Goal: Book appointment/travel/reservation

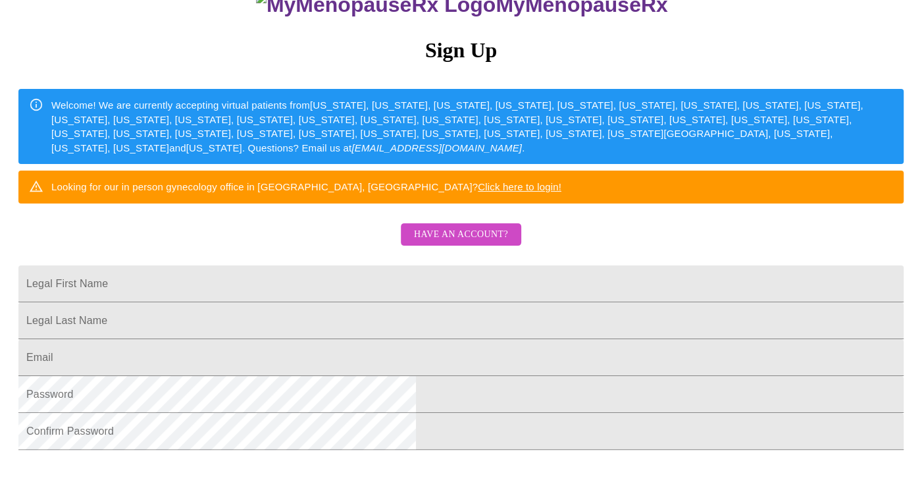
scroll to position [198, 0]
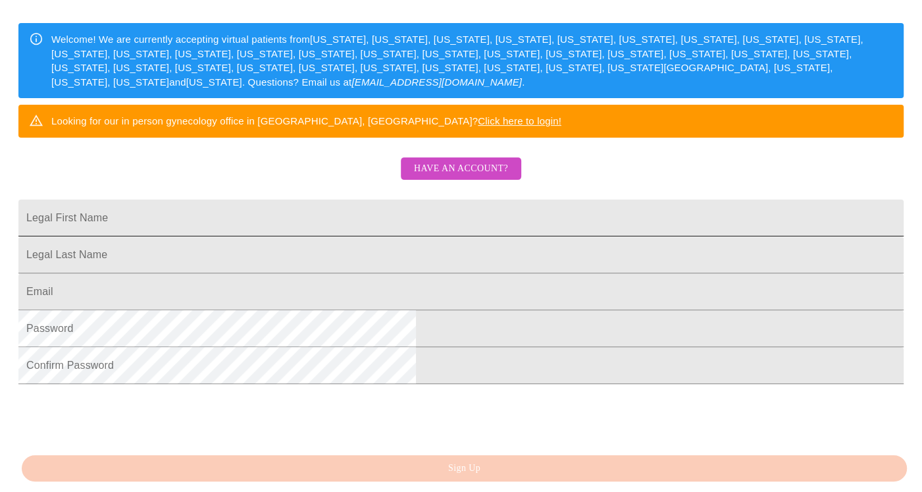
click at [376, 236] on input "Legal First Name" at bounding box center [461, 218] width 886 height 37
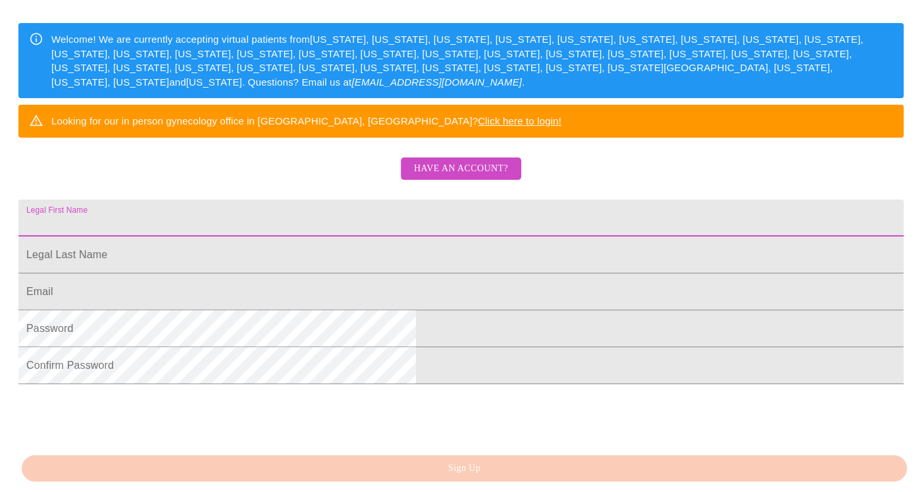
type input "[EMAIL_ADDRESS][DOMAIN_NAME]"
drag, startPoint x: 379, startPoint y: 260, endPoint x: 249, endPoint y: 257, distance: 130.4
click at [249, 257] on div "MyMenopauseRx Sign Up Welcome! We are currently accepting virtual patients from…" at bounding box center [461, 152] width 912 height 492
click at [314, 310] on input "Legal First Name" at bounding box center [461, 291] width 886 height 37
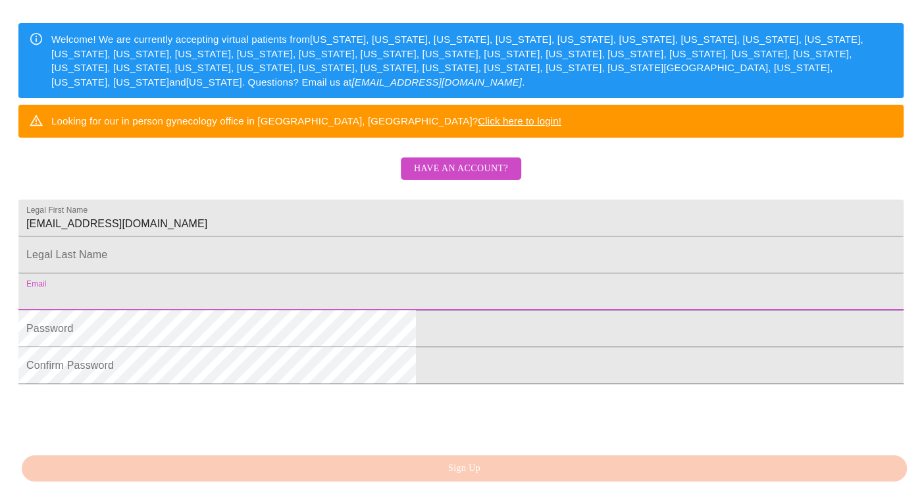
paste input "[EMAIL_ADDRESS][DOMAIN_NAME]"
type input "[EMAIL_ADDRESS][DOMAIN_NAME]"
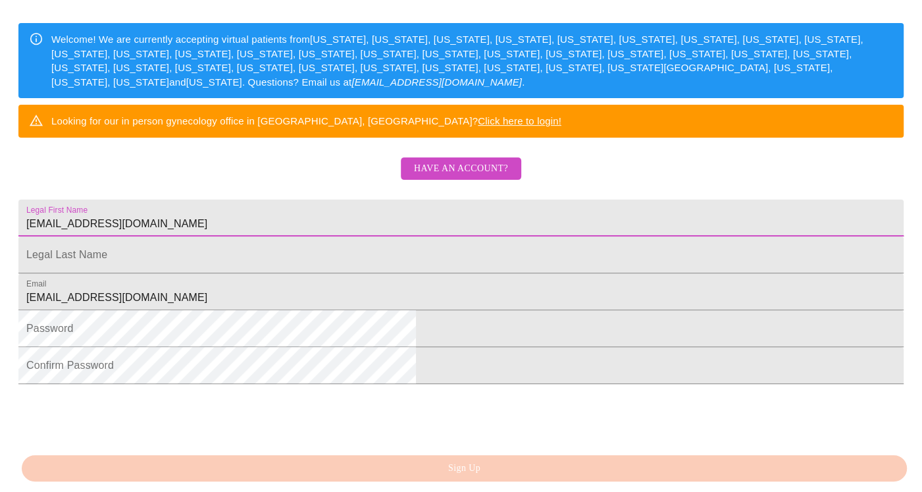
drag, startPoint x: 379, startPoint y: 259, endPoint x: 300, endPoint y: 260, distance: 79.0
click at [300, 236] on input "[EMAIL_ADDRESS][DOMAIN_NAME]" at bounding box center [461, 218] width 886 height 37
type input "becky"
click at [278, 273] on input "Legal First Name" at bounding box center [461, 254] width 886 height 37
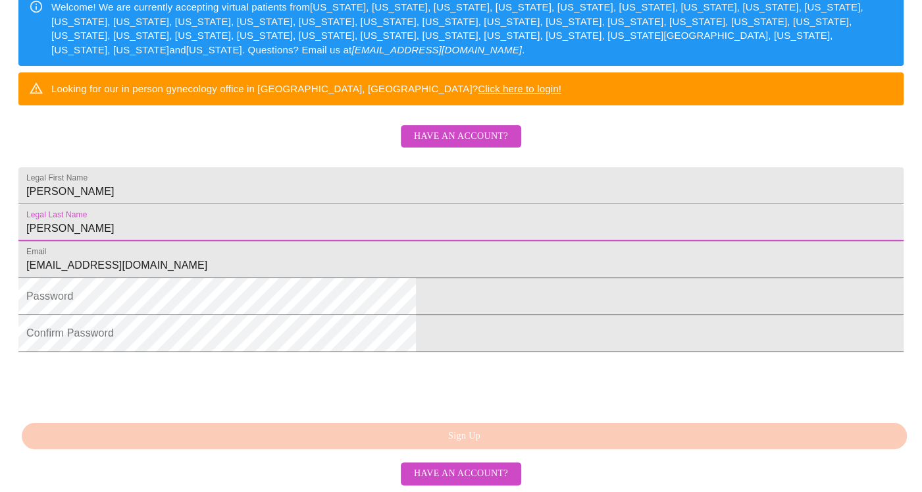
scroll to position [331, 0]
type input "heinen"
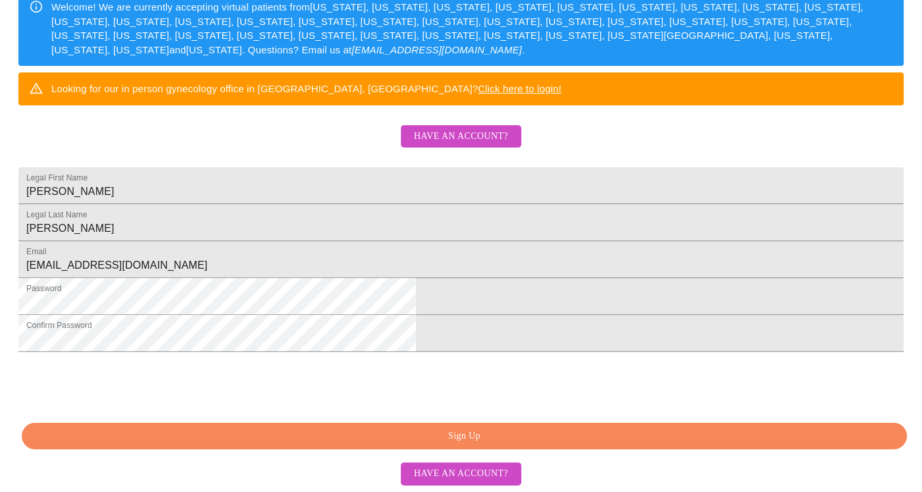
click at [464, 435] on span "Sign Up" at bounding box center [464, 436] width 855 height 16
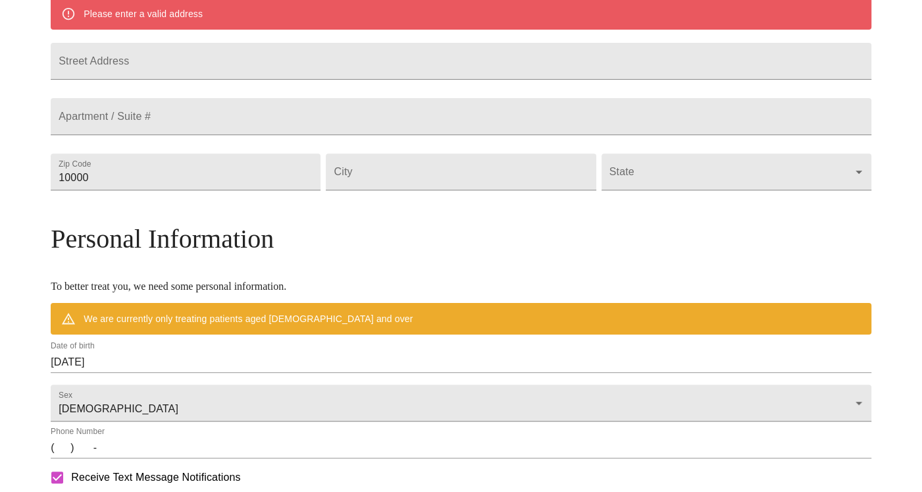
scroll to position [344, 0]
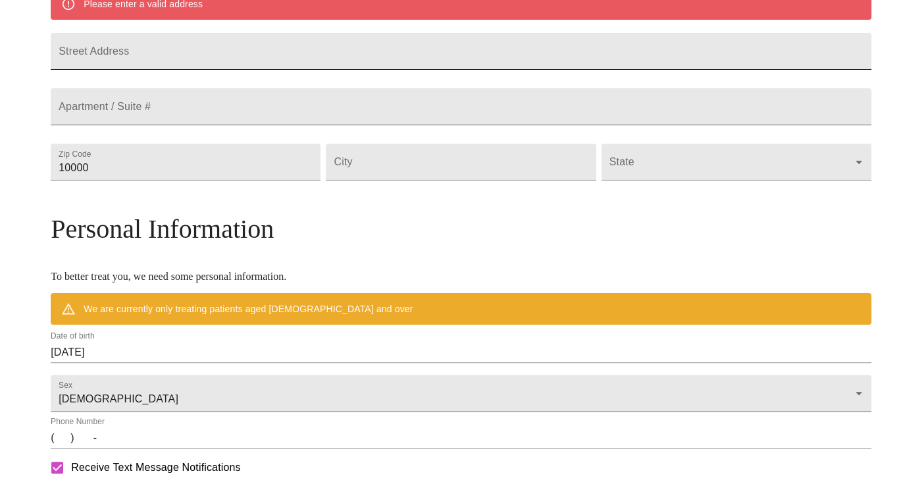
click at [234, 61] on input "Street Address" at bounding box center [461, 51] width 821 height 37
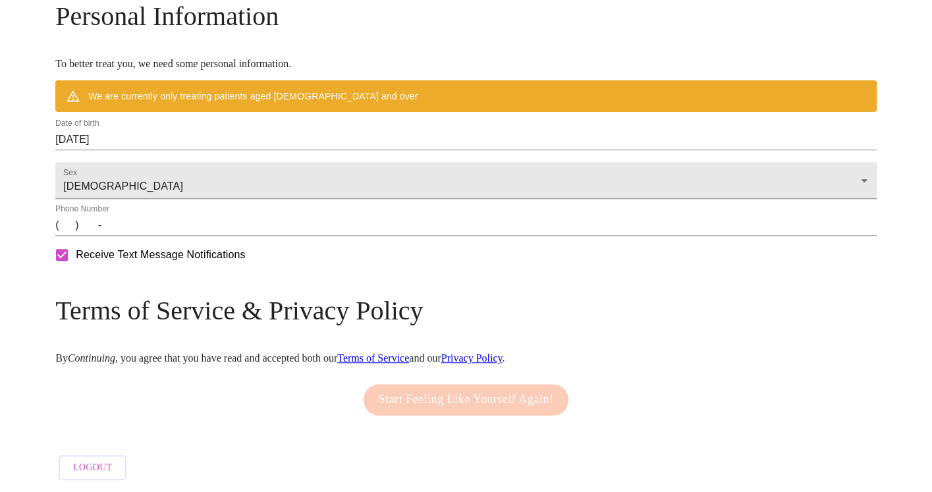
scroll to position [597, 0]
click at [201, 136] on input "10/15/2025" at bounding box center [461, 139] width 821 height 21
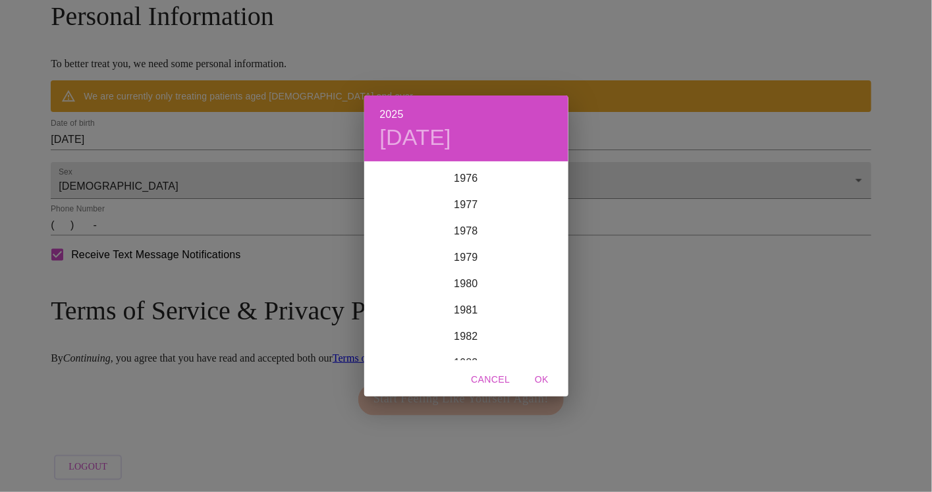
scroll to position [1923, 0]
click at [465, 279] on div "1976" at bounding box center [466, 281] width 204 height 26
click at [531, 281] on div "Sep" at bounding box center [534, 285] width 68 height 49
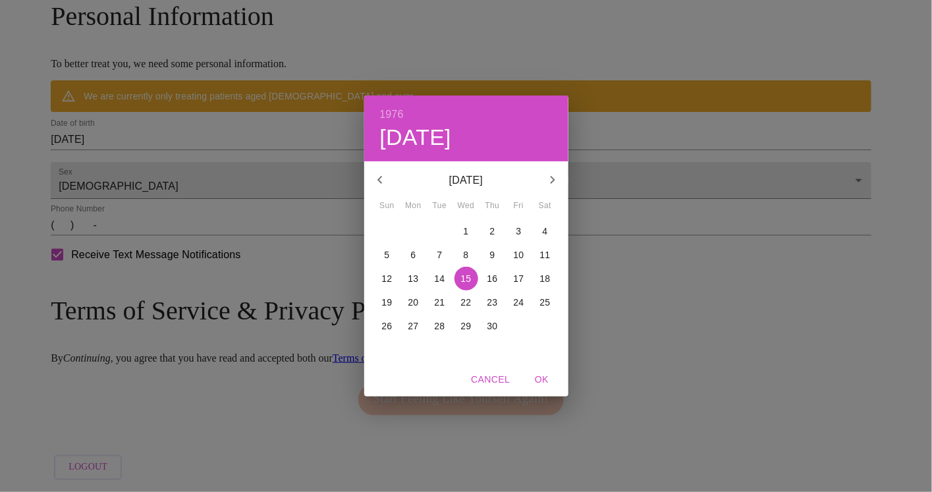
click at [492, 230] on p "2" at bounding box center [492, 231] width 5 height 13
click at [541, 377] on span "OK" at bounding box center [542, 379] width 32 height 16
type input "09/02/1976"
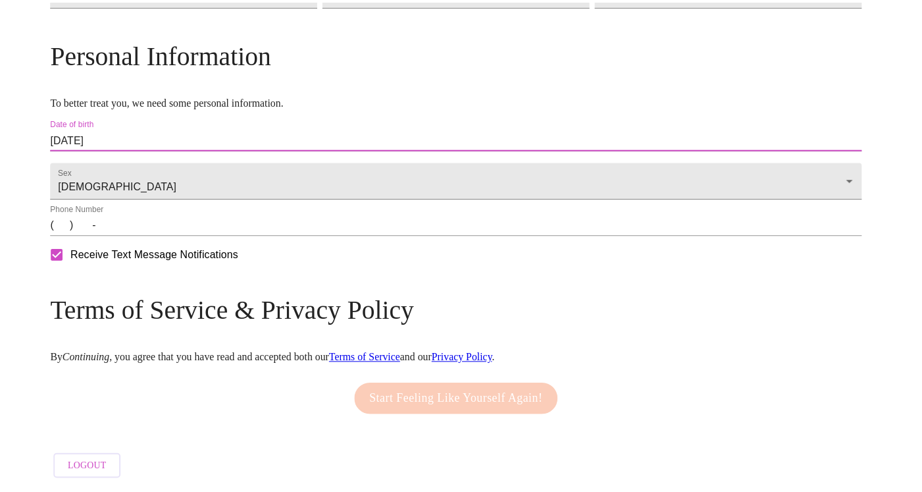
scroll to position [558, 0]
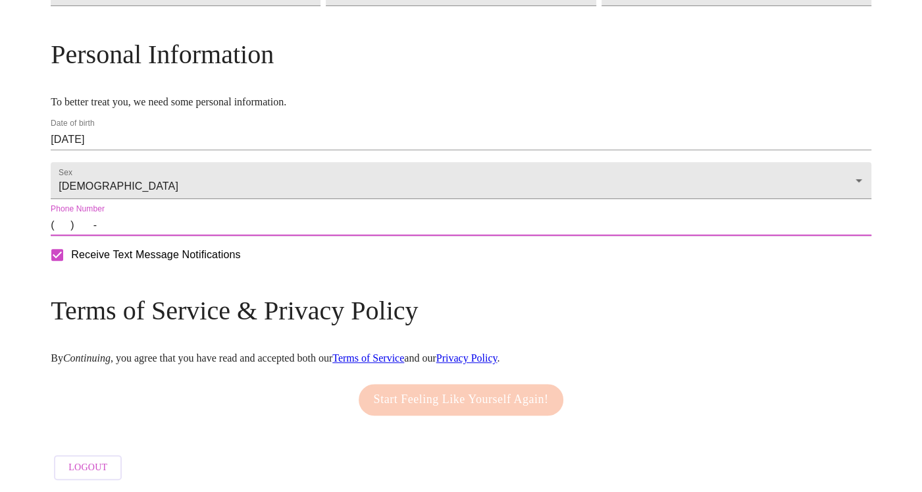
click at [167, 230] on input "(   )    -" at bounding box center [461, 225] width 821 height 21
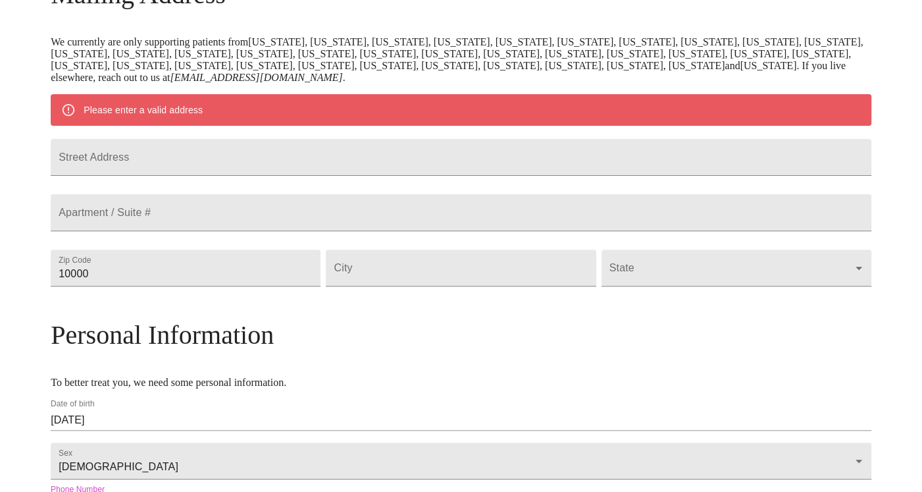
scroll to position [229, 0]
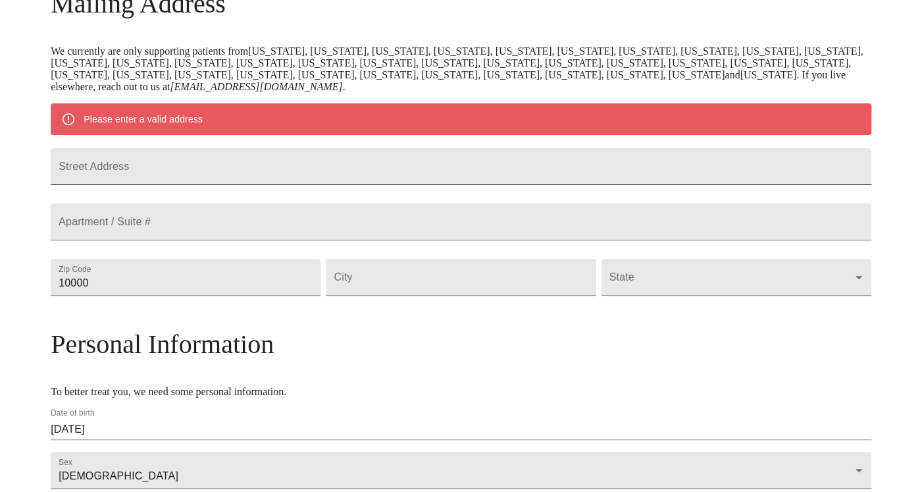
type input "(337) 249-3370"
click at [288, 174] on input "Street Address" at bounding box center [461, 166] width 821 height 37
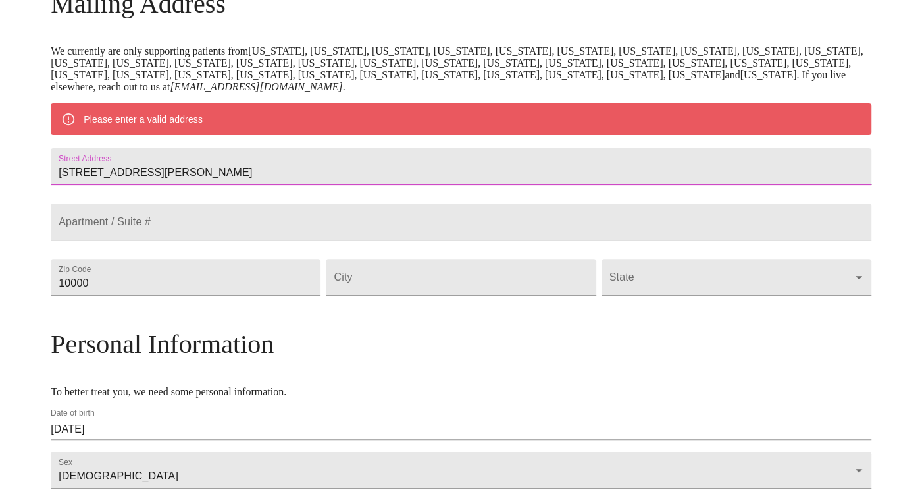
click at [240, 181] on input "2027 St. Joseph's Aven" at bounding box center [461, 166] width 821 height 37
click at [265, 182] on input "2027 St. Joseph Aven" at bounding box center [461, 166] width 821 height 37
type input "2027 St. Joseph Avenue"
click at [316, 296] on input "10000" at bounding box center [186, 277] width 270 height 37
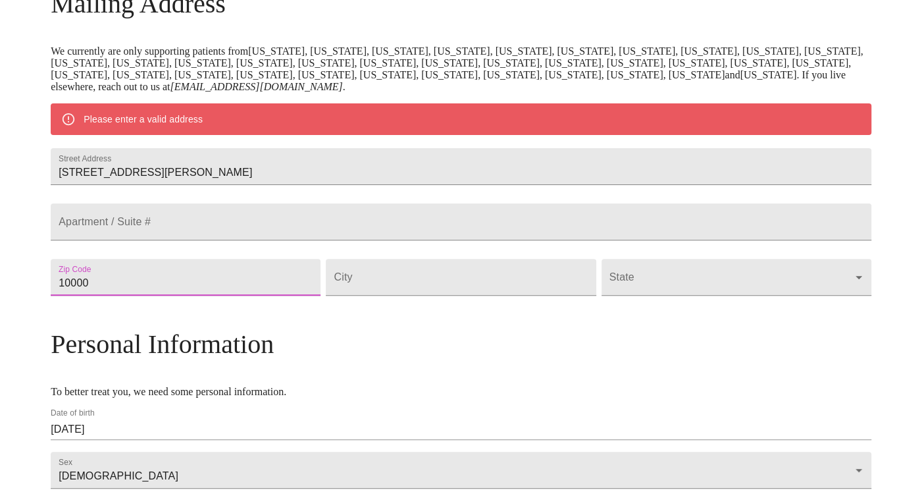
drag, startPoint x: 200, startPoint y: 323, endPoint x: 96, endPoint y: 310, distance: 104.1
click at [99, 317] on div "MyMenopauseRx Welcome to MyMenopauseRx Since it's your first time here, you'll …" at bounding box center [461, 276] width 821 height 1000
type input "70601"
click at [373, 296] on input "Street Address" at bounding box center [461, 277] width 270 height 37
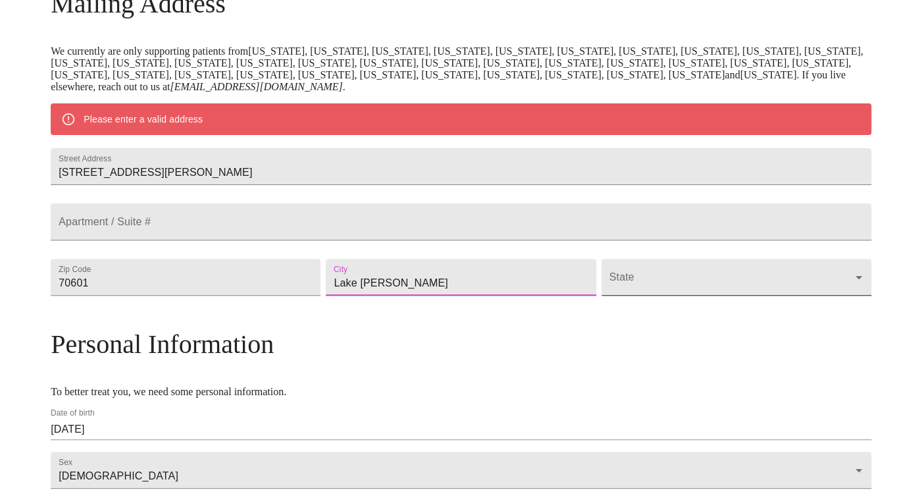
type input "Lake Charles"
click at [608, 317] on body "MyMenopauseRx Welcome to MyMenopauseRx Since it's your first time here, you'll …" at bounding box center [461, 276] width 912 height 1000
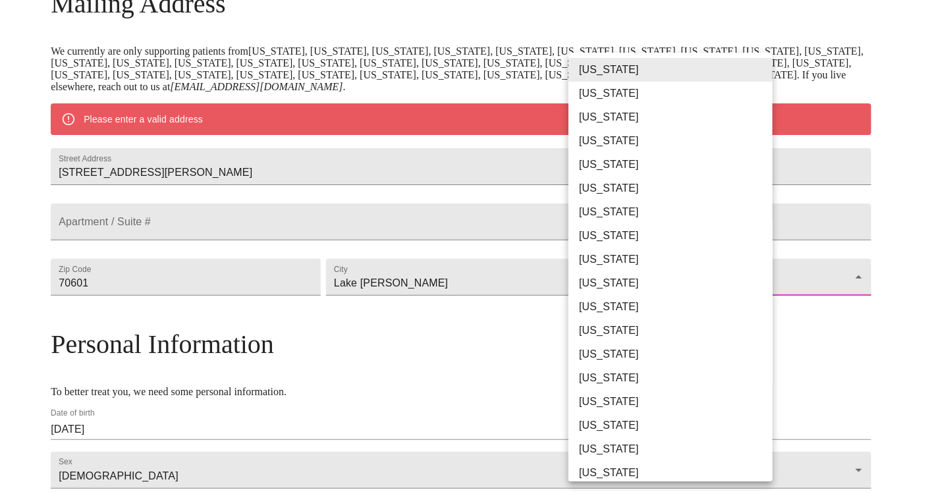
click at [615, 469] on li "Louisiana" at bounding box center [675, 473] width 214 height 24
type input "Louisiana"
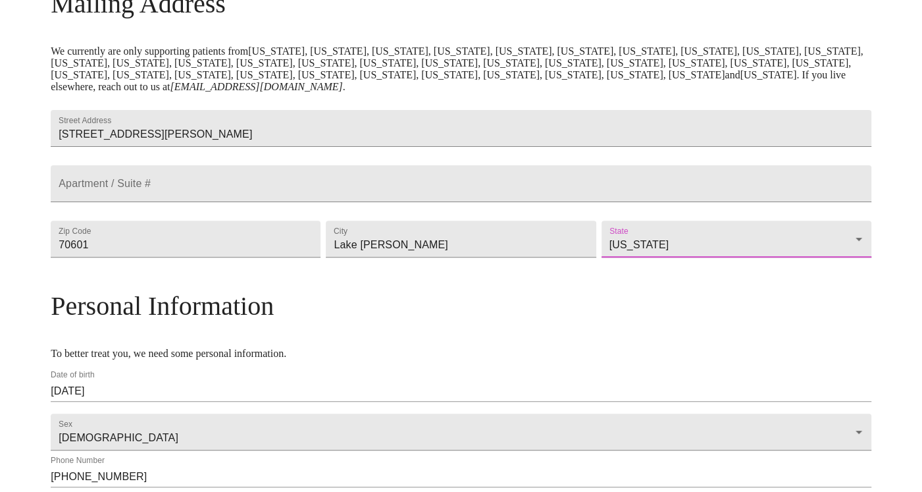
click at [104, 300] on div "MyMenopauseRx Welcome to MyMenopauseRx Since it's your first time here, you'll …" at bounding box center [461, 257] width 821 height 962
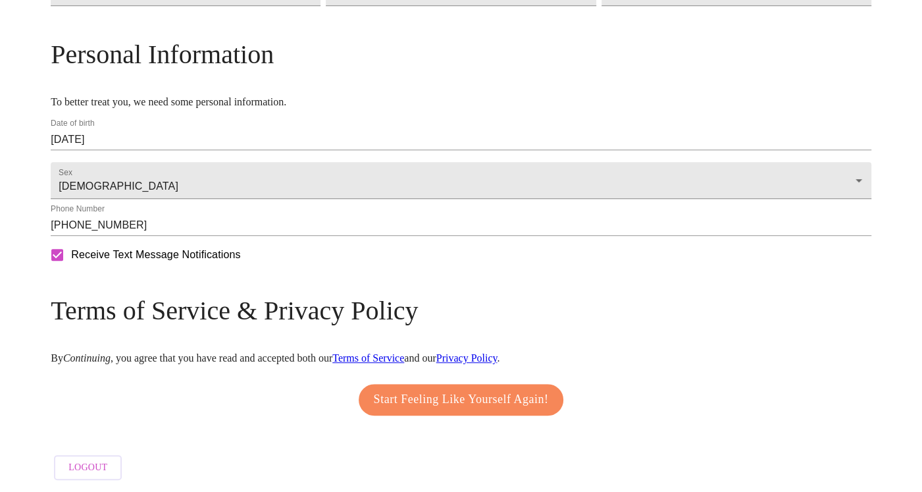
scroll to position [520, 0]
click at [450, 389] on span "Start Feeling Like Yourself Again!" at bounding box center [461, 399] width 175 height 21
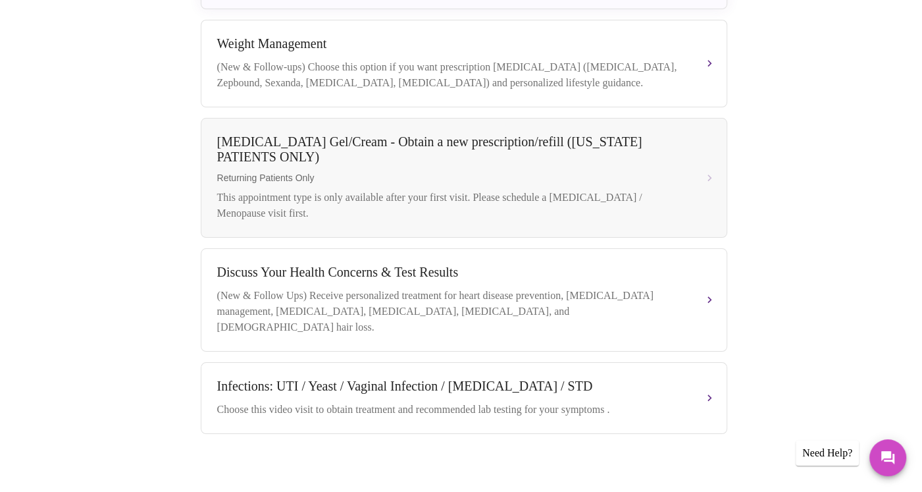
scroll to position [464, 0]
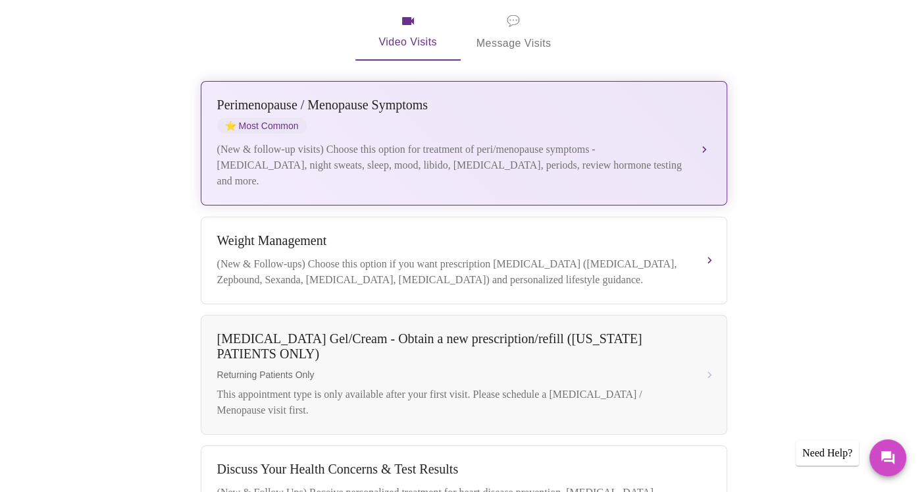
click at [265, 142] on div "(New & follow-up visits) Choose this option for treatment of peri/menopause sym…" at bounding box center [450, 165] width 467 height 47
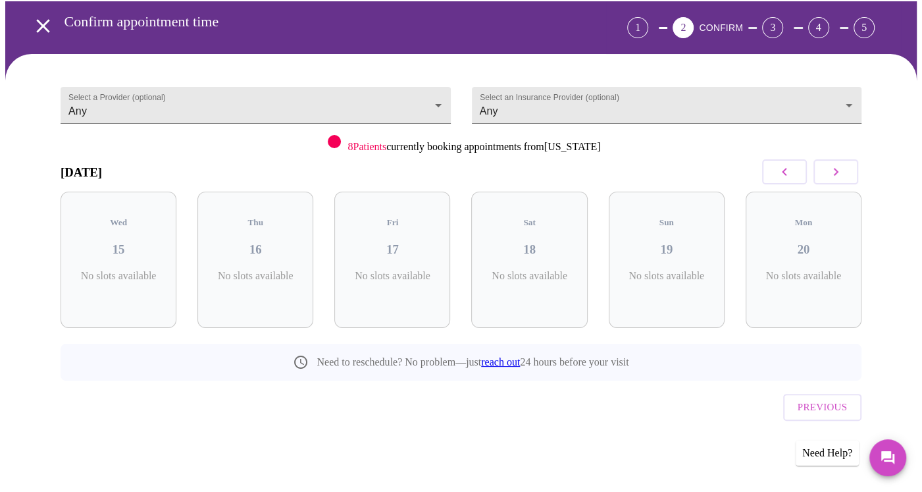
scroll to position [24, 0]
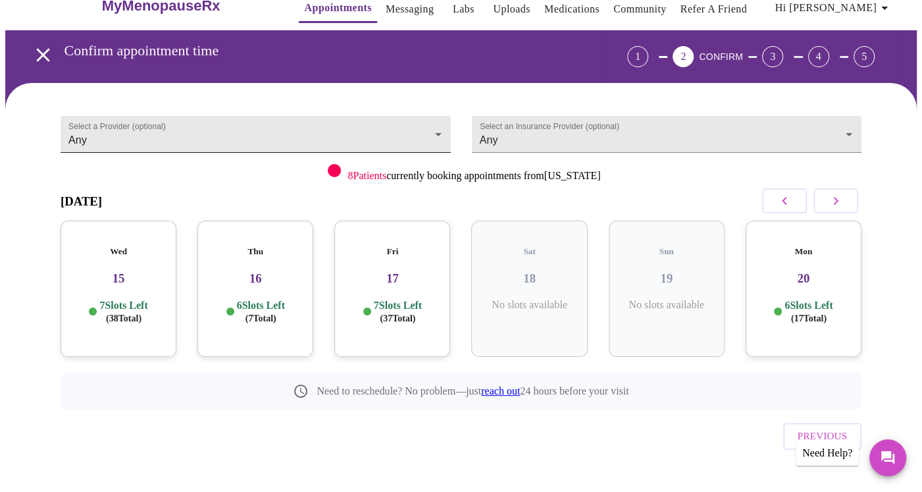
click at [224, 132] on body "MyMenopauseRx Appointments Messaging Labs Uploads Medications Community Refer a…" at bounding box center [461, 248] width 912 height 535
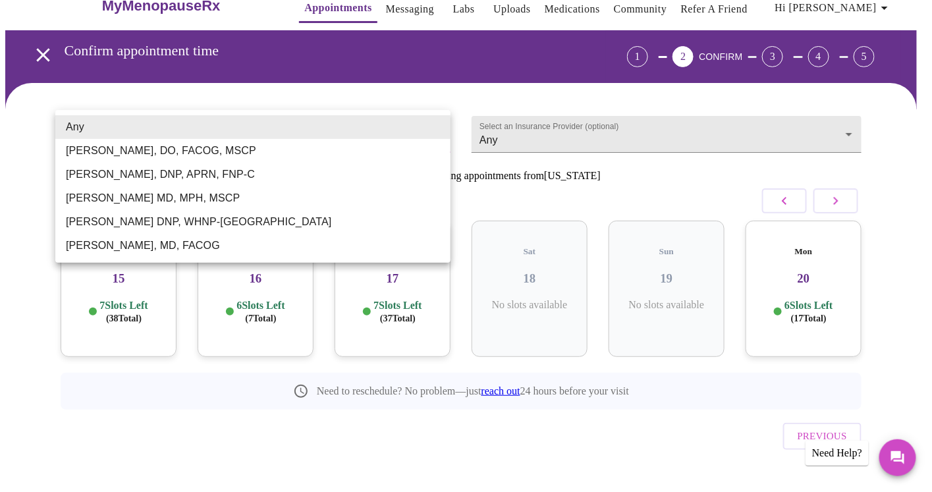
click at [589, 117] on div at bounding box center [466, 246] width 932 height 492
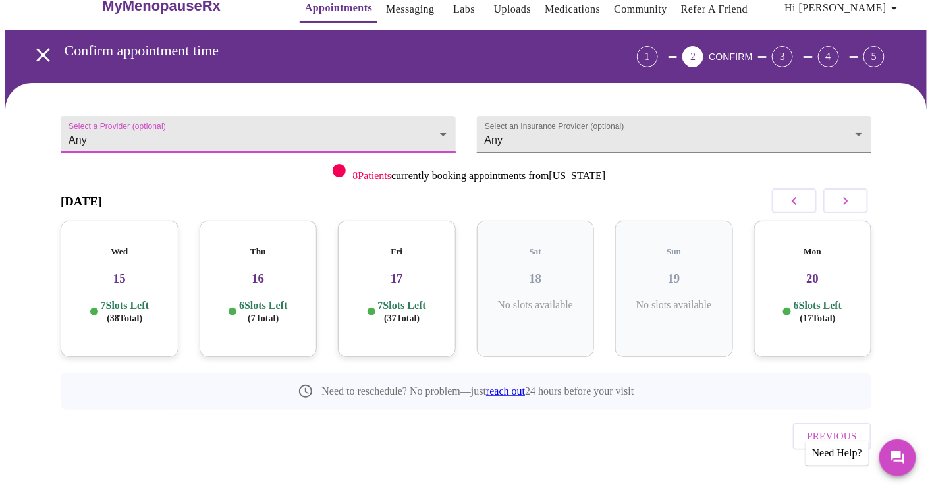
click at [589, 117] on body "MyMenopauseRx Appointments Messaging Labs Uploads Medications Community Refer a…" at bounding box center [465, 248] width 921 height 535
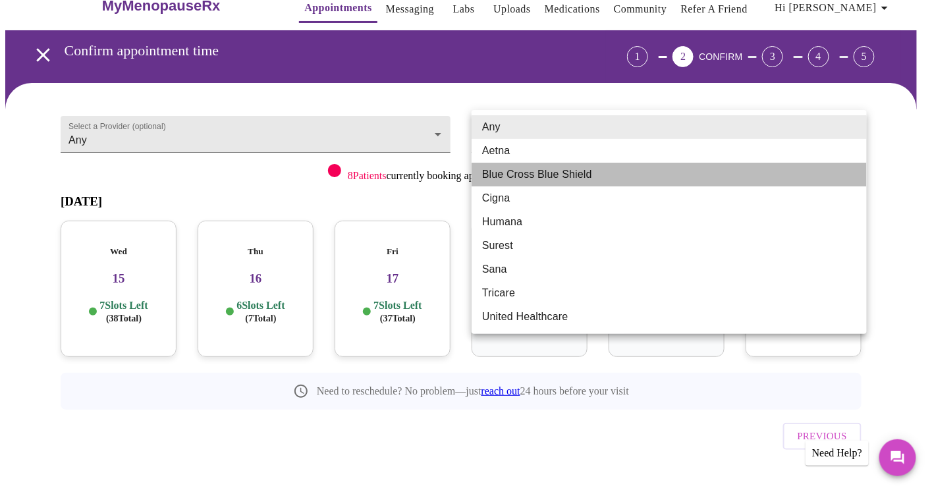
click at [576, 175] on li "Blue Cross Blue Shield" at bounding box center [668, 175] width 395 height 24
type input "Blue Cross Blue Shield"
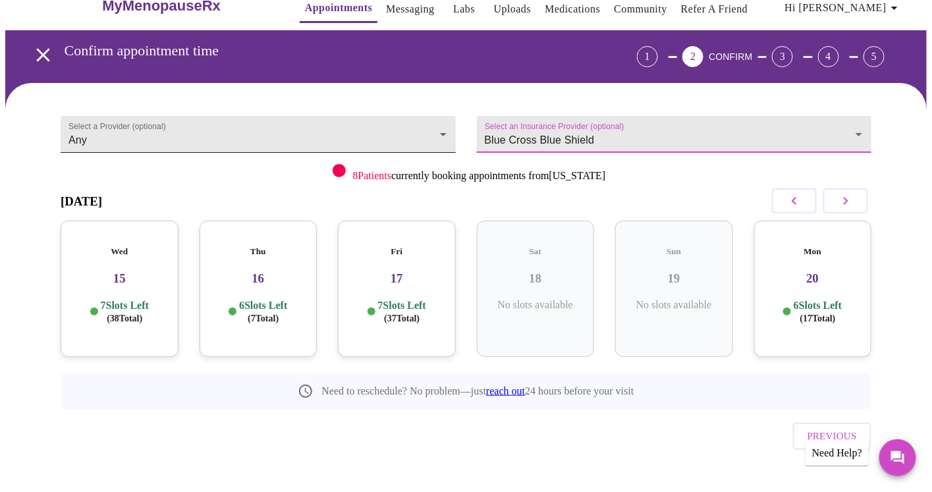
click at [159, 130] on body "MyMenopauseRx Appointments Messaging Labs Uploads Medications Community Refer a…" at bounding box center [465, 248] width 921 height 535
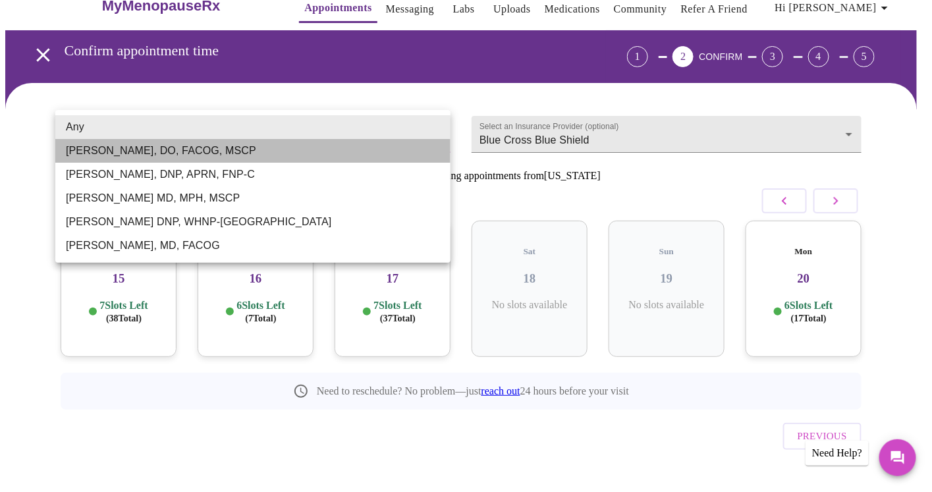
click at [160, 151] on li "Barbra S Hanna, DO, FACOG, MSCP" at bounding box center [252, 151] width 395 height 24
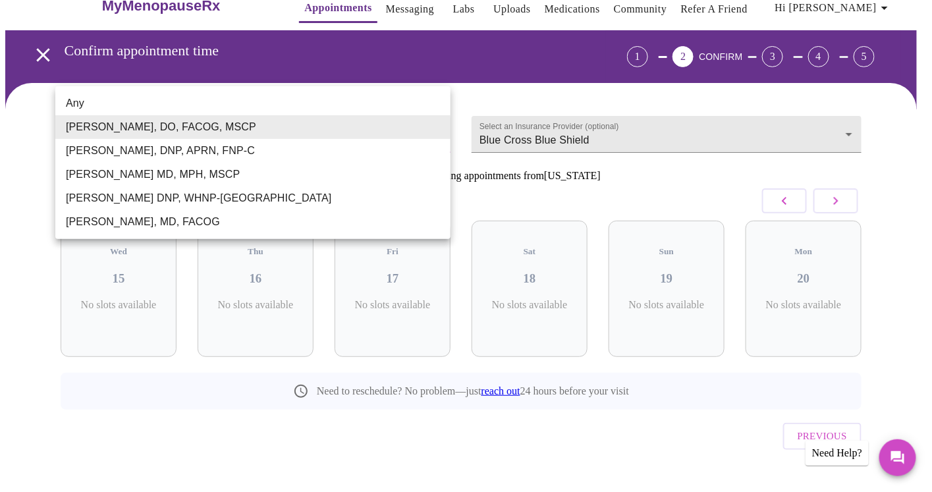
click at [221, 136] on body "MyMenopauseRx Appointments Messaging Labs Uploads Medications Community Refer a…" at bounding box center [465, 248] width 921 height 535
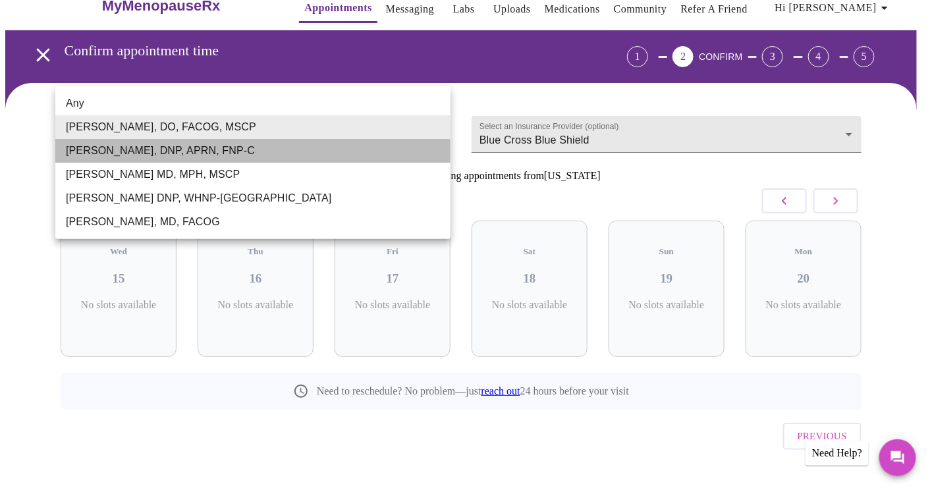
click at [201, 153] on li "[PERSON_NAME], DNP, APRN, FNP-C" at bounding box center [252, 151] width 395 height 24
type input "[PERSON_NAME], DNP, APRN, FNP-C"
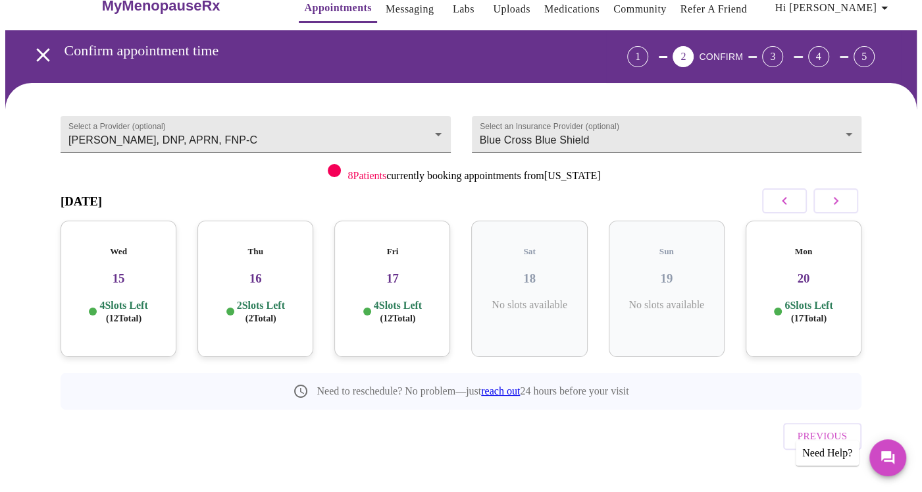
click at [113, 271] on h3 "15" at bounding box center [118, 278] width 95 height 14
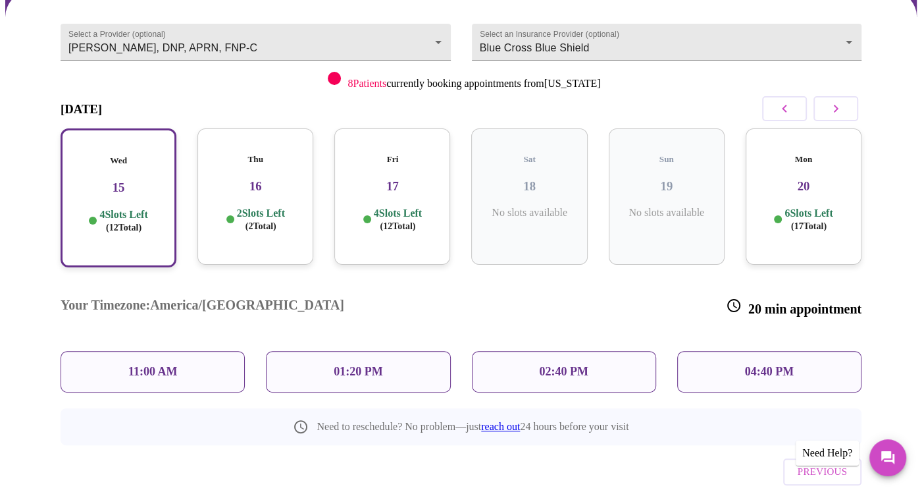
scroll to position [131, 0]
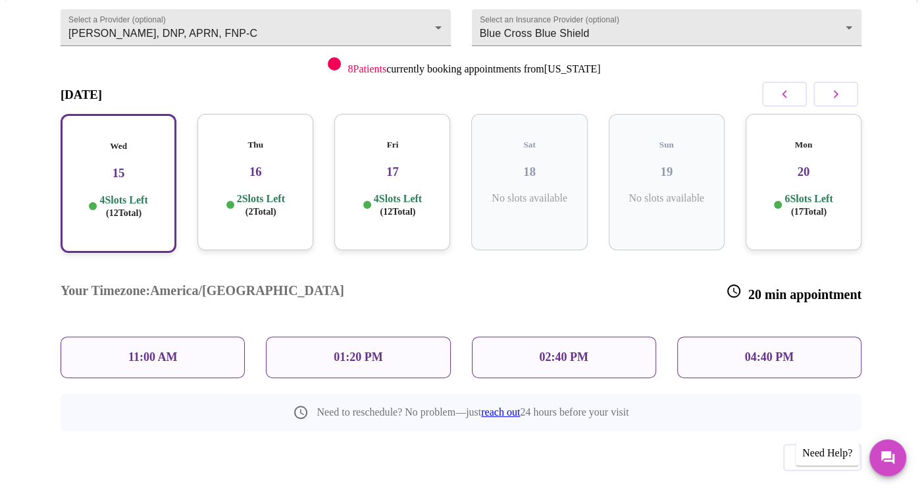
click at [146, 350] on p "11:00 AM" at bounding box center [152, 357] width 49 height 14
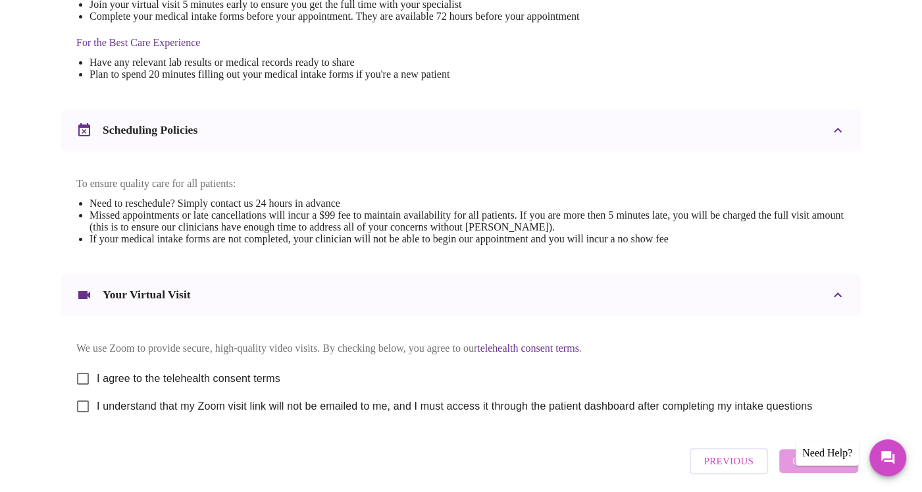
scroll to position [461, 0]
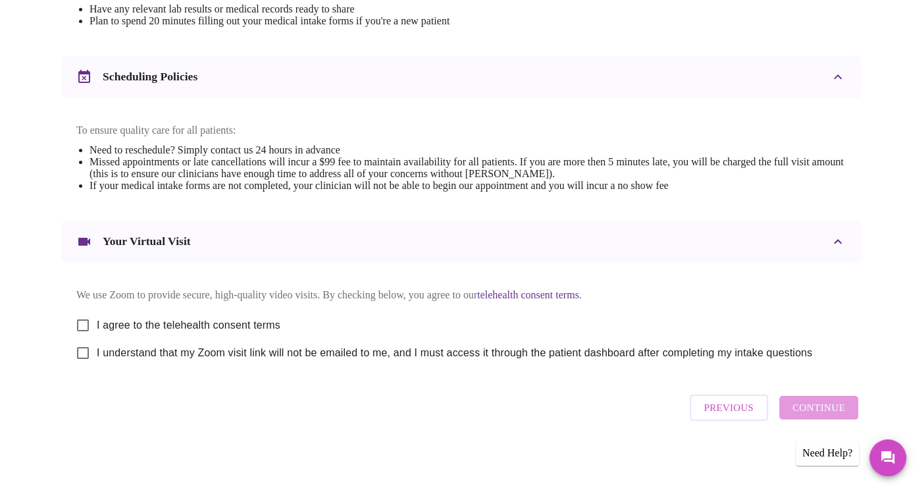
click at [72, 318] on input "I agree to the telehealth consent terms" at bounding box center [83, 325] width 28 height 28
checkbox input "true"
click at [76, 352] on input "I understand that my Zoom visit link will not be emailed to me, and I must acce…" at bounding box center [83, 353] width 28 height 28
checkbox input "true"
click at [831, 413] on span "Continue" at bounding box center [819, 407] width 53 height 17
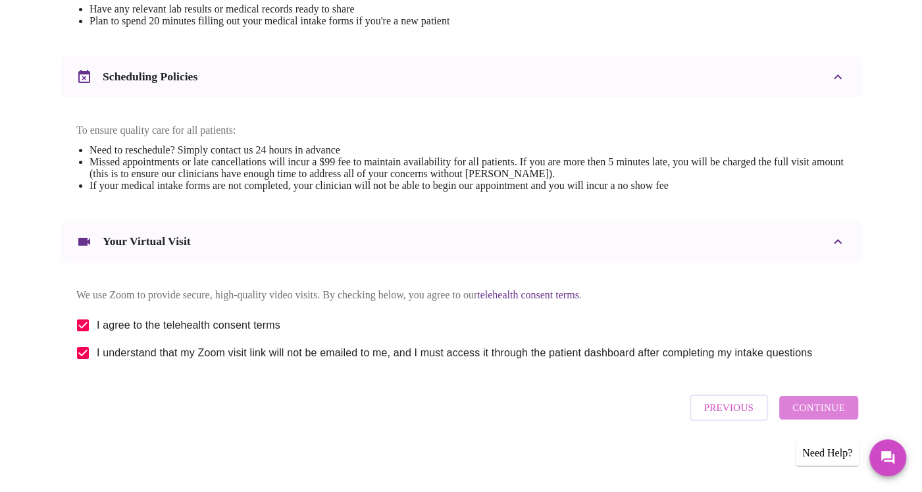
scroll to position [68, 0]
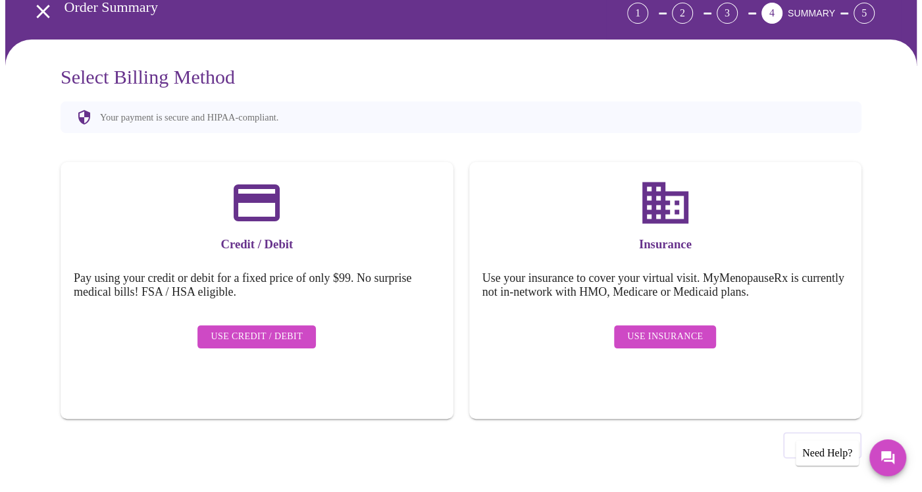
click at [676, 329] on span "Use Insurance" at bounding box center [665, 337] width 76 height 16
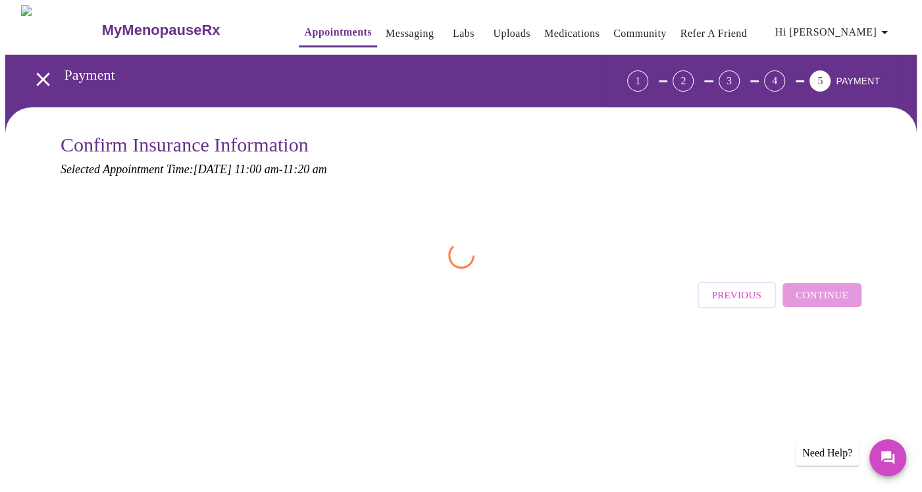
scroll to position [0, 0]
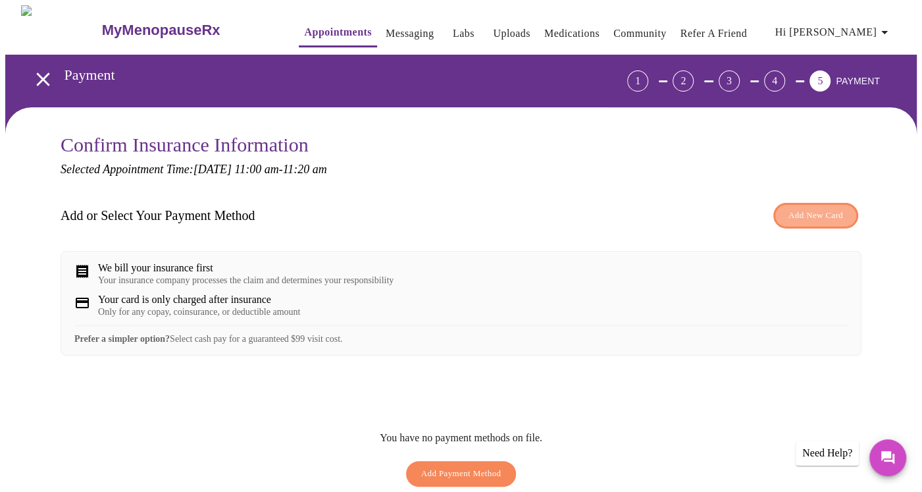
click at [797, 213] on span "Add New Card" at bounding box center [816, 215] width 55 height 15
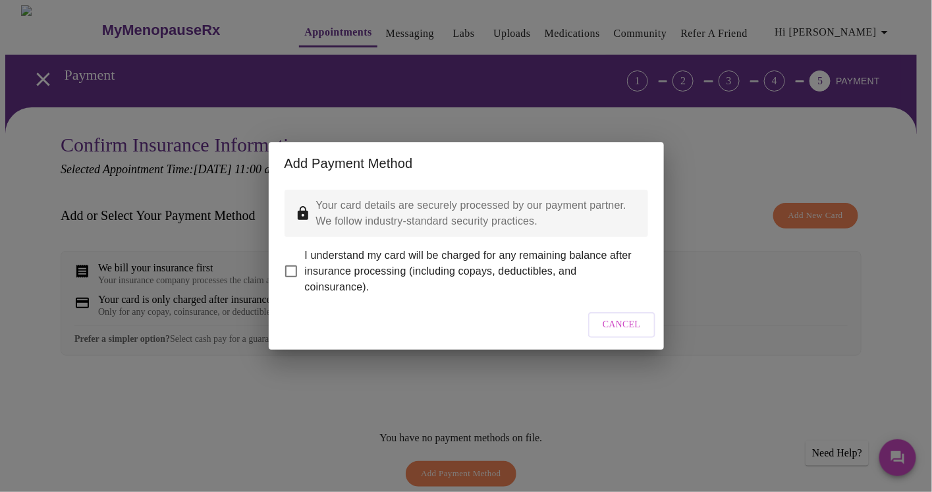
click at [443, 394] on div "Add Payment Method Your card details are securely processed by our payment part…" at bounding box center [466, 246] width 932 height 492
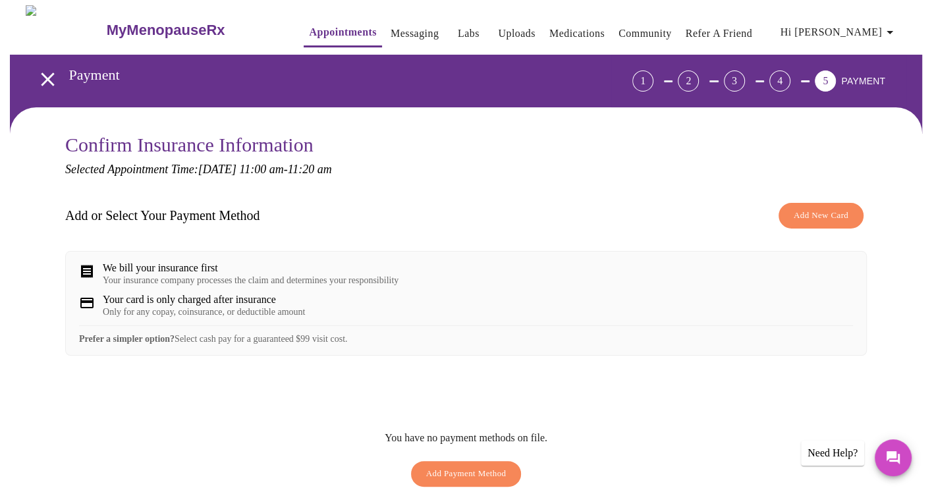
scroll to position [66, 0]
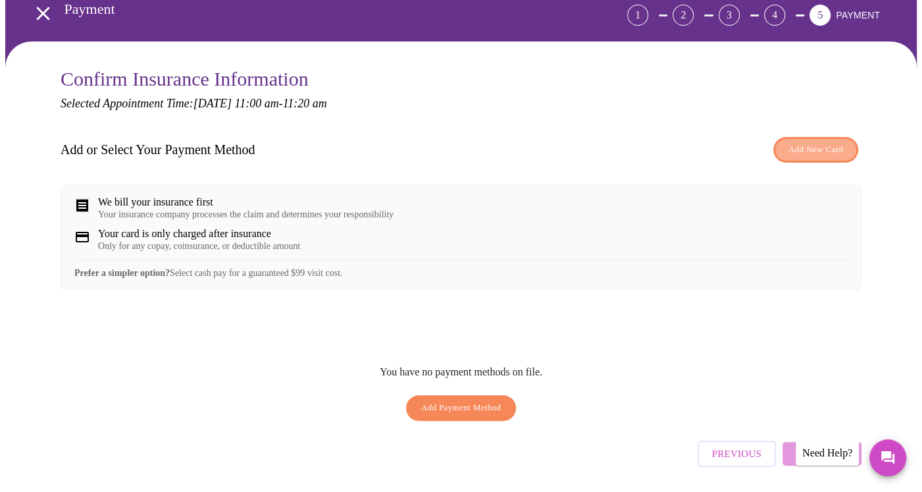
click at [828, 150] on span "Add New Card" at bounding box center [816, 149] width 55 height 15
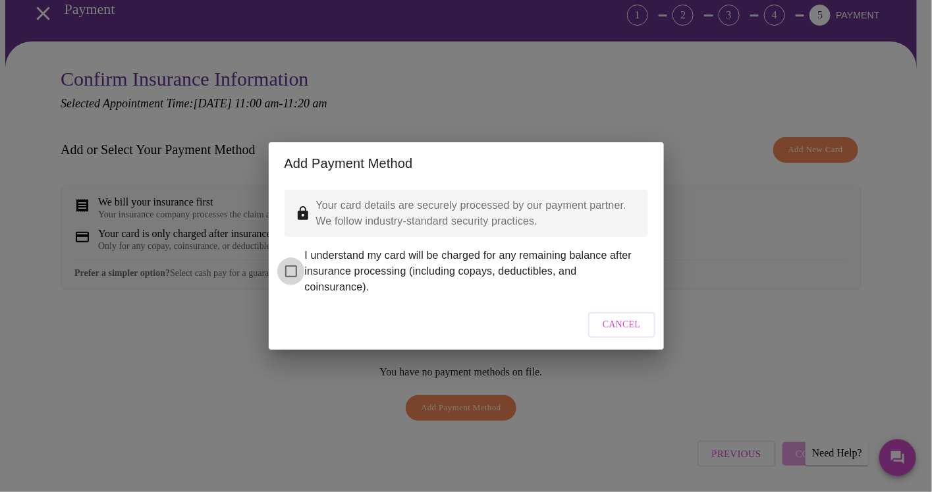
click at [288, 262] on input "I understand my card will be charged for any remaining balance after insurance …" at bounding box center [291, 271] width 28 height 28
checkbox input "true"
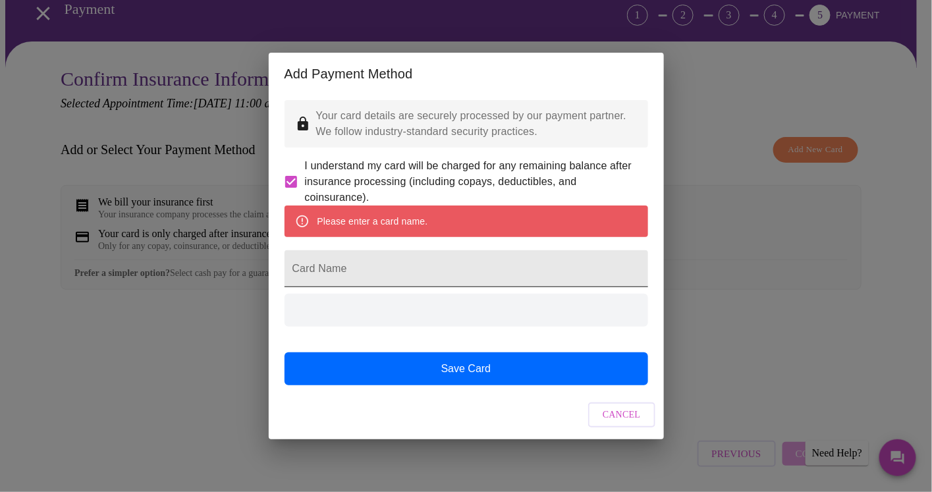
click at [408, 279] on input "Card Name" at bounding box center [465, 268] width 363 height 37
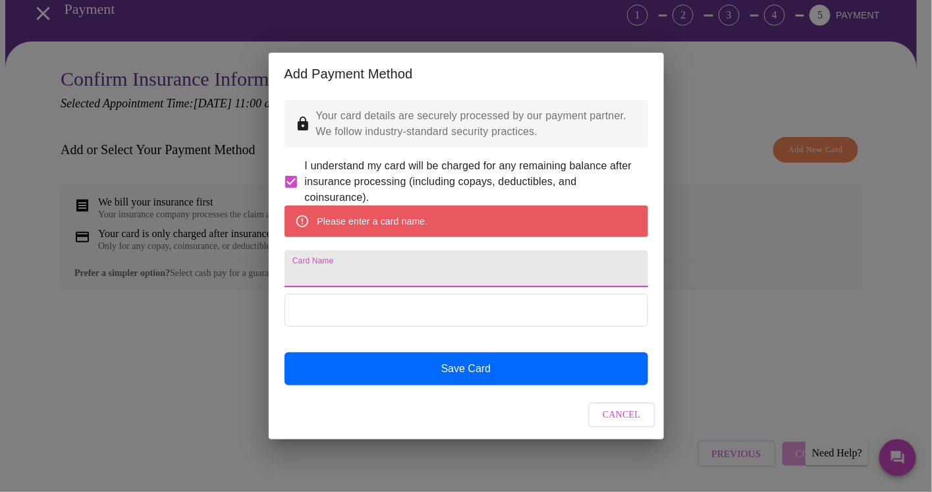
click at [319, 265] on input "Card Name" at bounding box center [465, 268] width 363 height 37
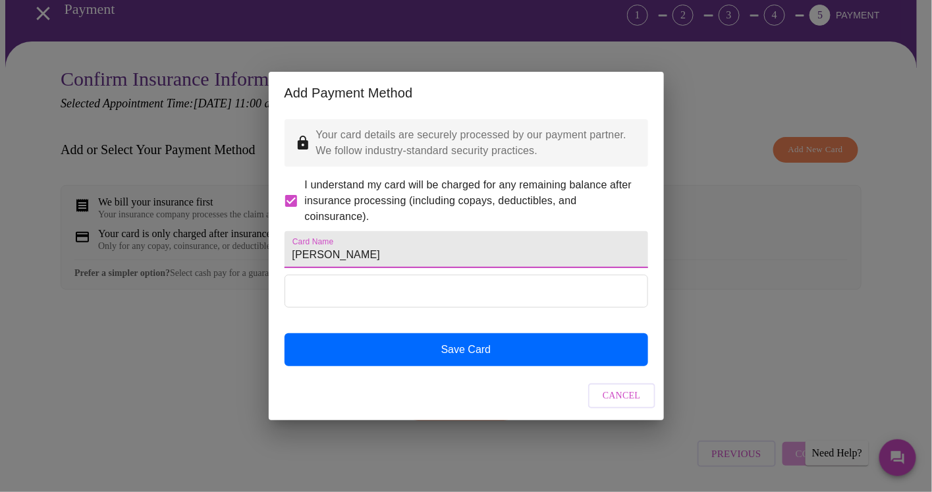
type input "becky heinen"
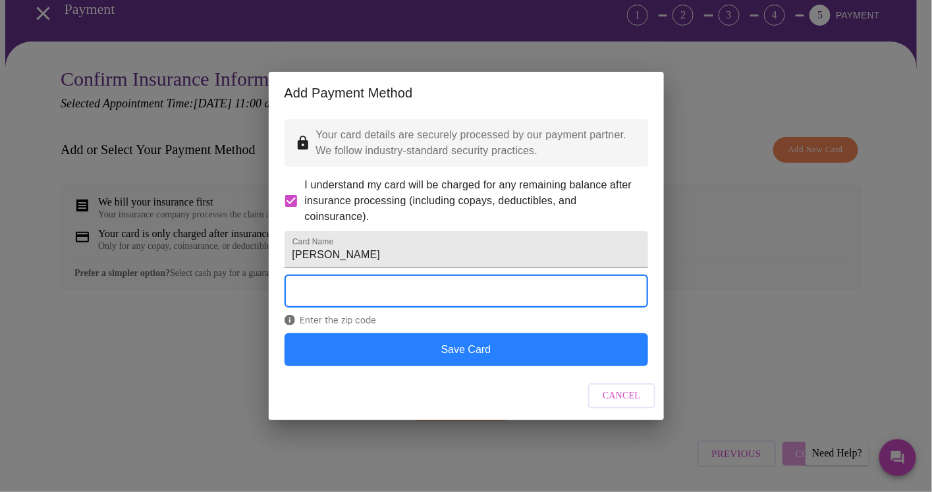
click at [473, 366] on button "Save Card" at bounding box center [465, 349] width 363 height 33
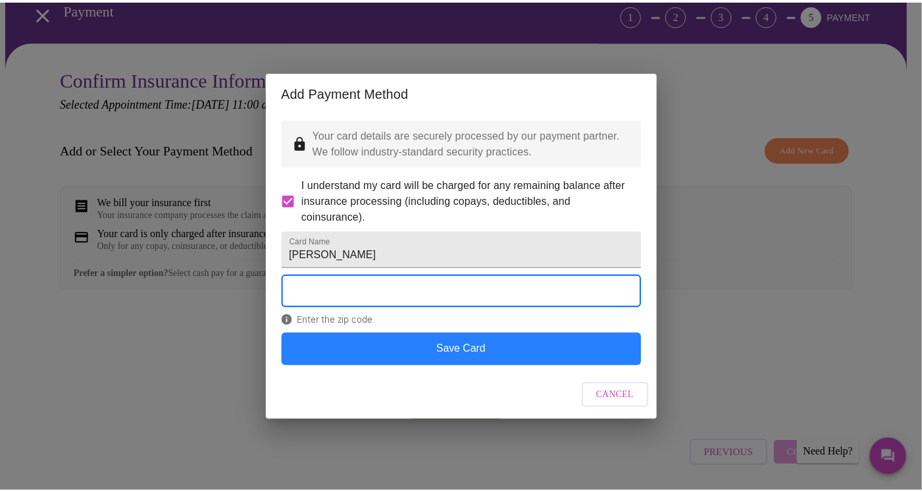
scroll to position [0, 0]
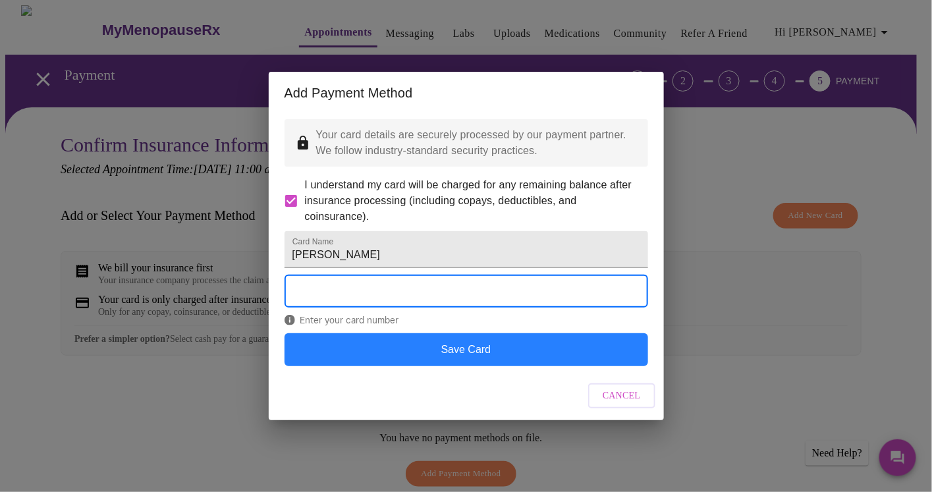
click at [449, 365] on button "Save Card" at bounding box center [465, 349] width 363 height 33
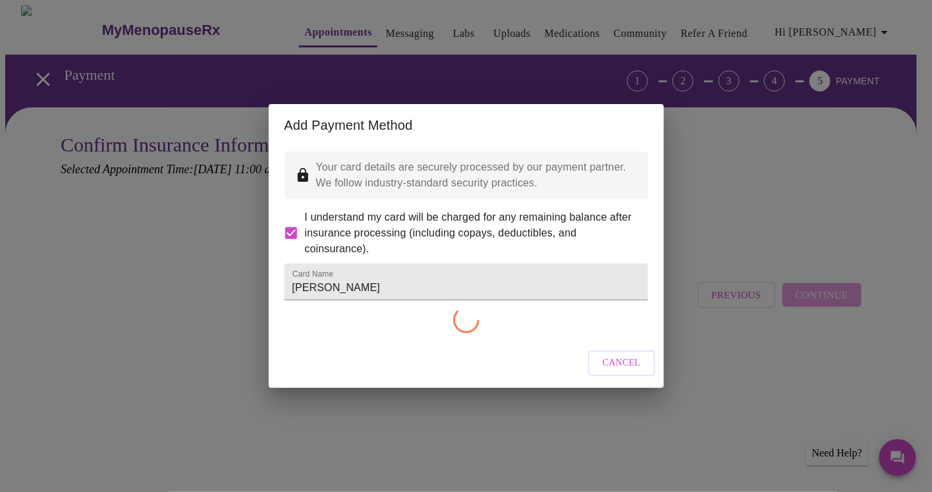
checkbox input "false"
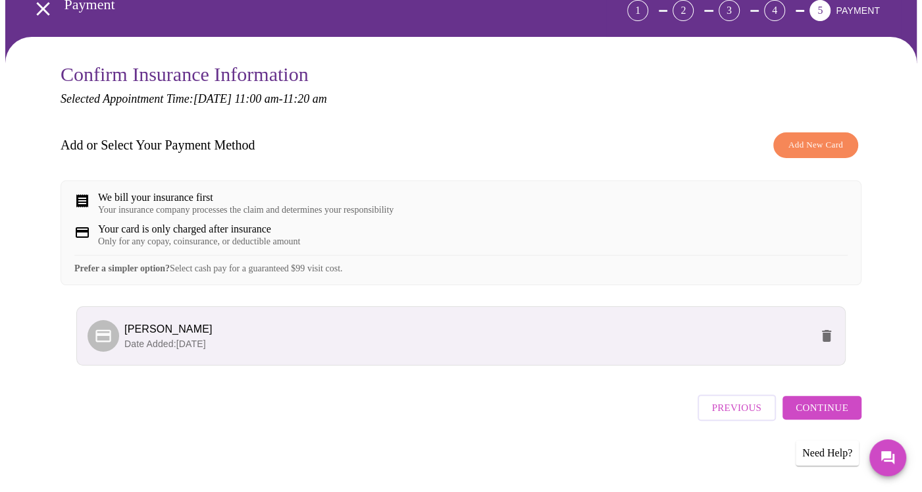
scroll to position [79, 0]
click at [816, 413] on span "Continue" at bounding box center [822, 407] width 53 height 17
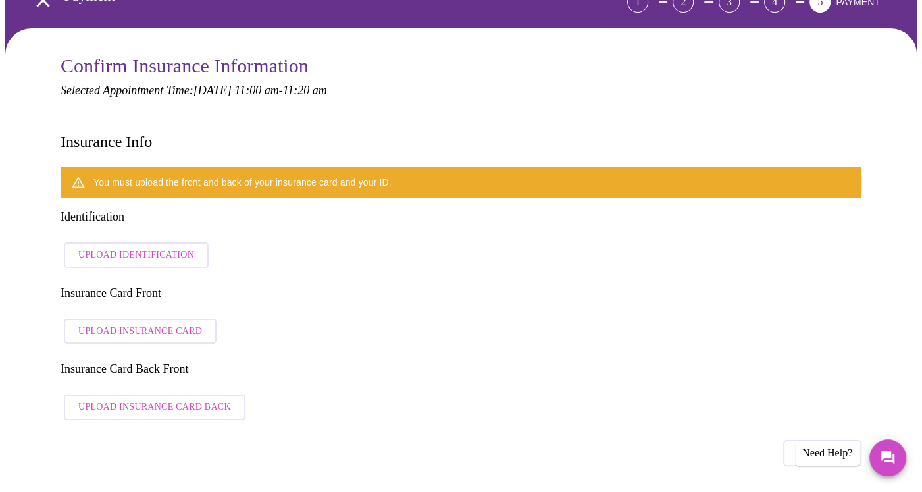
click at [147, 247] on span "Upload Identification" at bounding box center [136, 255] width 116 height 16
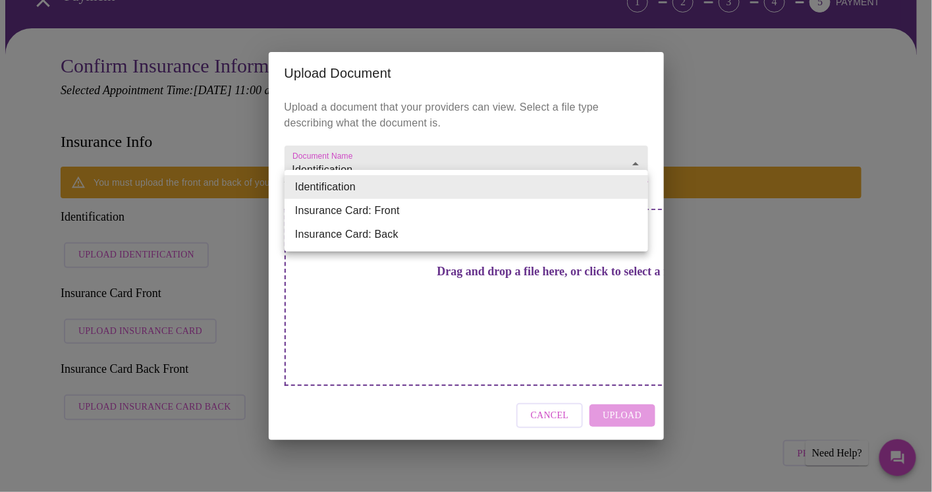
click at [417, 192] on li "Identification" at bounding box center [465, 187] width 363 height 24
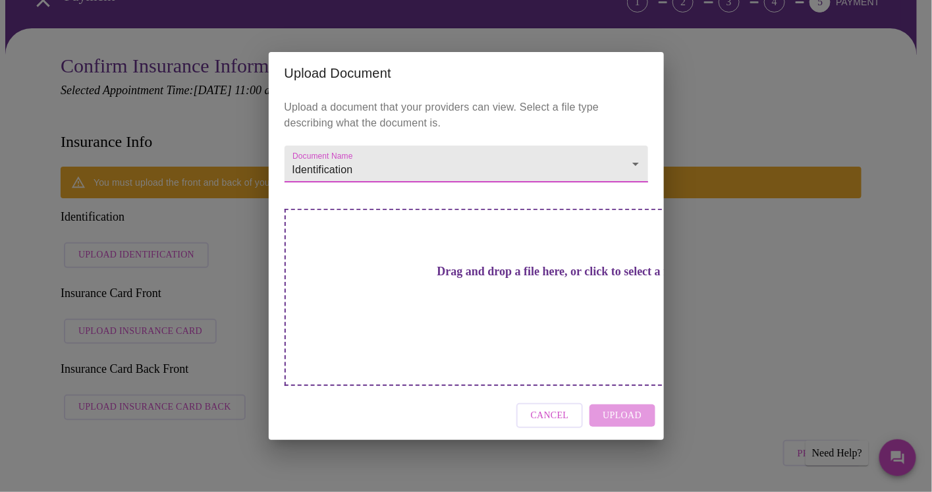
click at [626, 391] on div "Cancel Upload" at bounding box center [466, 415] width 395 height 49
drag, startPoint x: 626, startPoint y: 383, endPoint x: 623, endPoint y: 392, distance: 10.4
click at [623, 392] on div "Cancel Upload" at bounding box center [466, 415] width 395 height 49
click at [487, 279] on h3 "Drag and drop a file here, or click to select a file" at bounding box center [558, 272] width 363 height 14
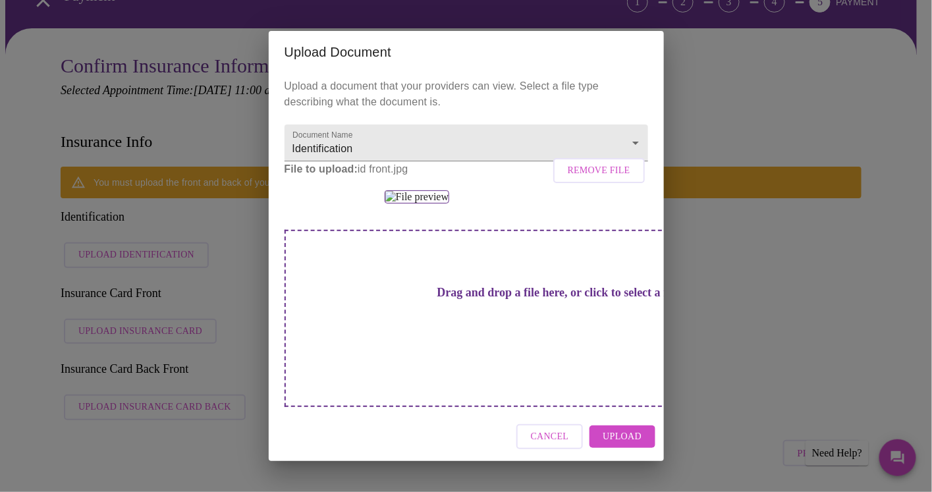
click at [622, 445] on span "Upload" at bounding box center [621, 437] width 39 height 16
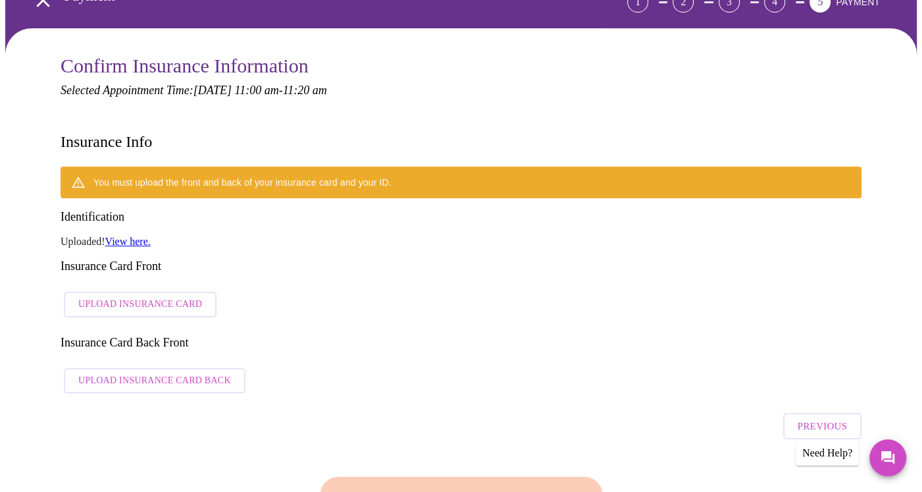
click at [110, 296] on span "Upload Insurance Card" at bounding box center [140, 304] width 124 height 16
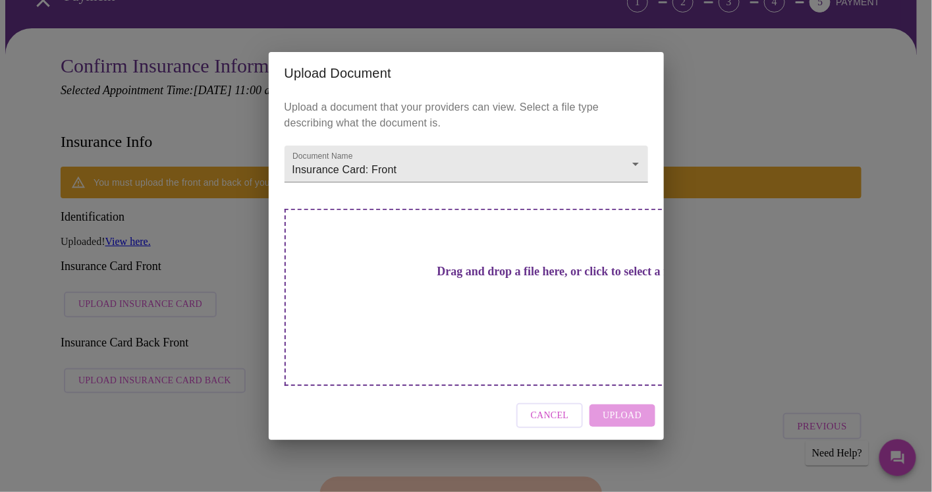
click at [605, 391] on div "Cancel Upload" at bounding box center [466, 415] width 395 height 49
click at [437, 279] on h3 "Drag and drop a file here, or click to select a file" at bounding box center [558, 272] width 363 height 14
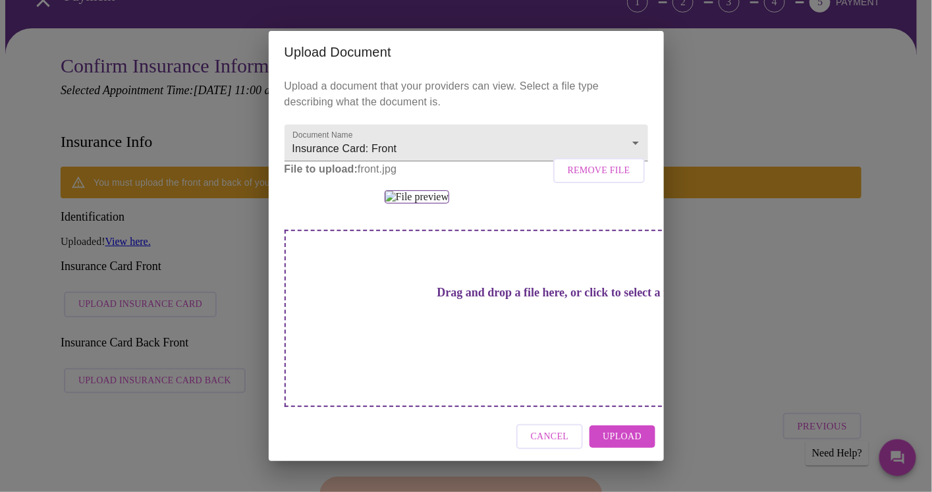
click at [627, 445] on span "Upload" at bounding box center [621, 437] width 39 height 16
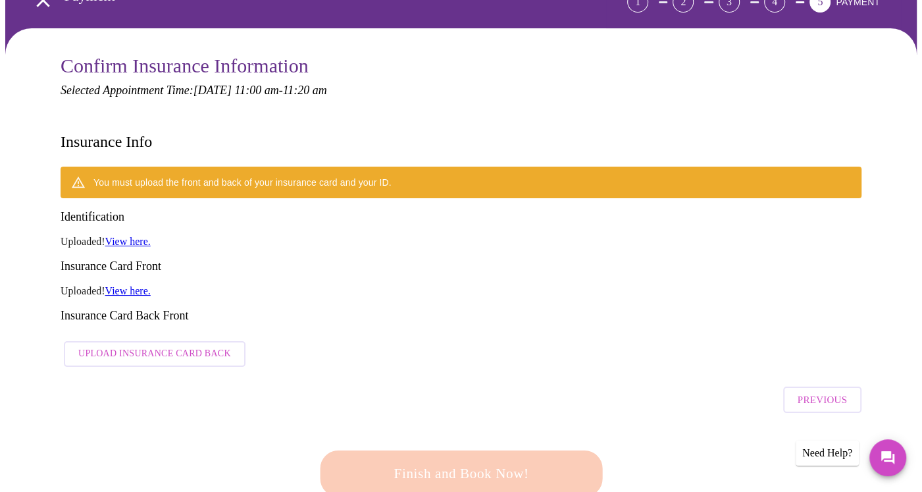
click at [155, 346] on span "Upload Insurance Card Back" at bounding box center [154, 354] width 153 height 16
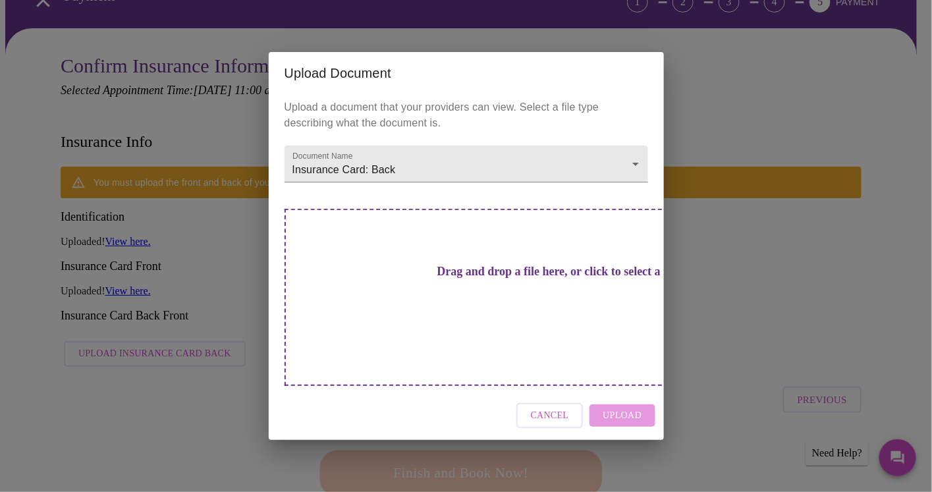
click at [450, 279] on h3 "Drag and drop a file here, or click to select a file" at bounding box center [558, 272] width 363 height 14
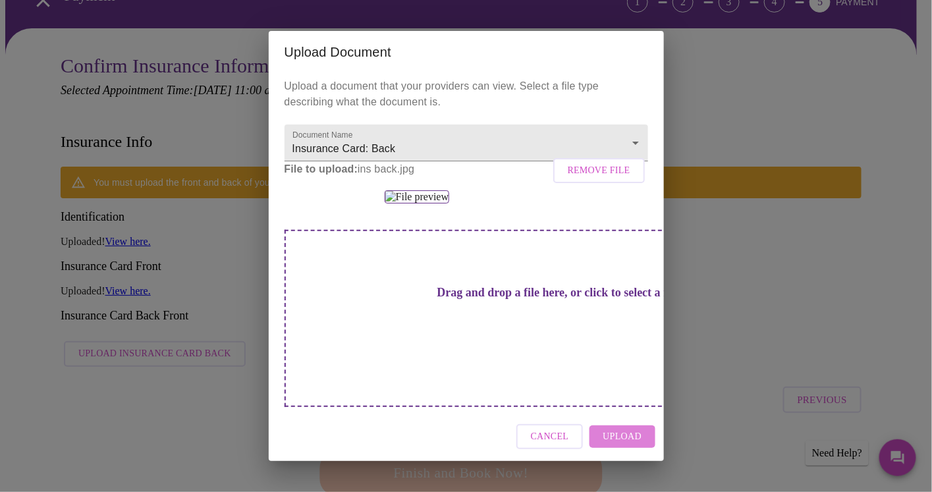
click at [629, 443] on span "Upload" at bounding box center [621, 437] width 39 height 16
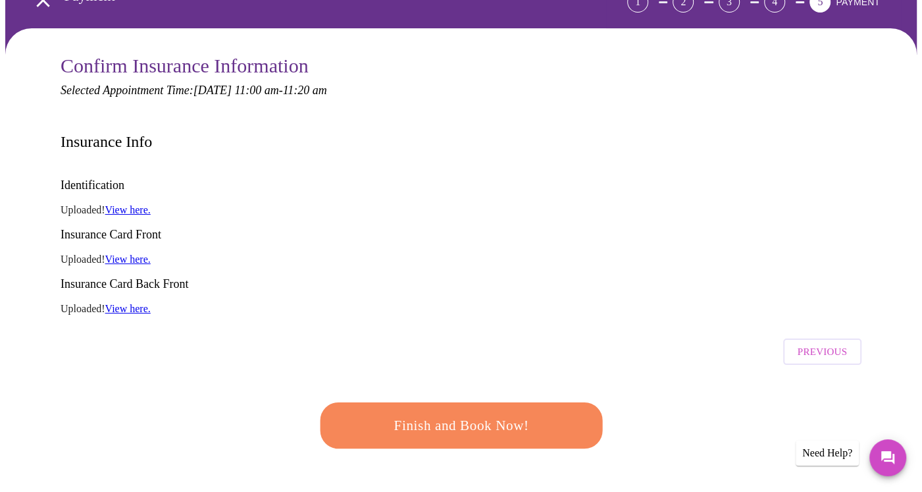
click at [460, 413] on span "Finish and Book Now!" at bounding box center [461, 425] width 244 height 24
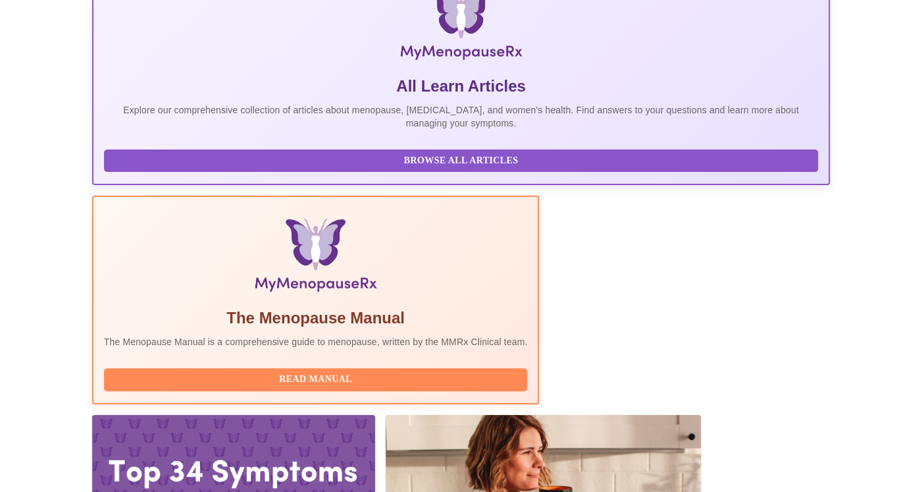
scroll to position [226, 0]
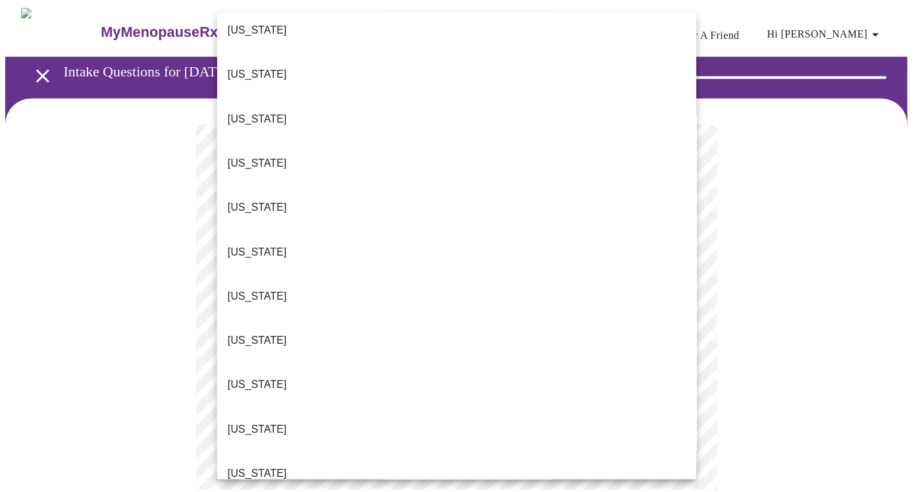
scroll to position [263, 0]
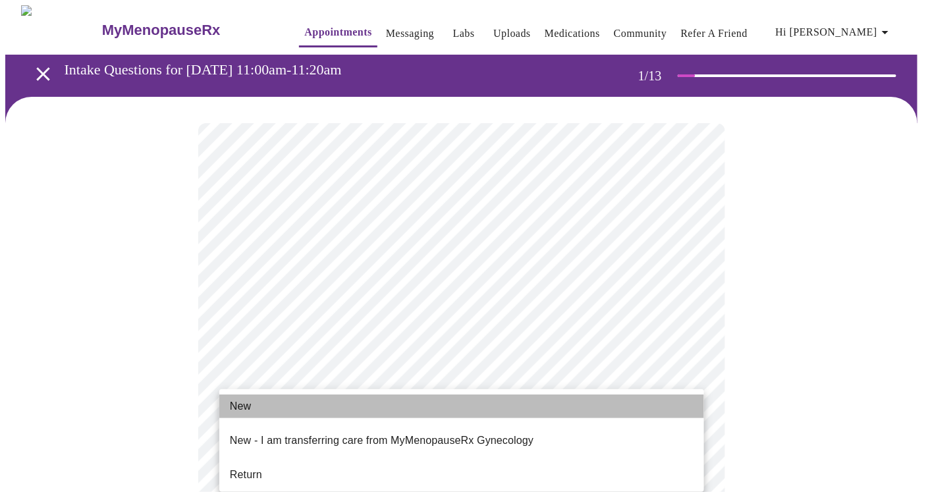
click at [278, 411] on li "New" at bounding box center [461, 406] width 485 height 24
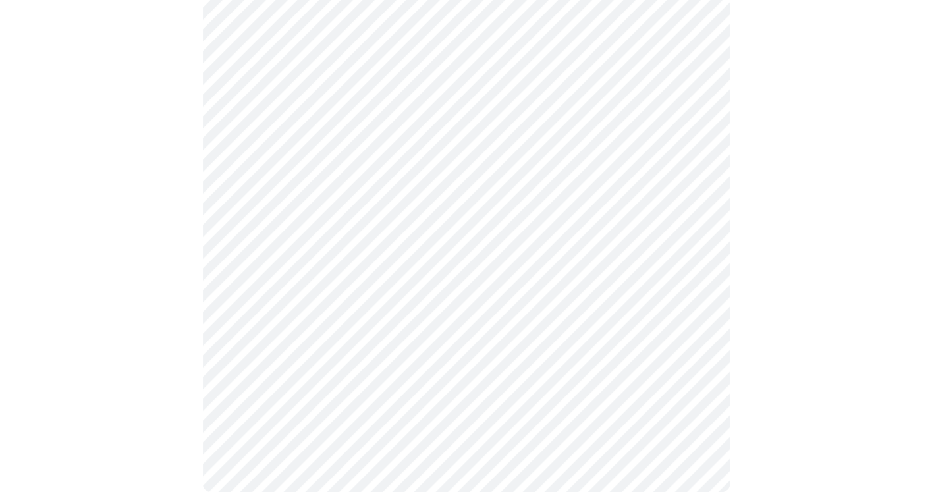
scroll to position [789, 0]
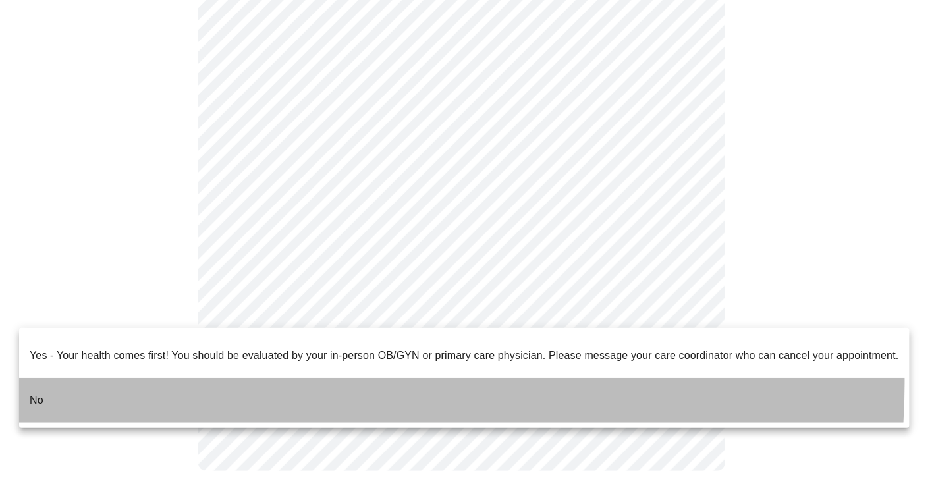
click at [242, 378] on li "No" at bounding box center [464, 400] width 890 height 45
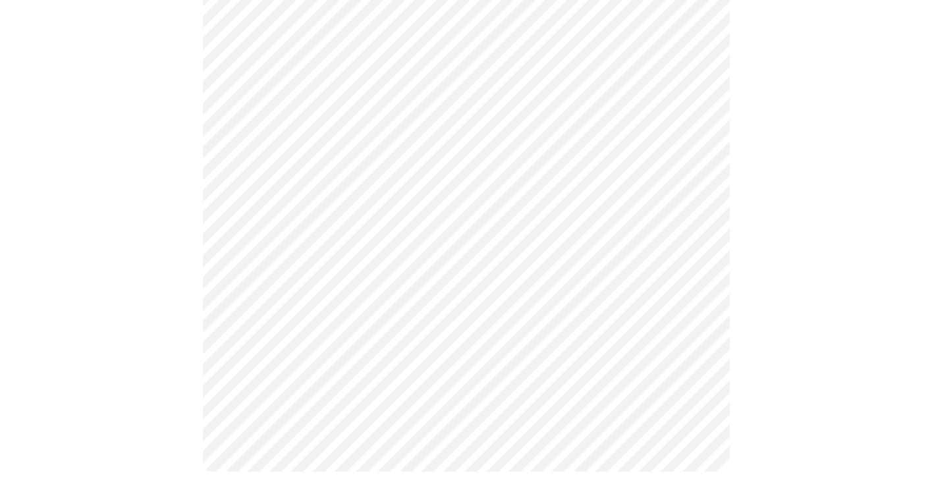
scroll to position [0, 0]
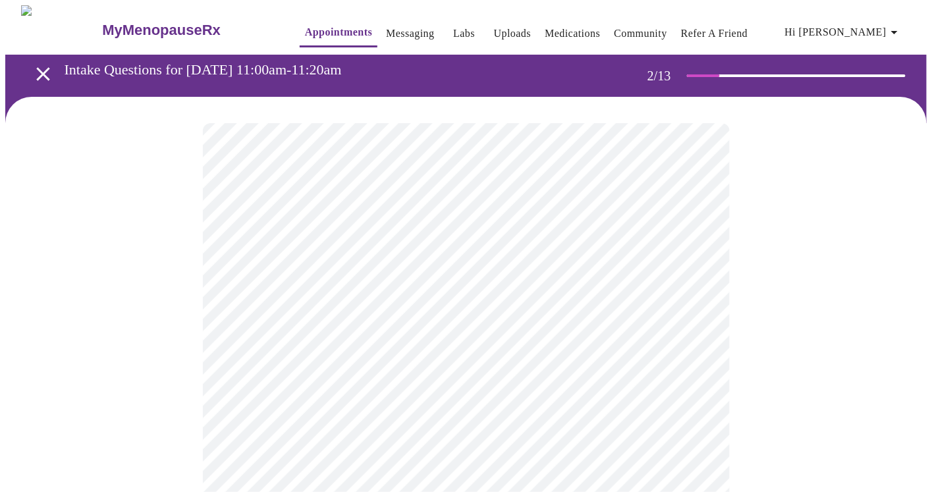
click at [300, 257] on body "MyMenopauseRx Appointments Messaging Labs Uploads Medications Community Refer a…" at bounding box center [465, 461] width 921 height 913
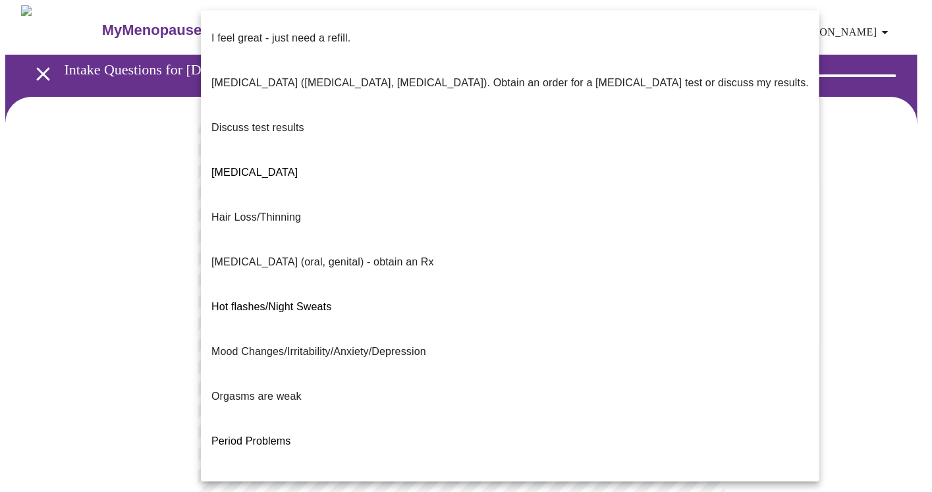
click at [149, 174] on div at bounding box center [466, 246] width 932 height 492
click at [386, 264] on body "MyMenopauseRx Appointments Messaging Labs Uploads Medications Community Refer a…" at bounding box center [465, 461] width 921 height 913
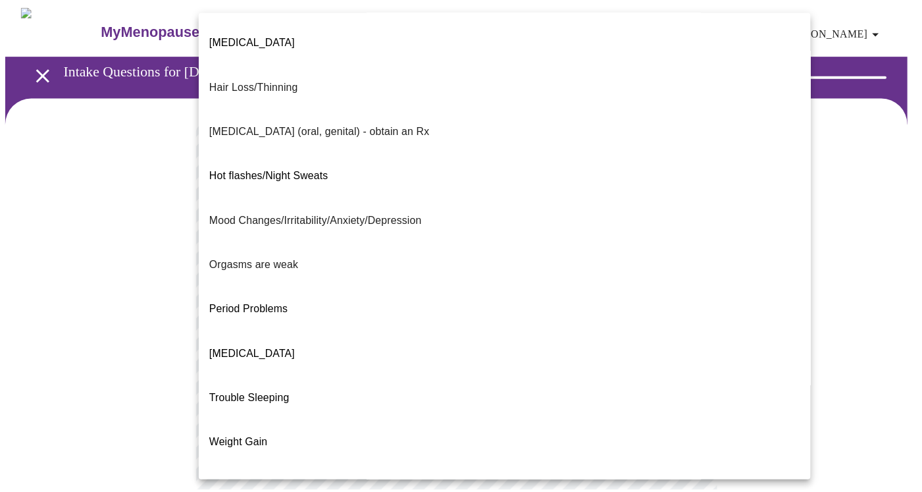
scroll to position [194, 0]
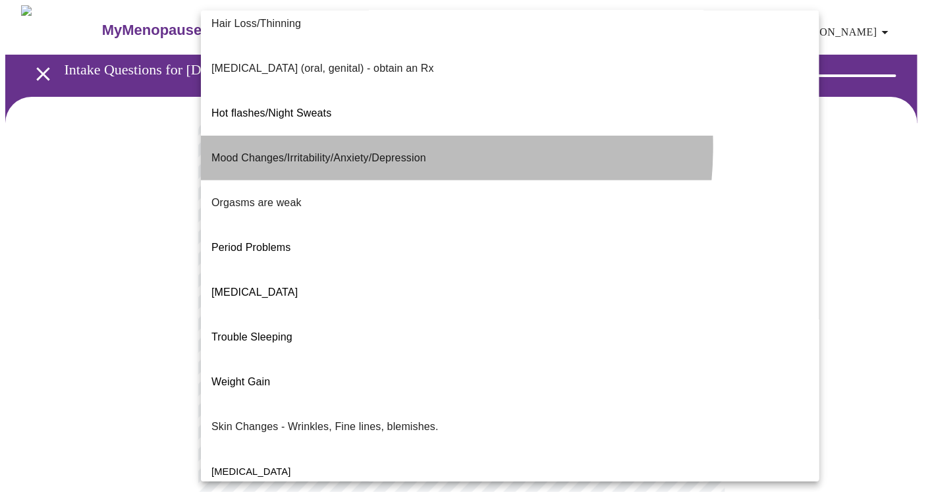
click at [327, 150] on p "Mood Changes/Irritability/Anxiety/Depression" at bounding box center [318, 158] width 215 height 16
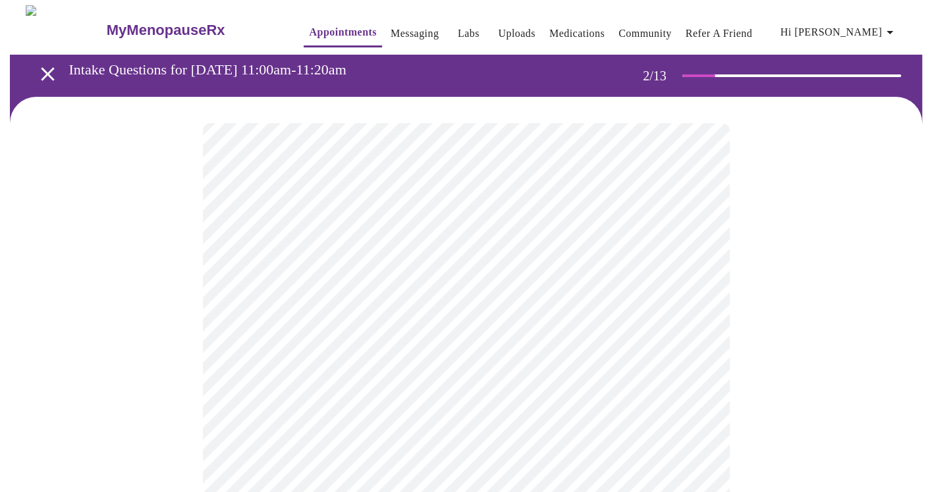
scroll to position [66, 0]
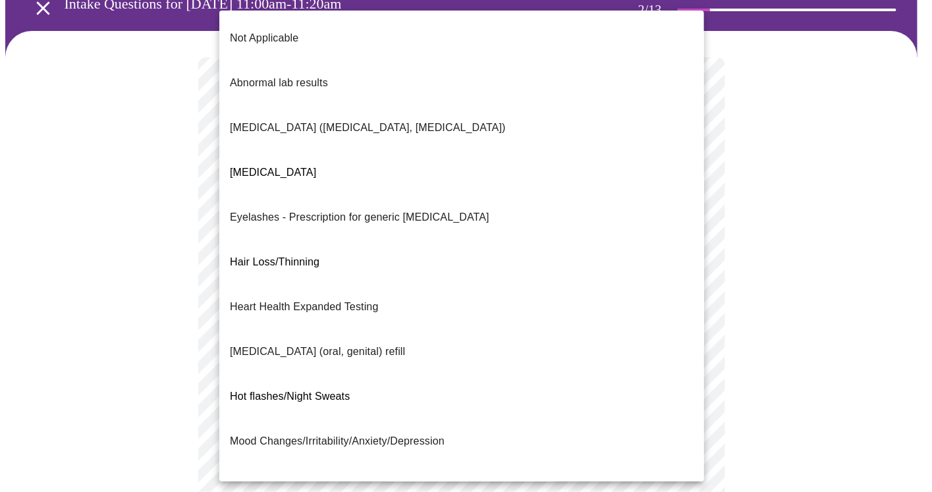
click at [328, 315] on body "MyMenopauseRx Appointments Messaging Labs Uploads Medications Community Refer a…" at bounding box center [465, 391] width 921 height 905
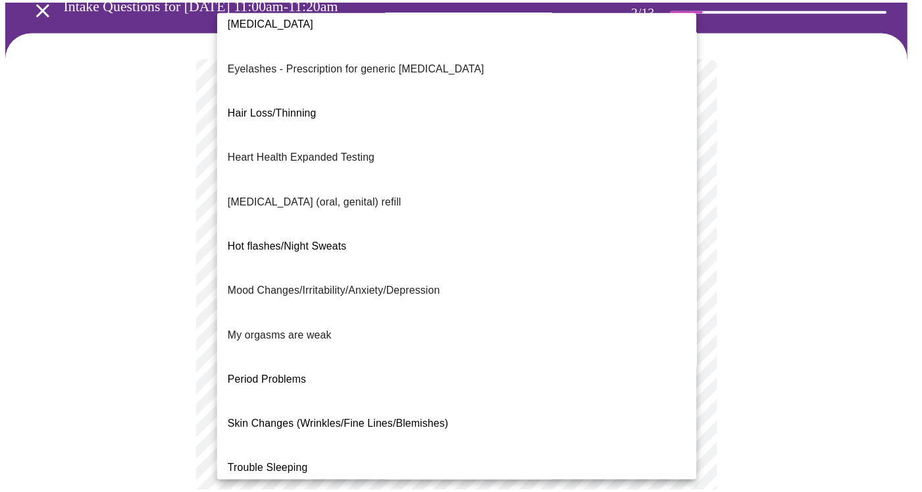
scroll to position [160, 0]
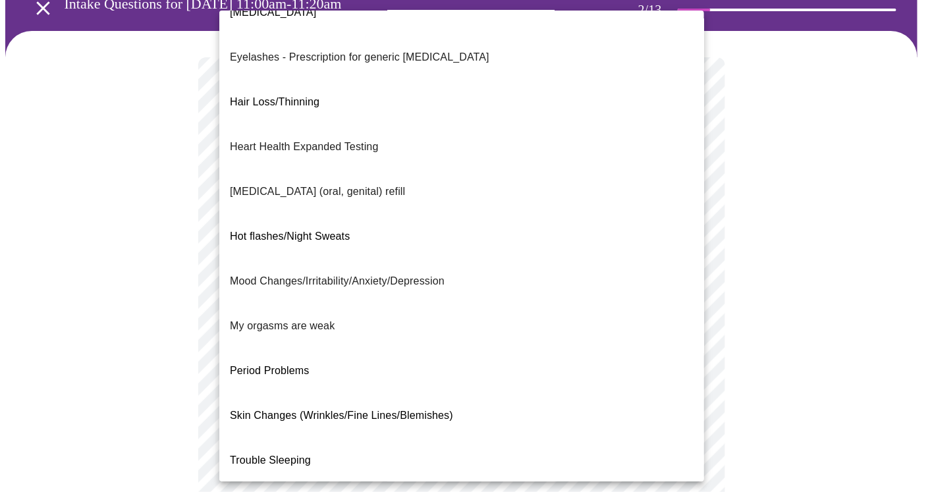
click at [280, 454] on span "Trouble Sleeping" at bounding box center [270, 459] width 81 height 11
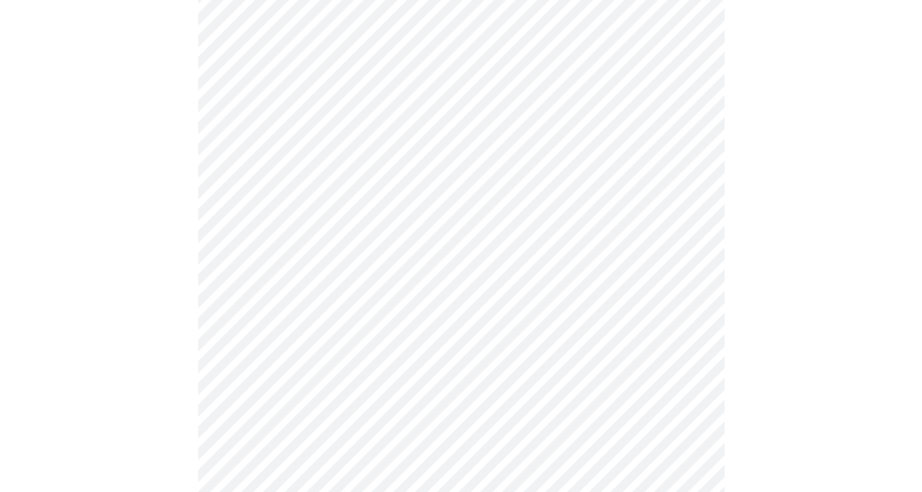
scroll to position [198, 0]
click at [369, 323] on body "MyMenopauseRx Appointments Messaging Labs Uploads Medications Community Refer a…" at bounding box center [461, 256] width 912 height 897
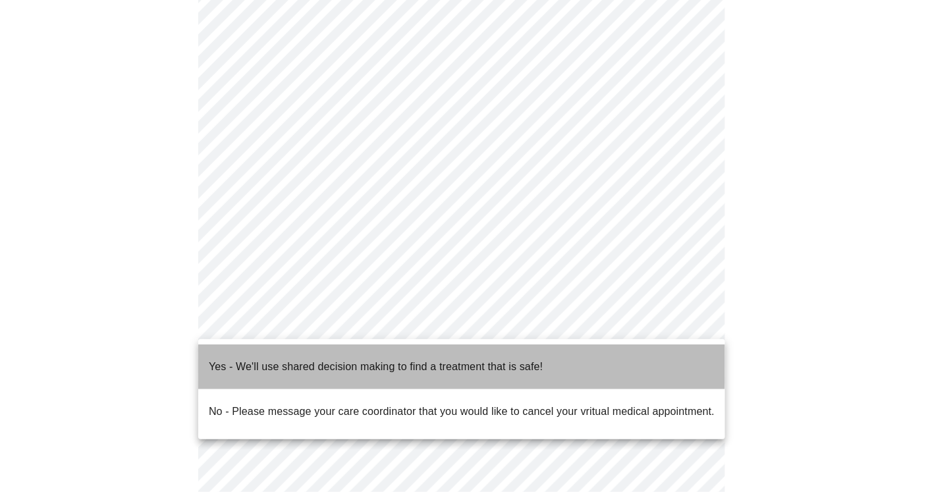
click at [356, 359] on p "Yes - We'll use shared decision making to find a treatment that is safe!" at bounding box center [376, 367] width 334 height 16
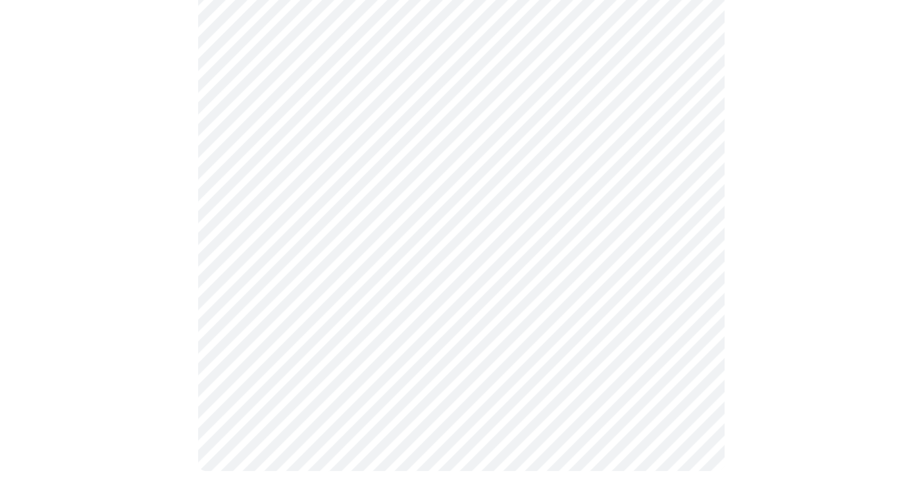
scroll to position [0, 0]
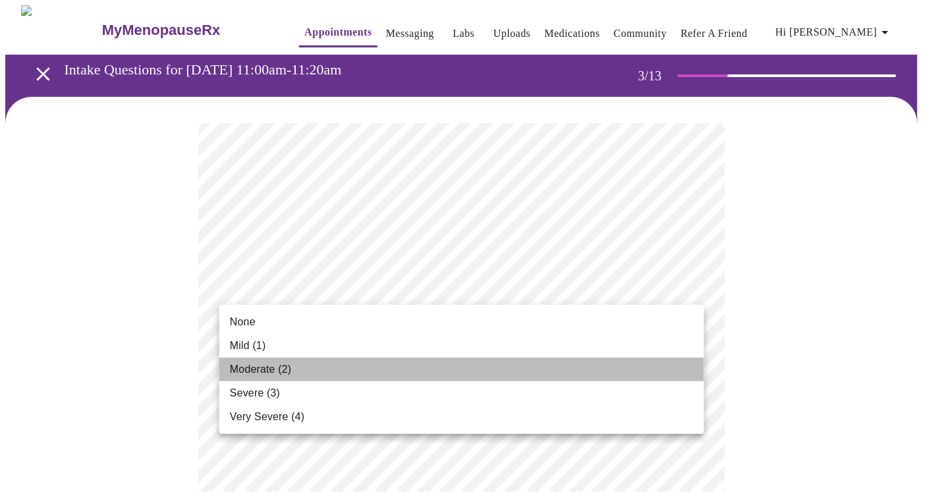
click at [304, 365] on li "Moderate (2)" at bounding box center [461, 370] width 485 height 24
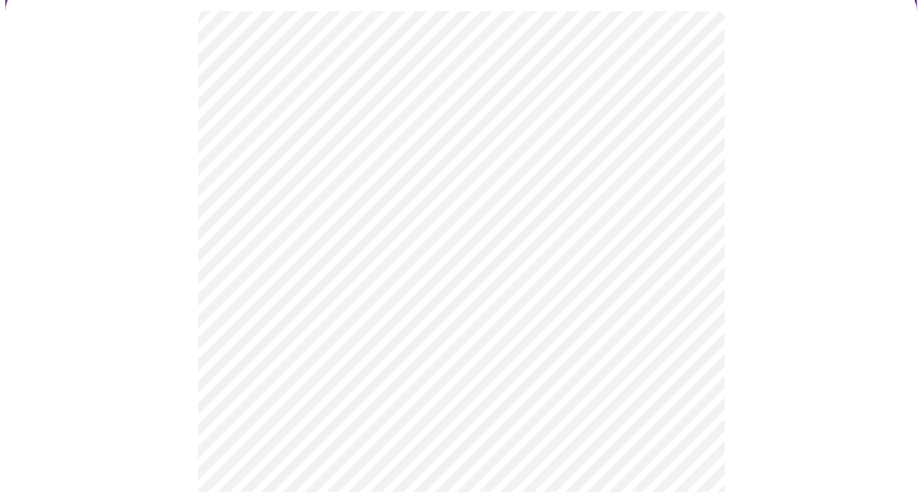
scroll to position [132, 0]
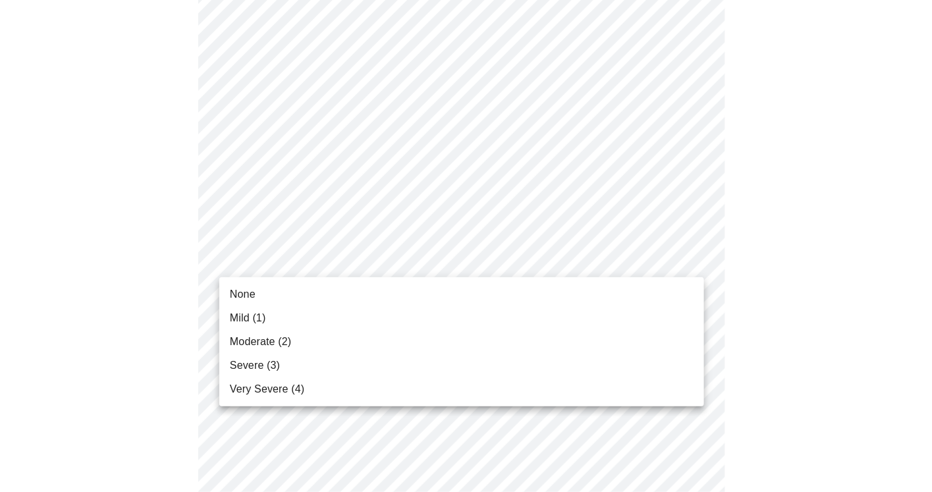
click at [339, 317] on li "Mild (1)" at bounding box center [461, 318] width 485 height 24
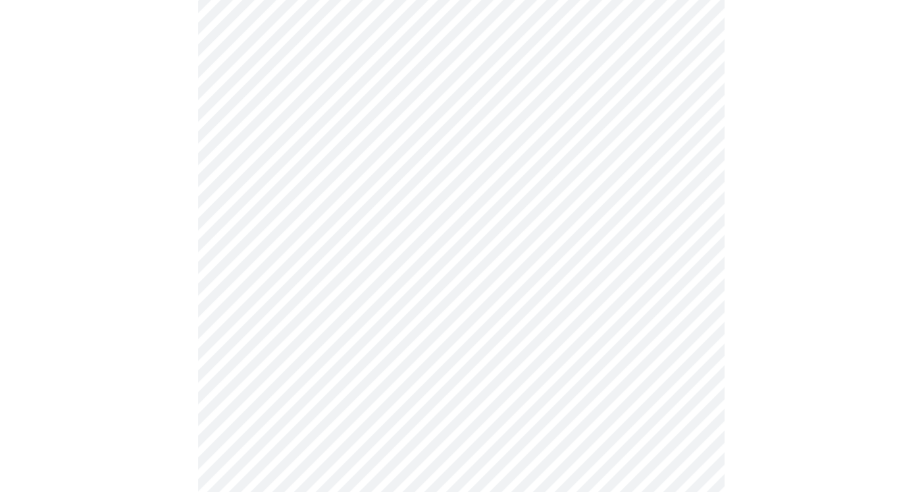
scroll to position [263, 0]
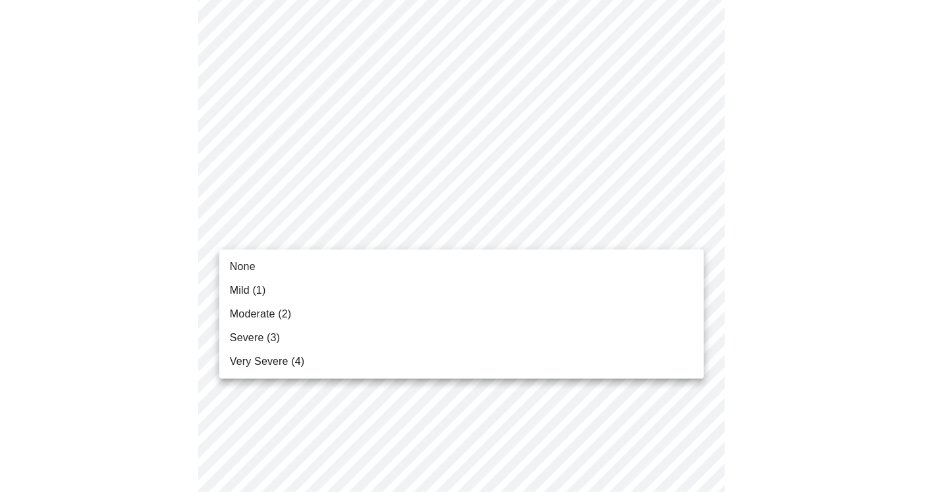
click at [379, 285] on li "Mild (1)" at bounding box center [461, 291] width 485 height 24
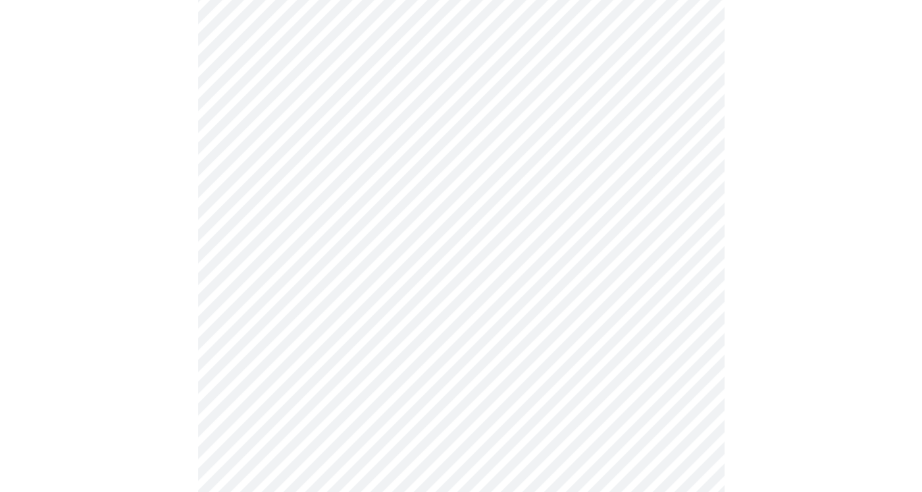
scroll to position [329, 0]
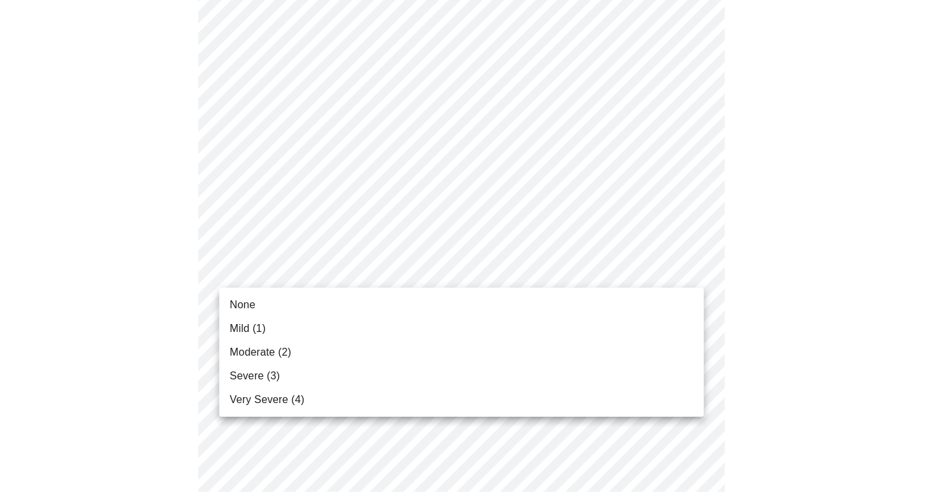
click at [347, 379] on li "Severe (3)" at bounding box center [461, 376] width 485 height 24
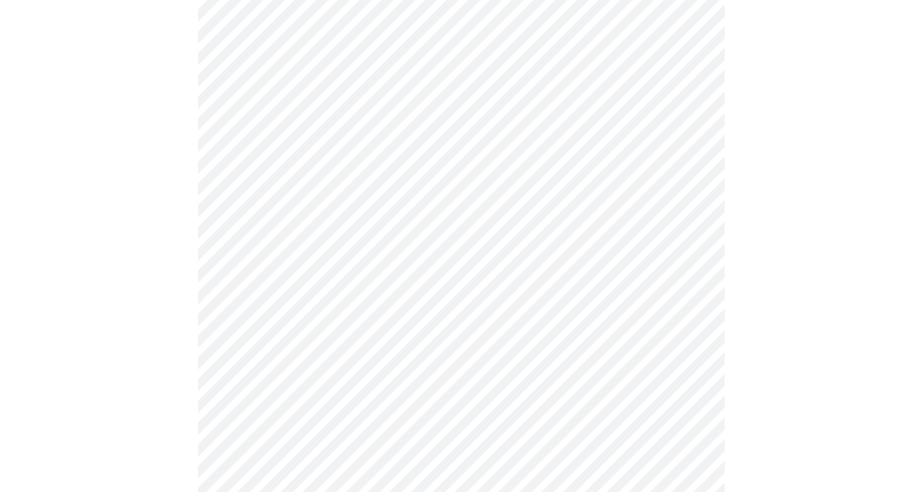
scroll to position [461, 0]
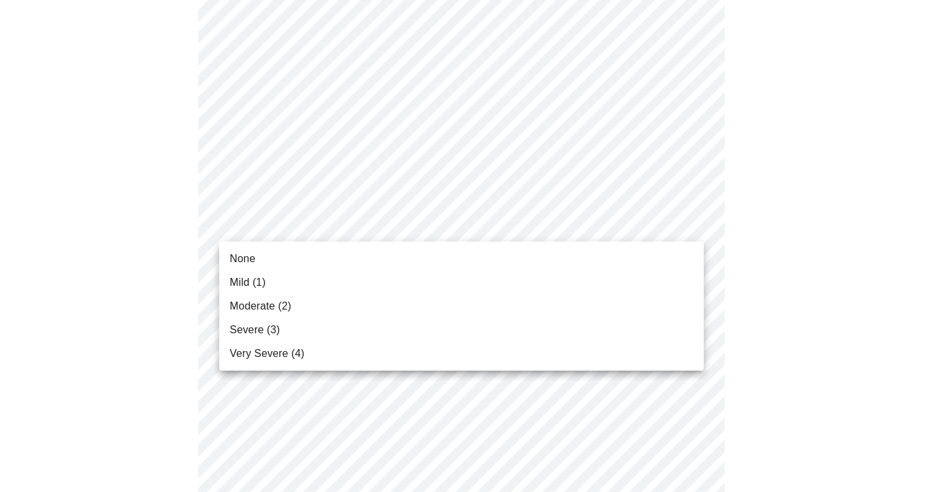
click at [364, 219] on body "MyMenopauseRx Appointments Messaging Labs Uploads Medications Community Refer a…" at bounding box center [465, 382] width 921 height 1676
click at [349, 309] on li "Moderate (2)" at bounding box center [461, 306] width 485 height 24
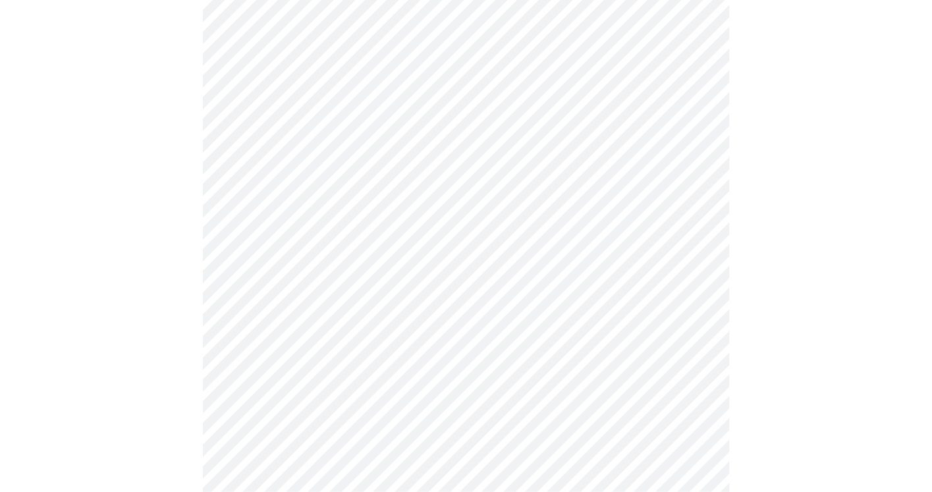
click at [325, 306] on body "MyMenopauseRx Appointments Messaging Labs Uploads Medications Community Refer a…" at bounding box center [465, 373] width 921 height 1658
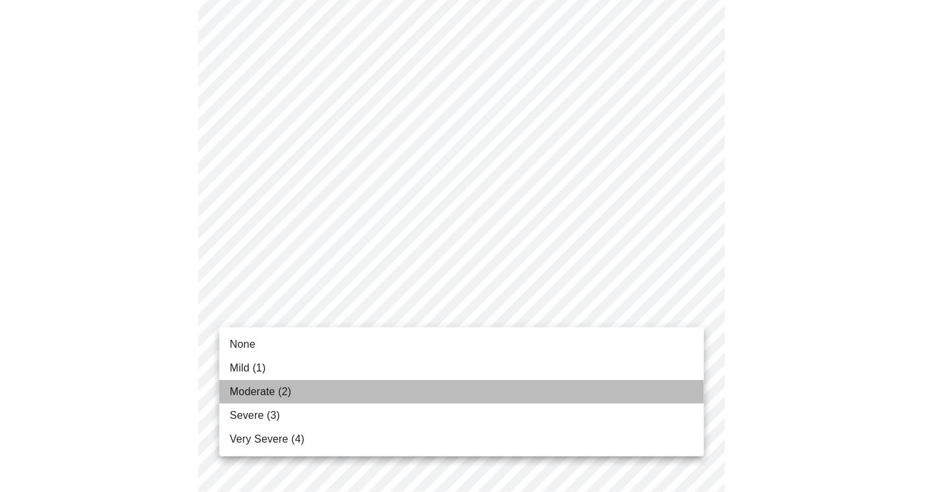
click at [327, 387] on li "Moderate (2)" at bounding box center [461, 392] width 485 height 24
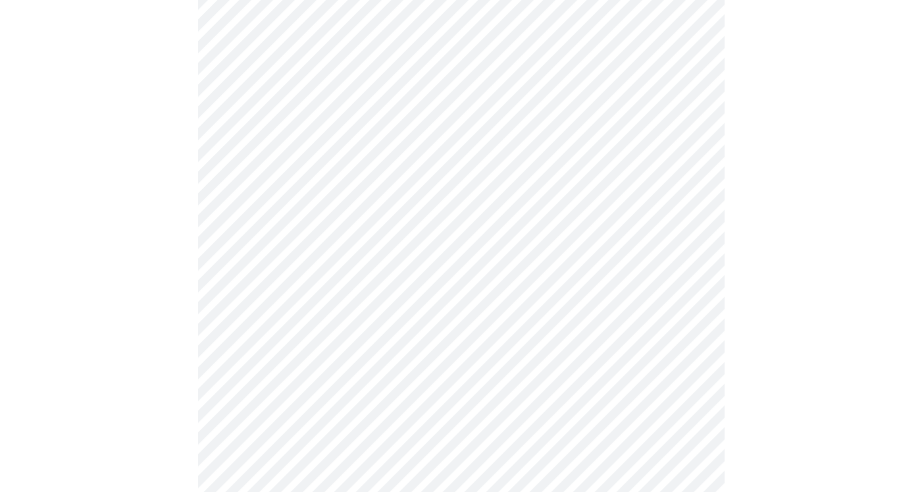
scroll to position [593, 0]
click at [371, 288] on body "MyMenopauseRx Appointments Messaging Labs Uploads Medications Community Refer a…" at bounding box center [465, 233] width 921 height 1640
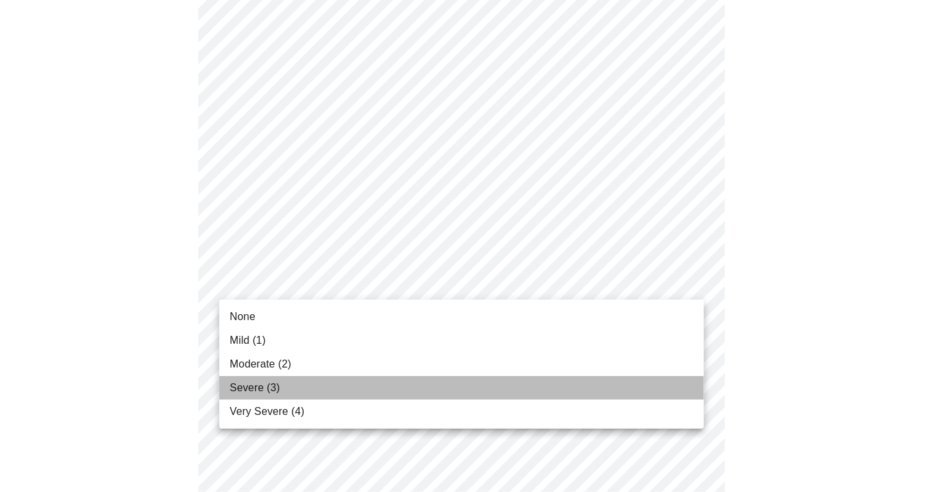
click at [349, 385] on li "Severe (3)" at bounding box center [461, 388] width 485 height 24
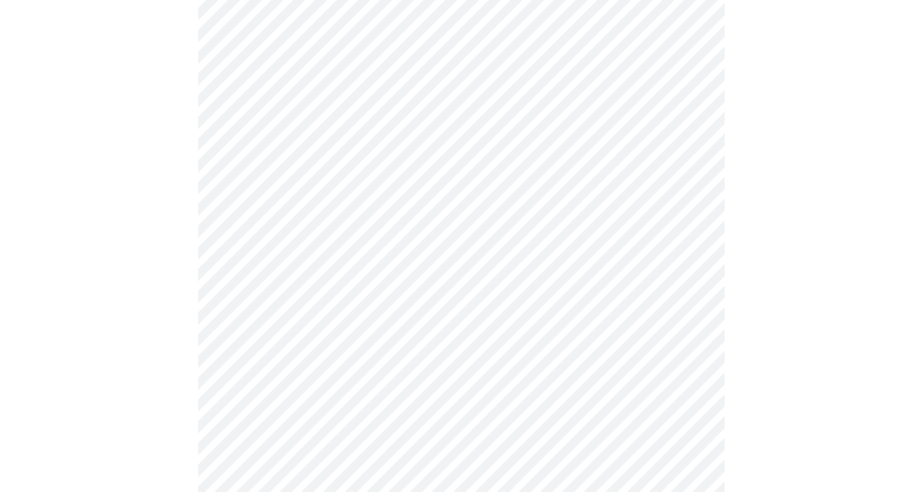
scroll to position [724, 0]
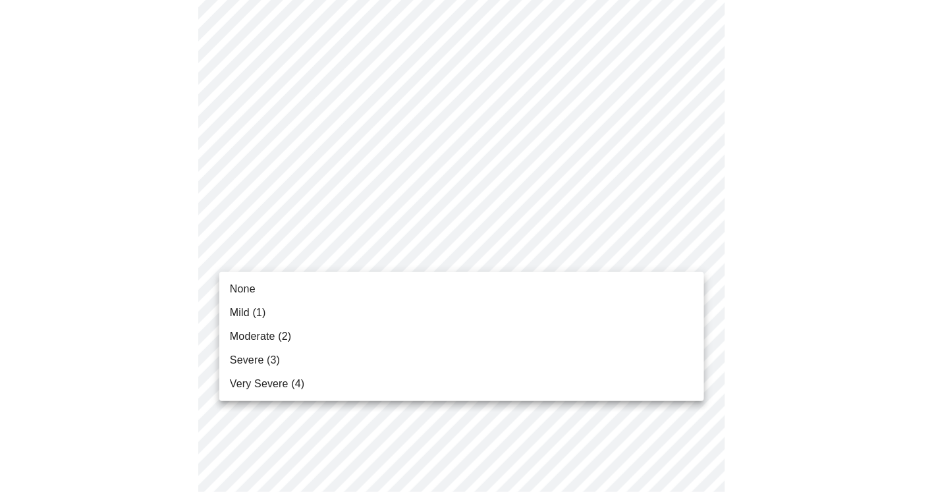
click at [372, 246] on body "MyMenopauseRx Appointments Messaging Labs Uploads Medications Community Refer a…" at bounding box center [465, 92] width 921 height 1622
click at [358, 285] on li "None" at bounding box center [461, 289] width 485 height 24
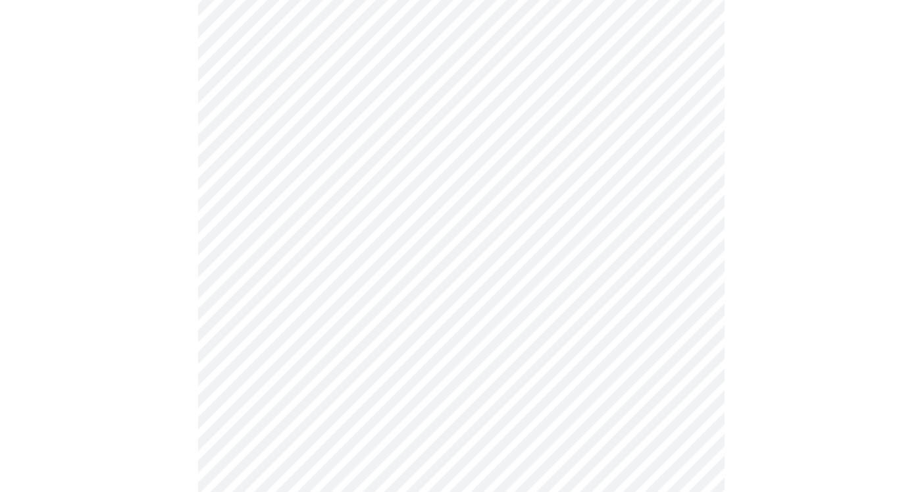
scroll to position [856, 0]
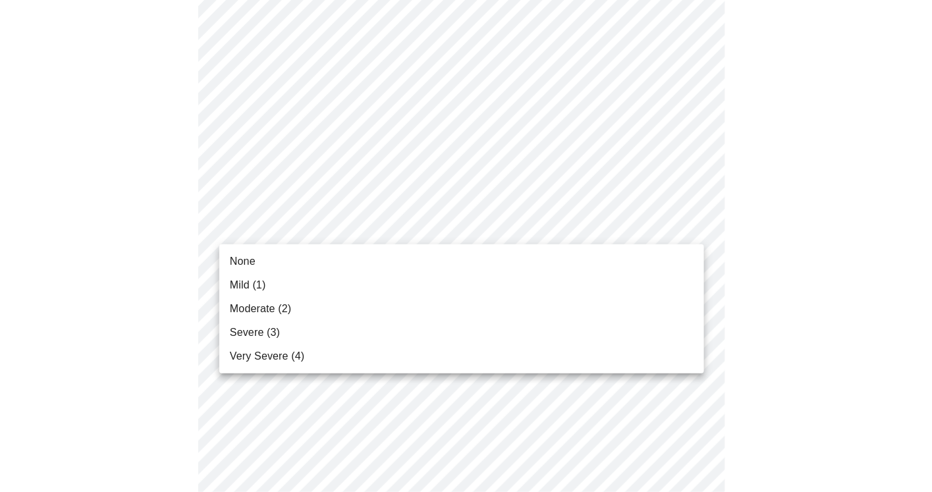
click at [356, 298] on li "Moderate (2)" at bounding box center [461, 309] width 485 height 24
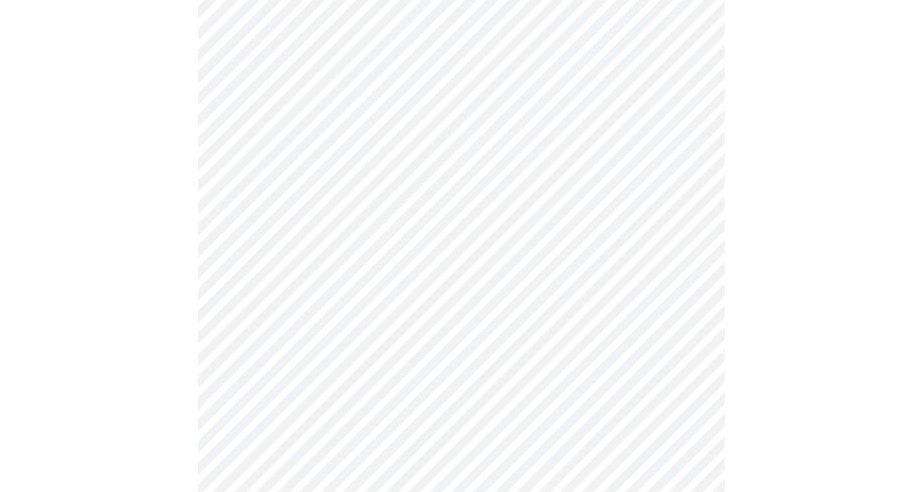
scroll to position [922, 0]
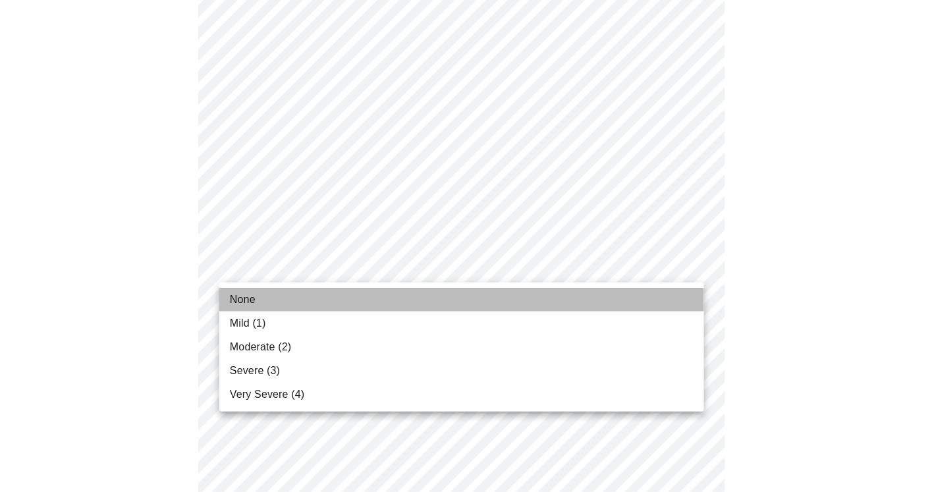
click at [362, 304] on li "None" at bounding box center [461, 300] width 485 height 24
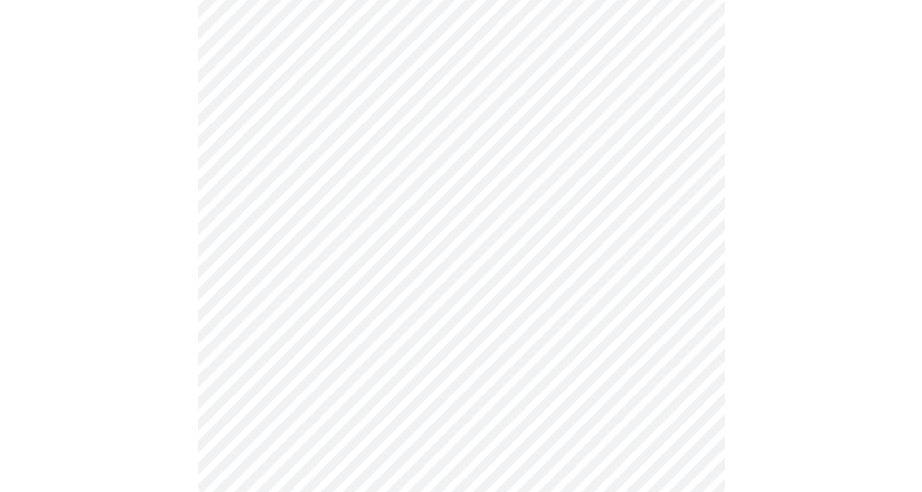
scroll to position [1053, 0]
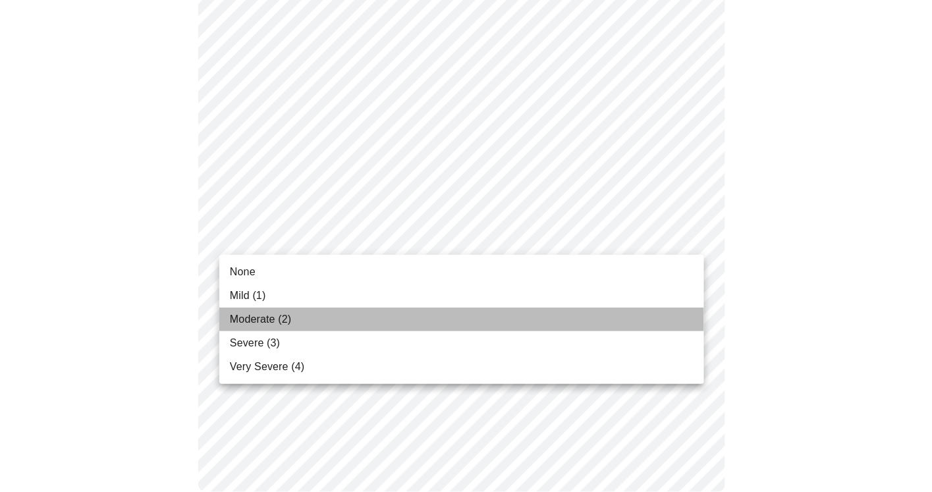
click at [385, 324] on li "Moderate (2)" at bounding box center [461, 319] width 485 height 24
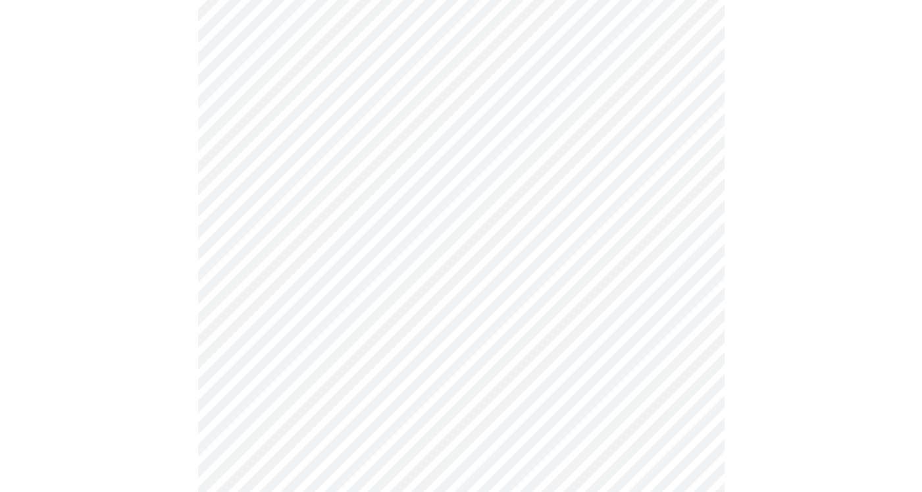
scroll to position [593, 0]
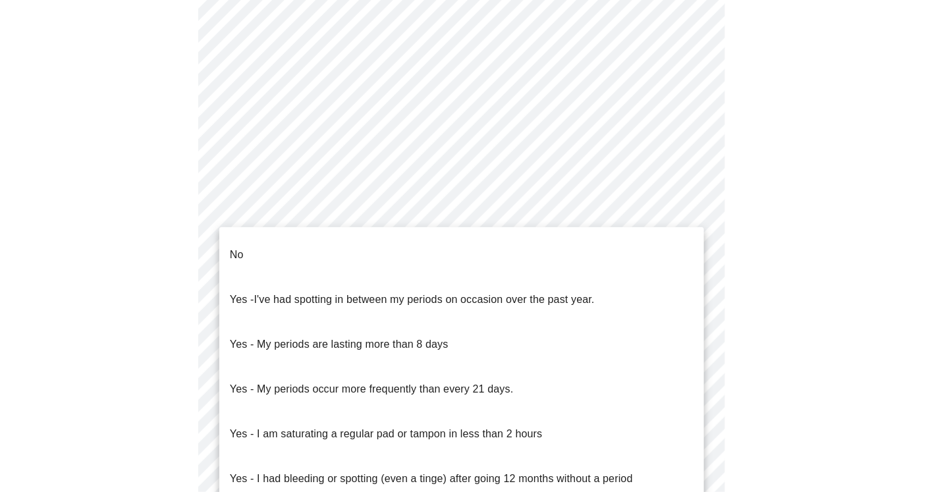
click at [452, 204] on body "MyMenopauseRx Appointments Messaging Labs Uploads Medications Community Refer a…" at bounding box center [465, 62] width 921 height 1298
click at [446, 292] on p "Yes - I've had spotting in between my periods on occasion over the past year." at bounding box center [412, 300] width 365 height 16
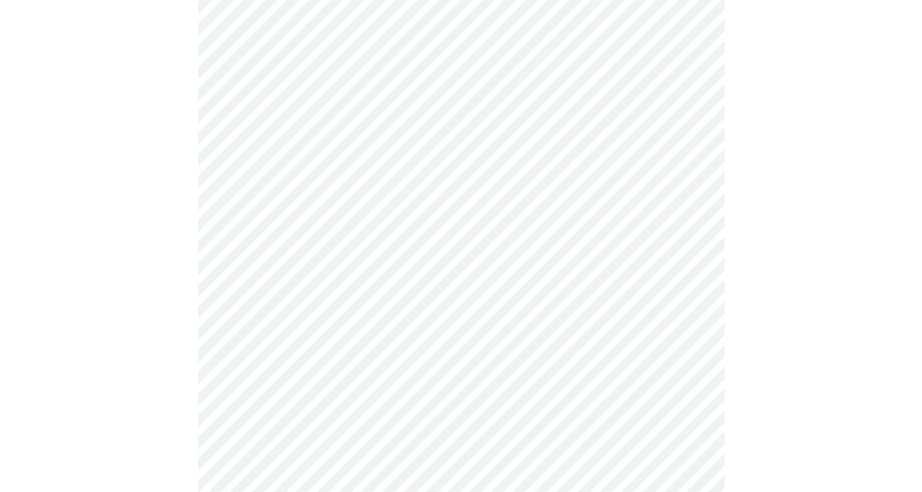
scroll to position [724, 0]
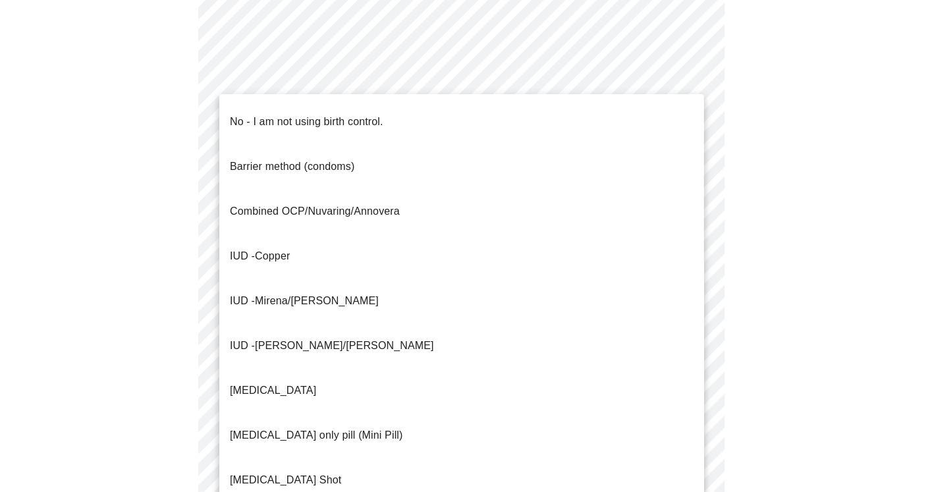
click at [304, 114] on p "No - I am not using birth control." at bounding box center [306, 122] width 153 height 16
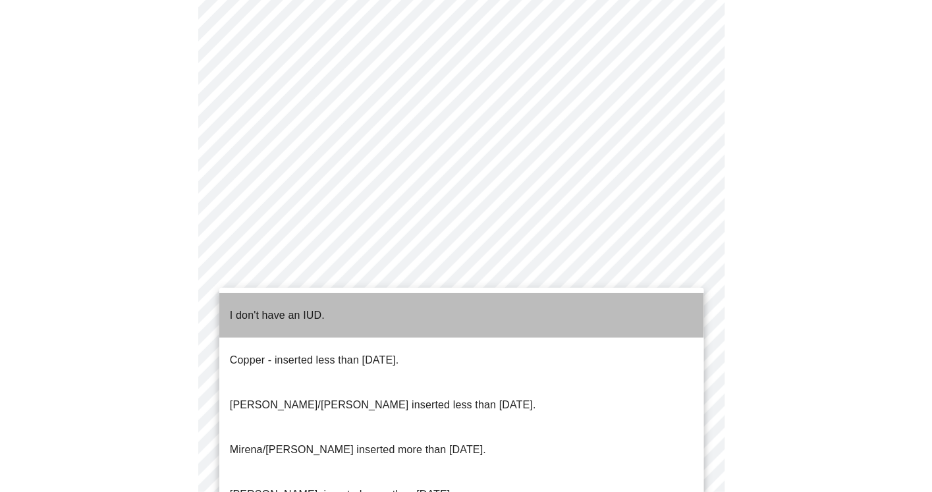
click at [288, 307] on p "I don't have an IUD." at bounding box center [277, 315] width 95 height 16
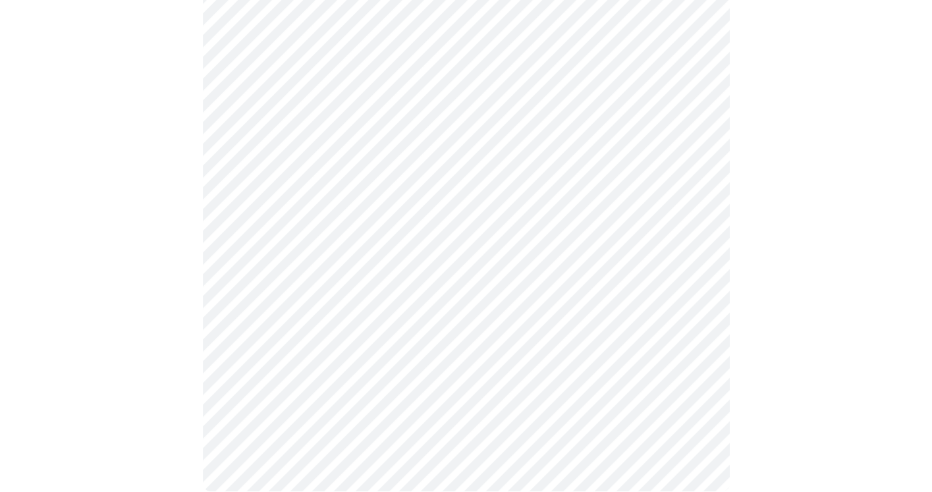
scroll to position [782, 0]
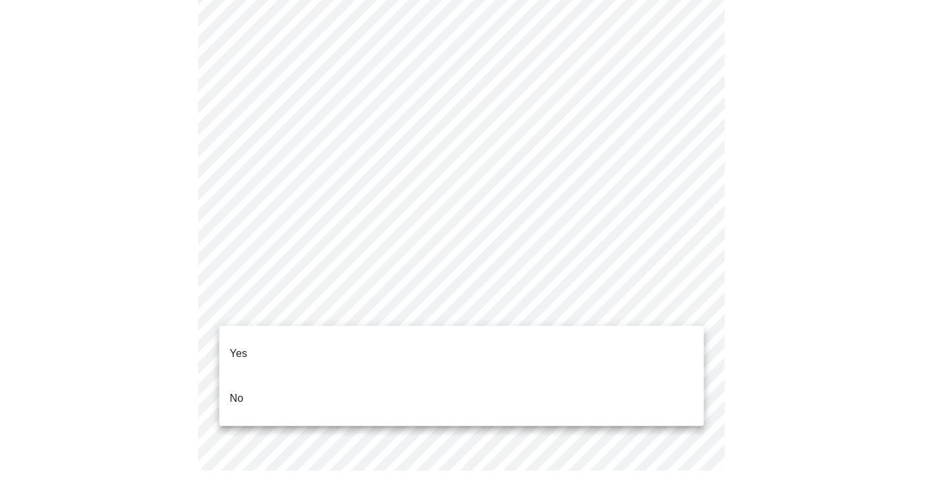
click at [326, 343] on li "Yes" at bounding box center [461, 353] width 485 height 45
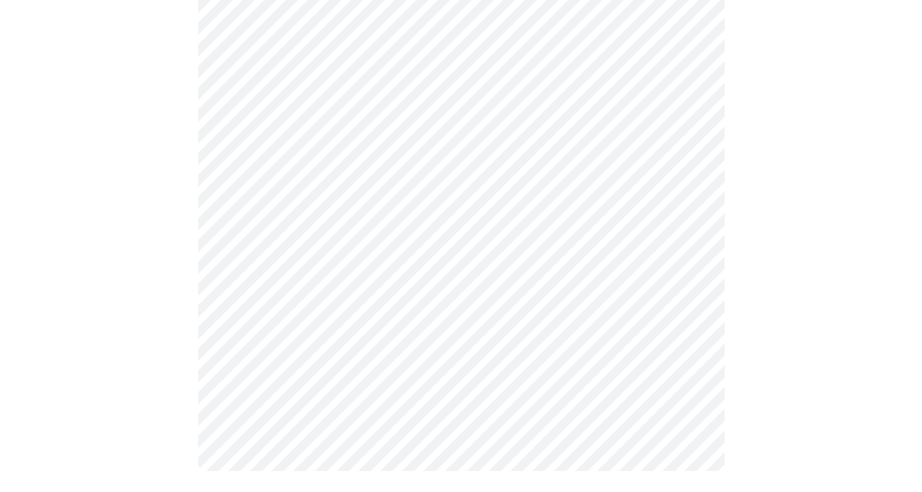
scroll to position [0, 0]
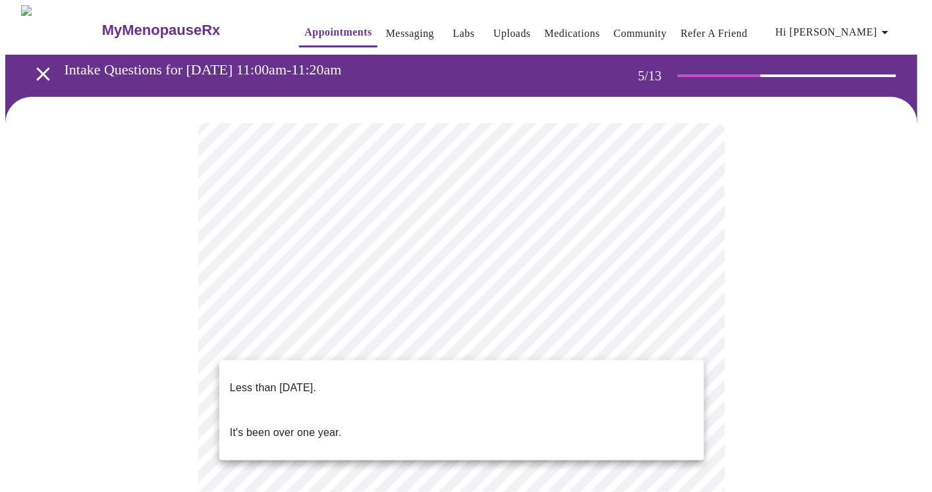
click at [292, 380] on p "Less than one year ago." at bounding box center [273, 388] width 86 height 16
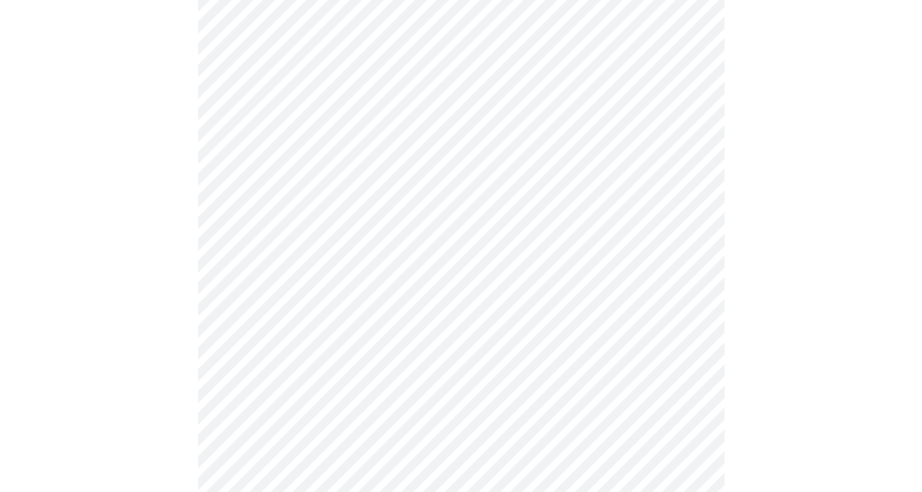
scroll to position [198, 0]
click at [333, 257] on body "MyMenopauseRx Appointments Messaging Labs Uploads Medications Community Refer a…" at bounding box center [465, 337] width 921 height 1058
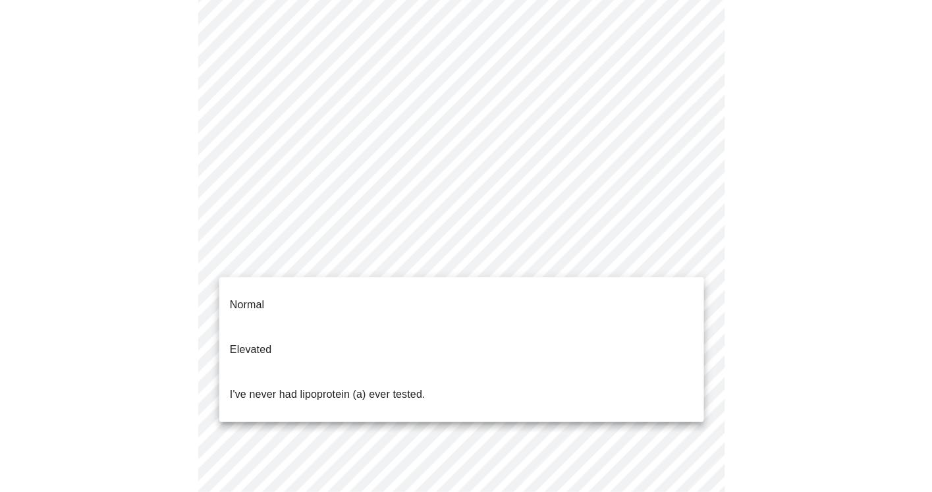
click at [307, 386] on p "I've never had lipoprotein (a) ever tested." at bounding box center [328, 394] width 196 height 16
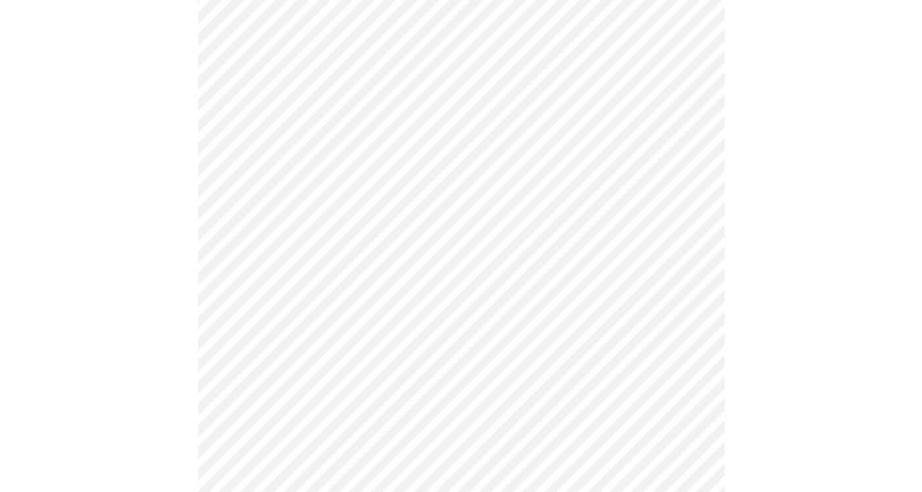
scroll to position [329, 0]
click at [185, 348] on div at bounding box center [461, 233] width 912 height 930
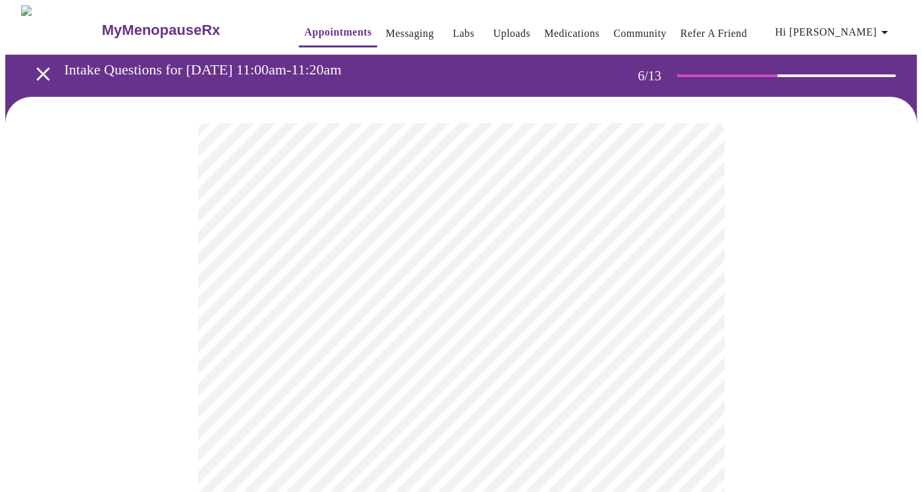
click at [359, 372] on body "MyMenopauseRx Appointments Messaging Labs Uploads Medications Community Refer a…" at bounding box center [461, 356] width 912 height 702
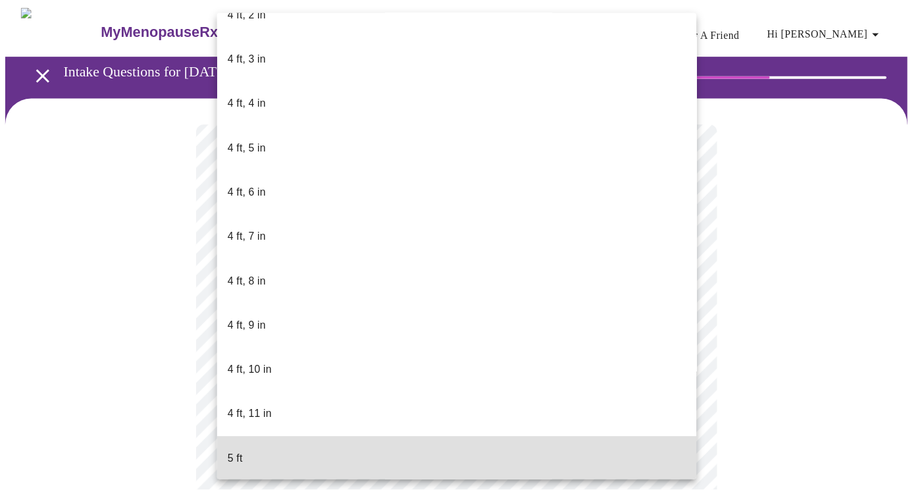
scroll to position [674, 0]
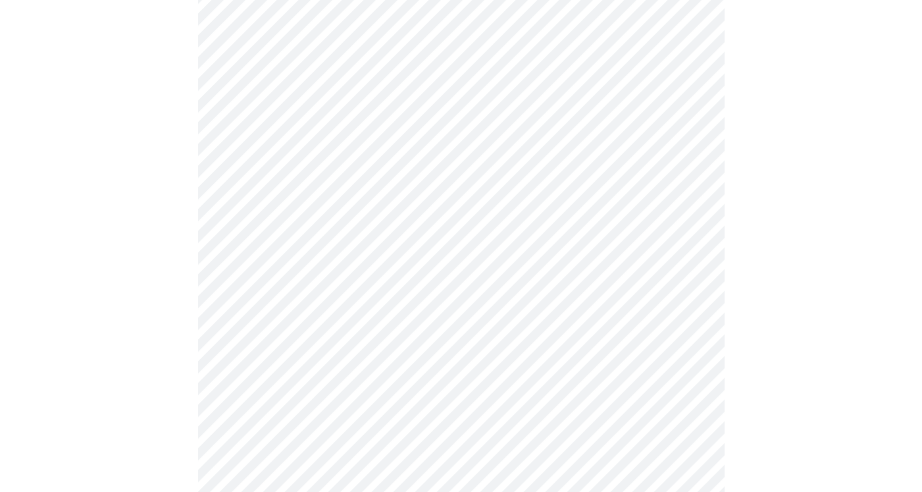
scroll to position [198, 0]
click at [159, 334] on div at bounding box center [461, 200] width 912 height 602
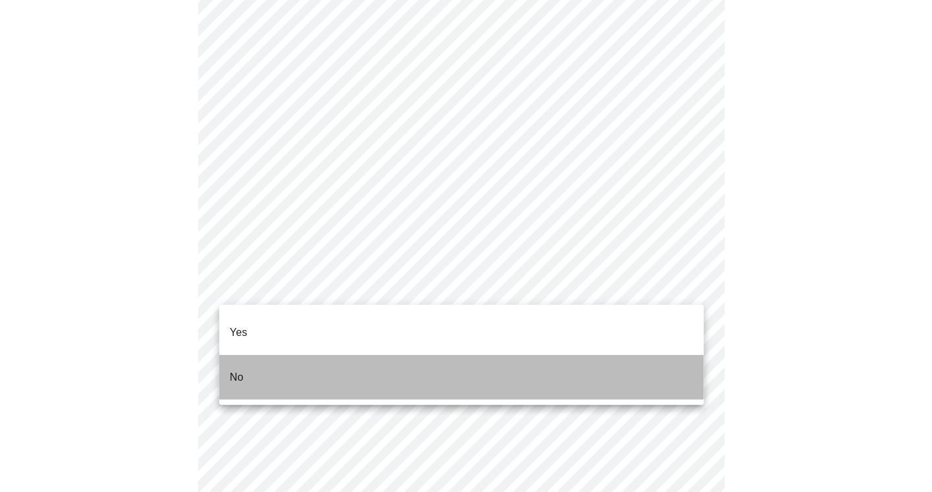
click at [285, 355] on li "No" at bounding box center [461, 377] width 485 height 45
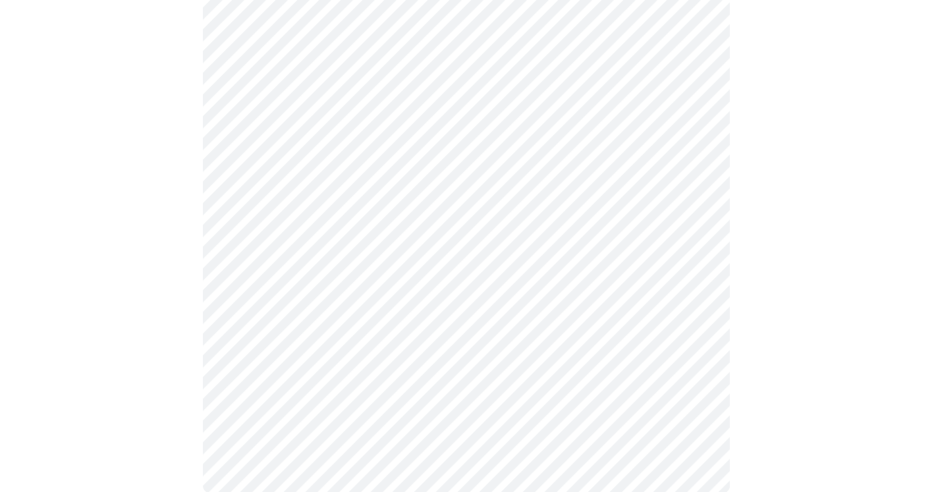
scroll to position [790, 0]
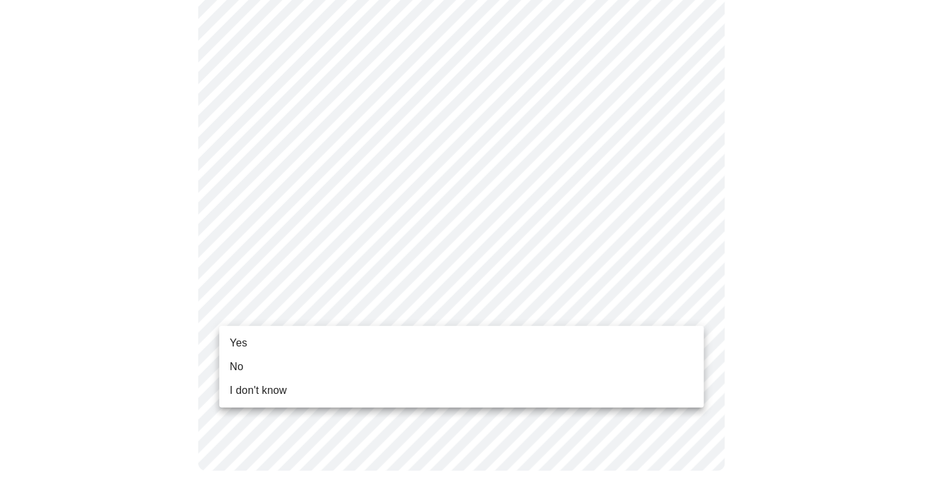
click at [250, 345] on li "Yes" at bounding box center [461, 343] width 485 height 24
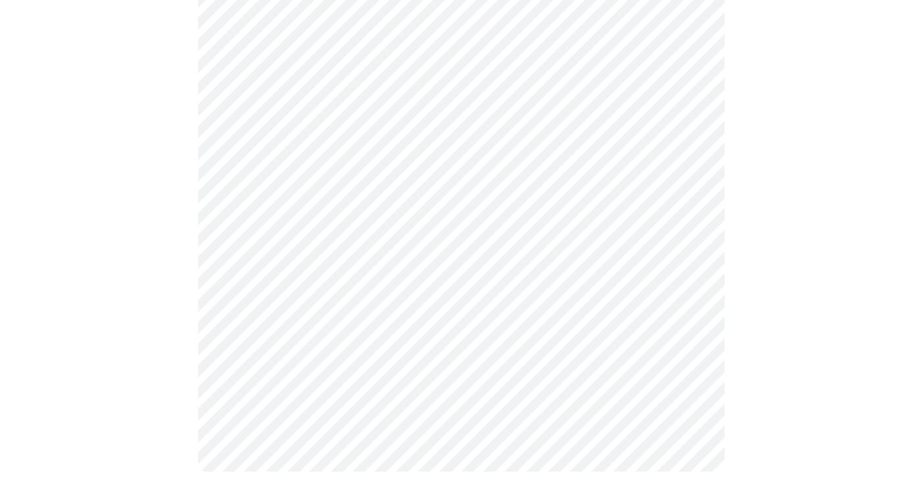
scroll to position [0, 0]
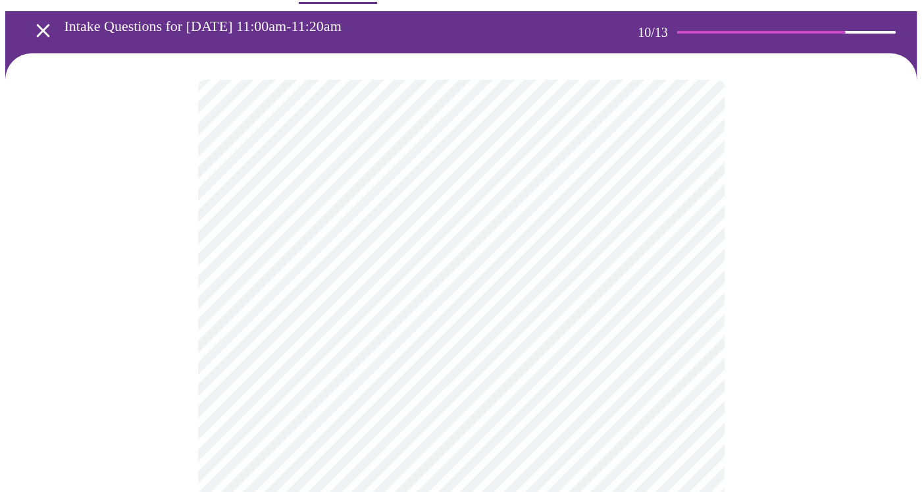
scroll to position [66, 0]
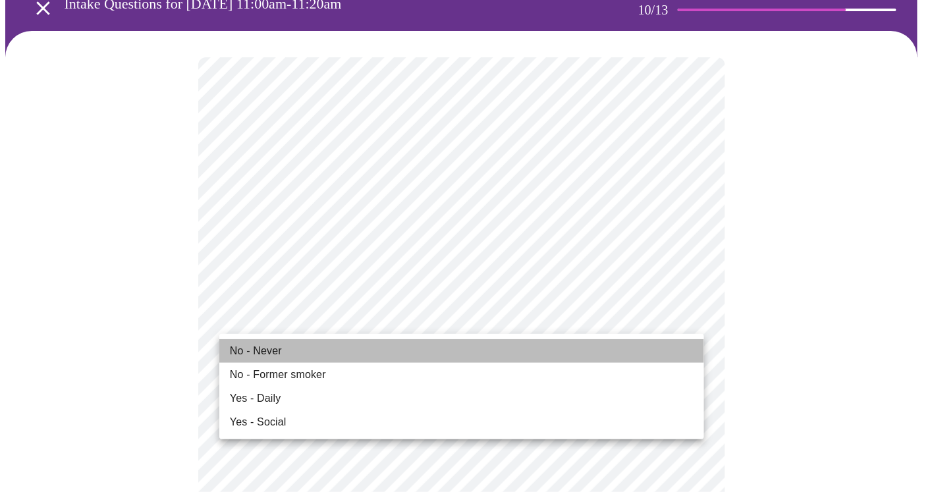
click at [266, 354] on span "No - Never" at bounding box center [256, 351] width 52 height 16
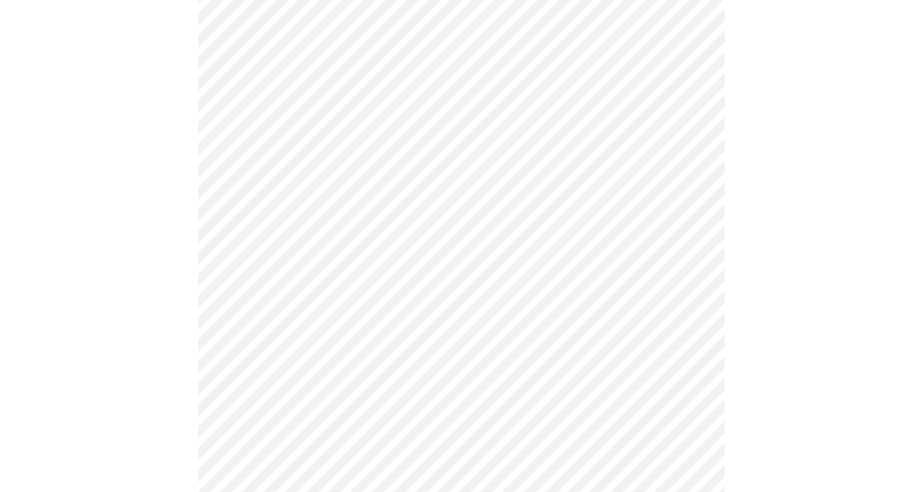
scroll to position [988, 0]
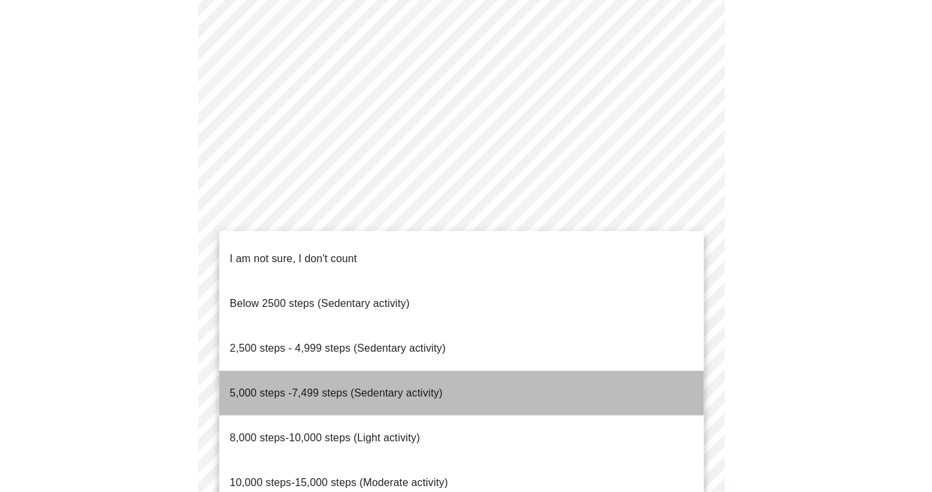
click at [307, 387] on span "5,000 steps -7,499 steps (Sedentary activity)" at bounding box center [336, 392] width 213 height 11
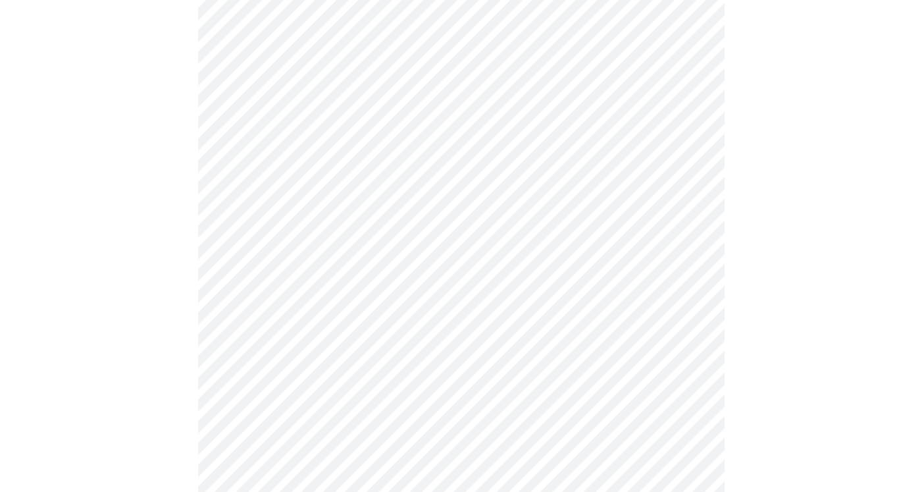
scroll to position [1119, 0]
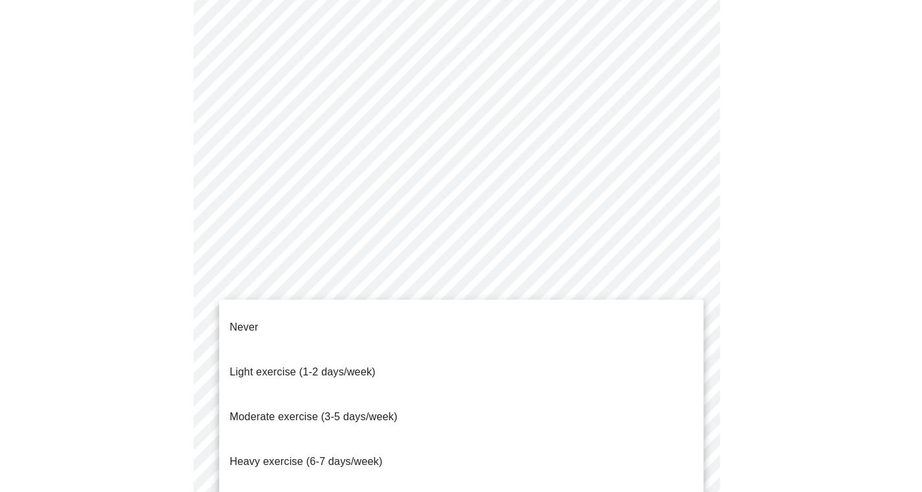
click at [297, 411] on span "Moderate exercise (3-5 days/week)" at bounding box center [314, 416] width 168 height 11
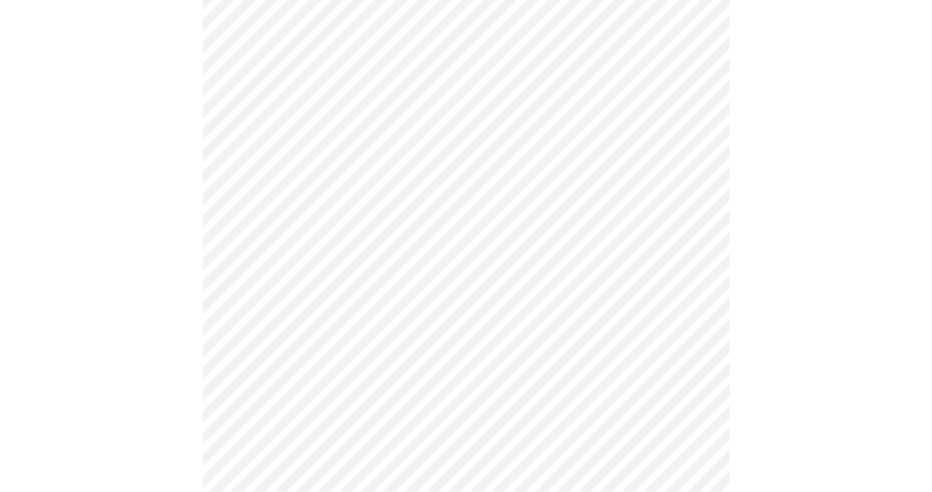
scroll to position [1213, 0]
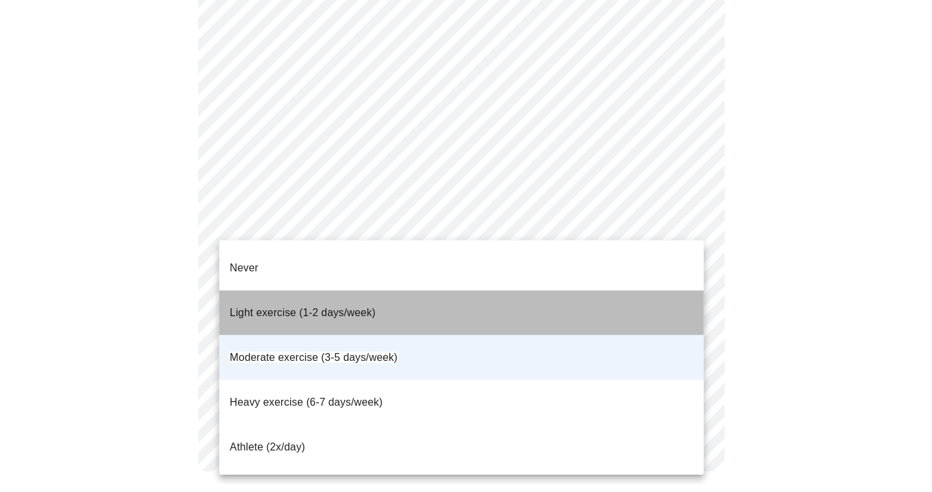
click at [327, 307] on span "Light exercise (1-2 days/week)" at bounding box center [303, 312] width 146 height 11
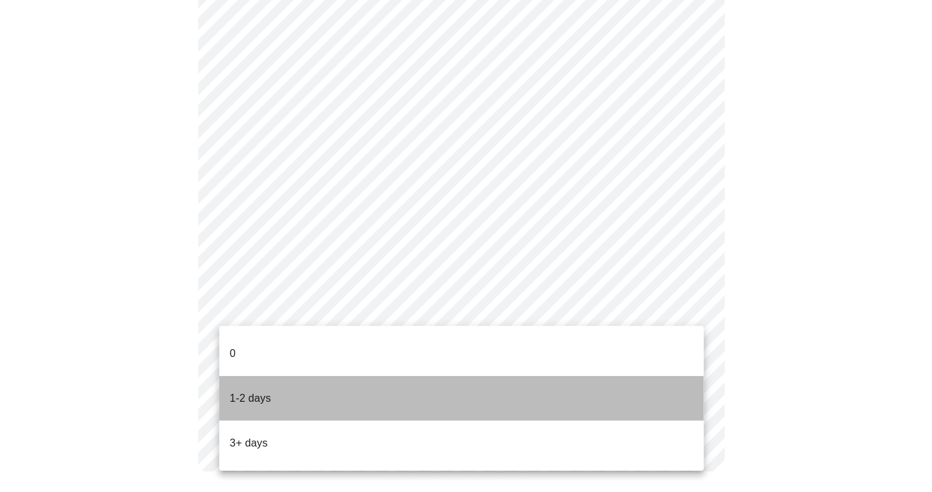
click at [284, 379] on li "1-2 days" at bounding box center [461, 398] width 485 height 45
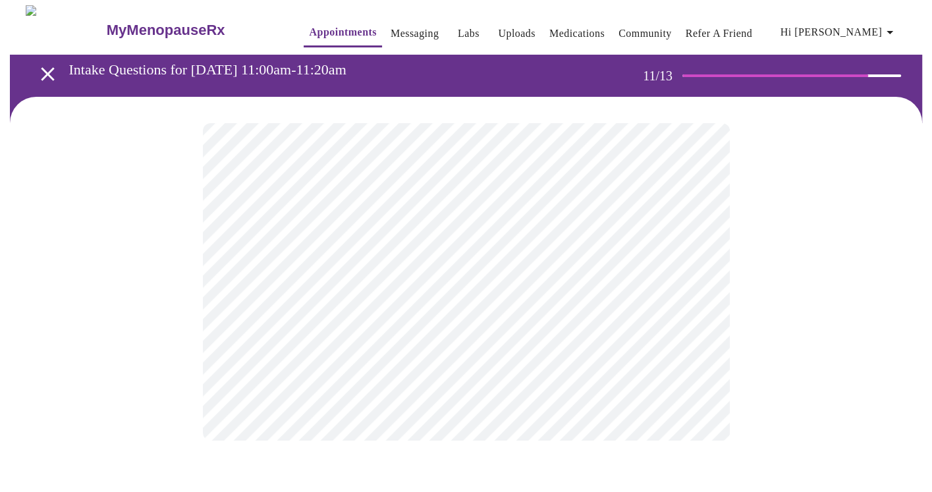
scroll to position [0, 0]
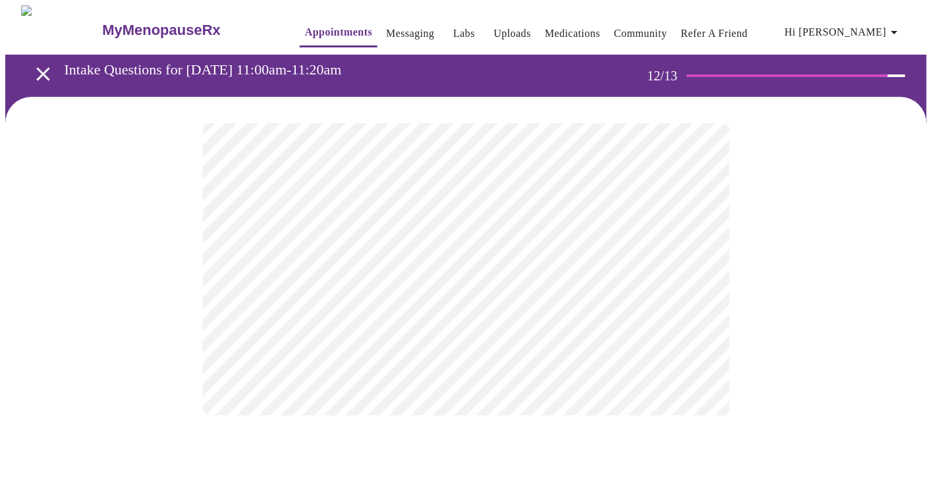
click at [431, 272] on body "MyMenopauseRx Appointments Messaging Labs Uploads Medications Community Refer a…" at bounding box center [465, 223] width 921 height 437
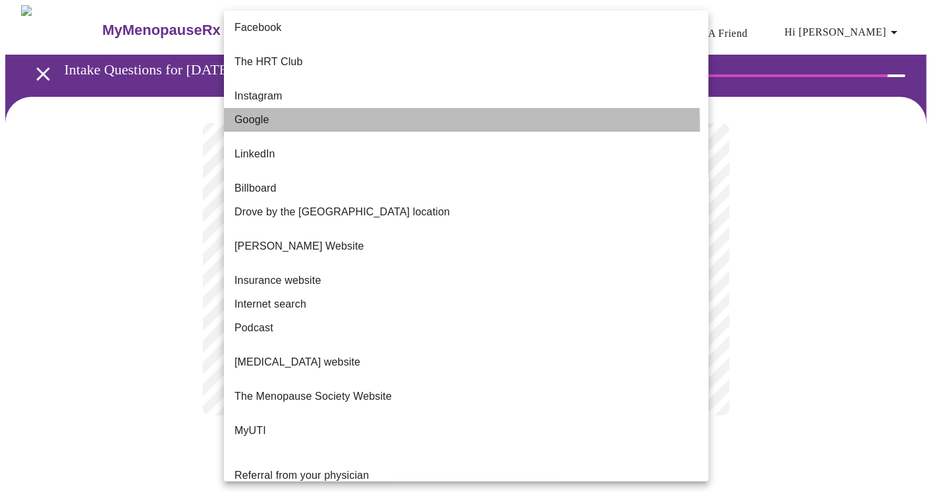
click at [261, 117] on li "Google" at bounding box center [466, 120] width 485 height 24
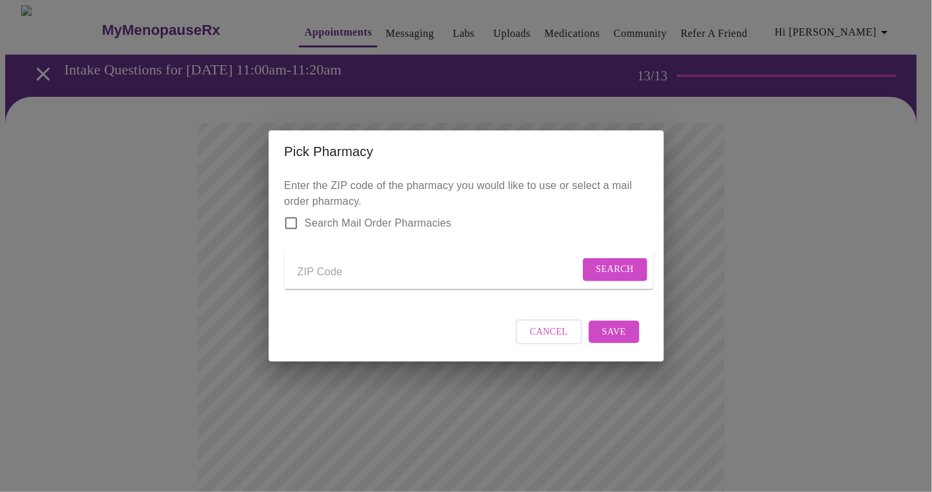
click at [313, 265] on input "Send a message to your care team" at bounding box center [439, 271] width 282 height 21
type input "70601"
click at [597, 264] on span "Search" at bounding box center [615, 269] width 38 height 16
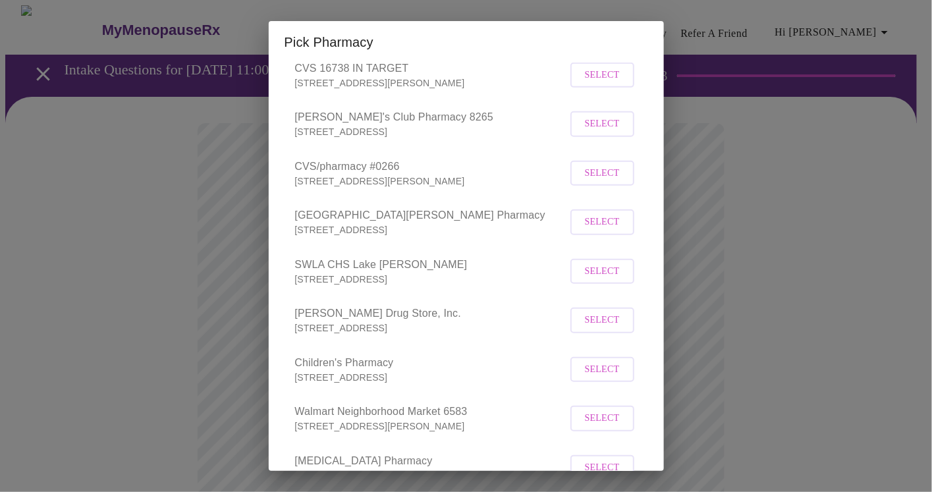
scroll to position [263, 0]
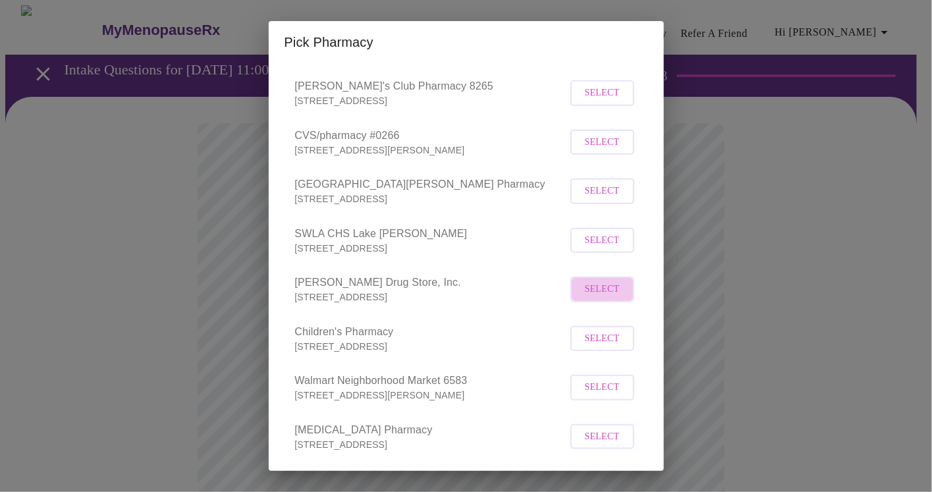
click at [587, 298] on span "Select" at bounding box center [602, 289] width 35 height 16
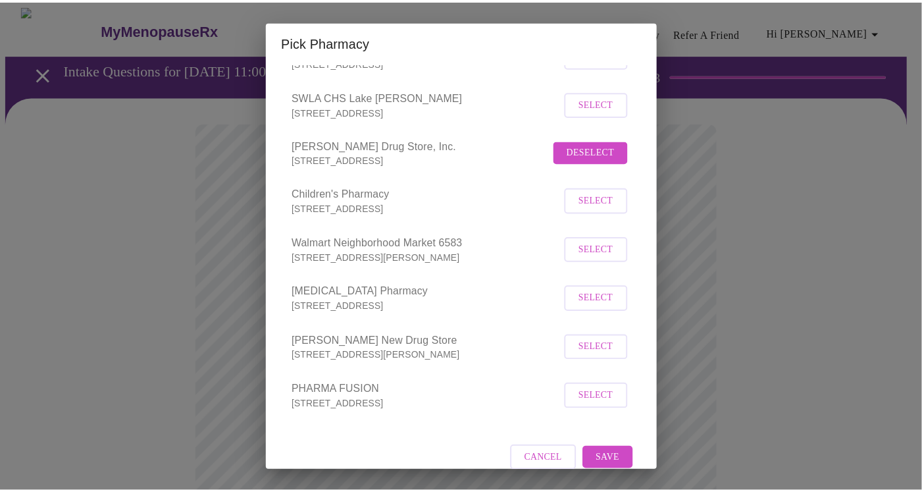
scroll to position [439, 0]
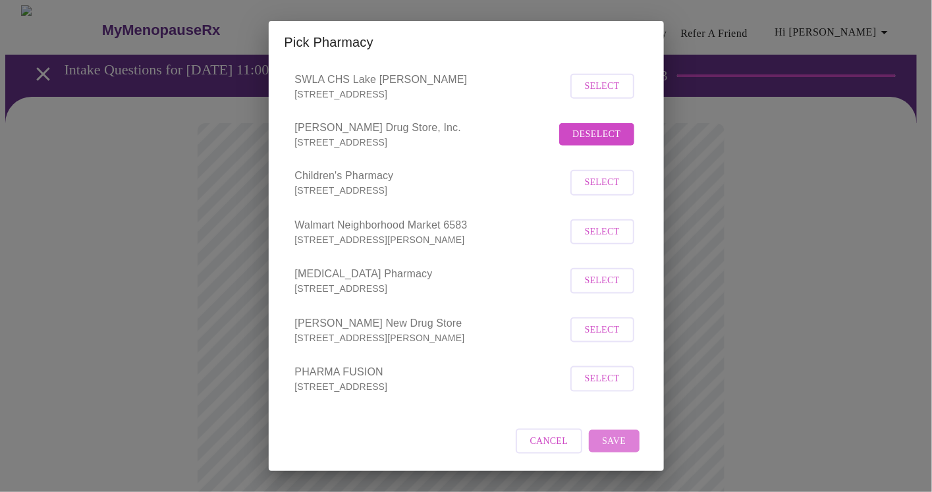
click at [604, 435] on span "Save" at bounding box center [614, 441] width 24 height 16
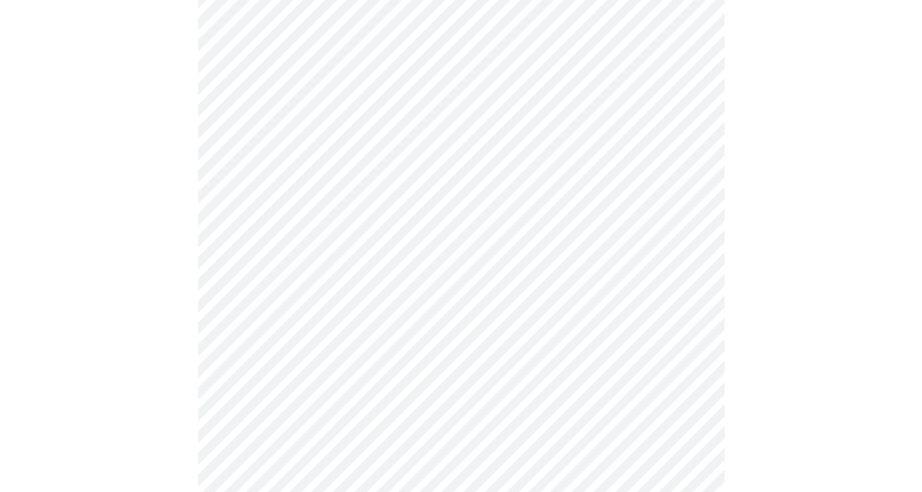
scroll to position [496, 0]
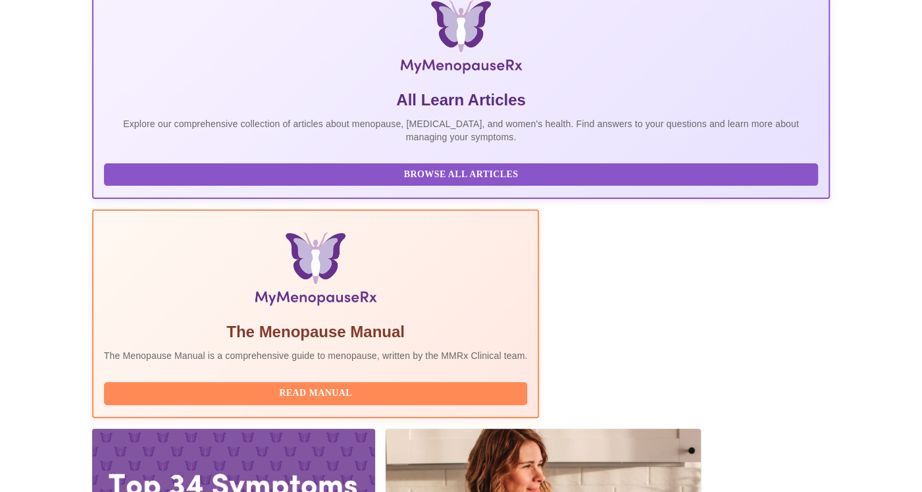
scroll to position [226, 0]
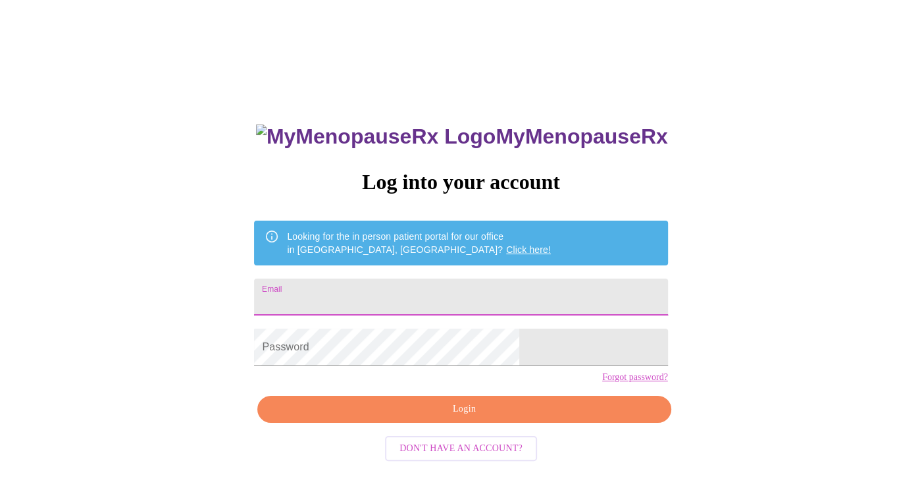
click at [385, 288] on input "Email" at bounding box center [460, 297] width 413 height 37
type input "[EMAIL_ADDRESS][DOMAIN_NAME]"
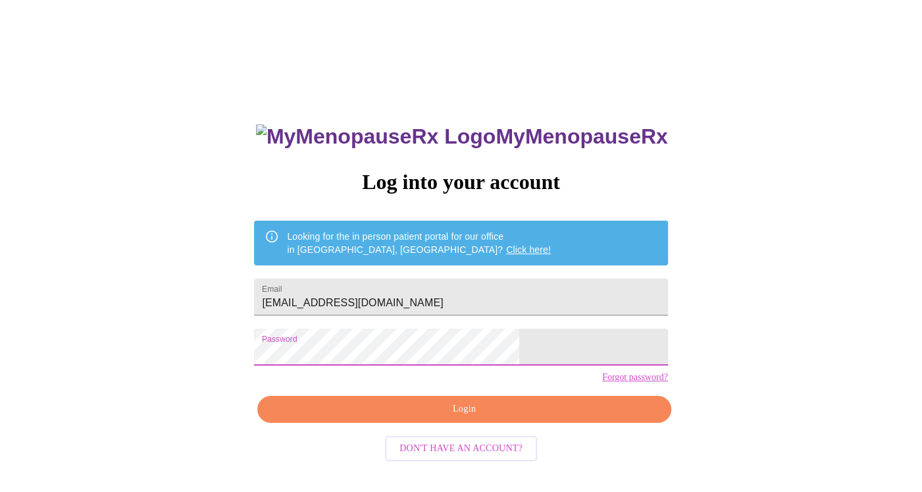
click at [460, 417] on span "Login" at bounding box center [464, 409] width 383 height 16
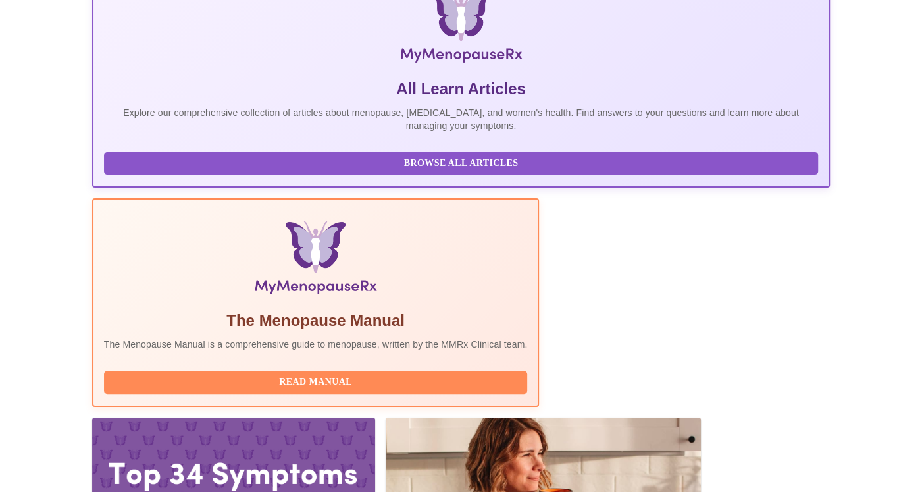
scroll to position [226, 0]
